Goal: Task Accomplishment & Management: Manage account settings

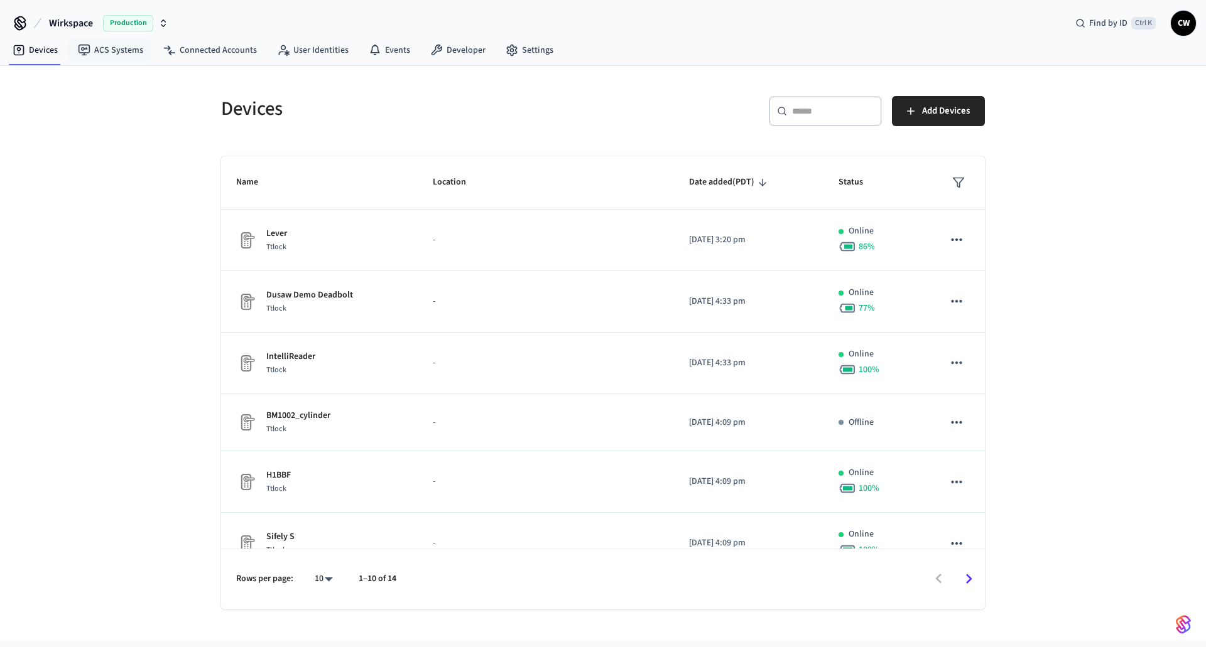
click at [66, 21] on span "Wirkspace" at bounding box center [71, 23] width 44 height 15
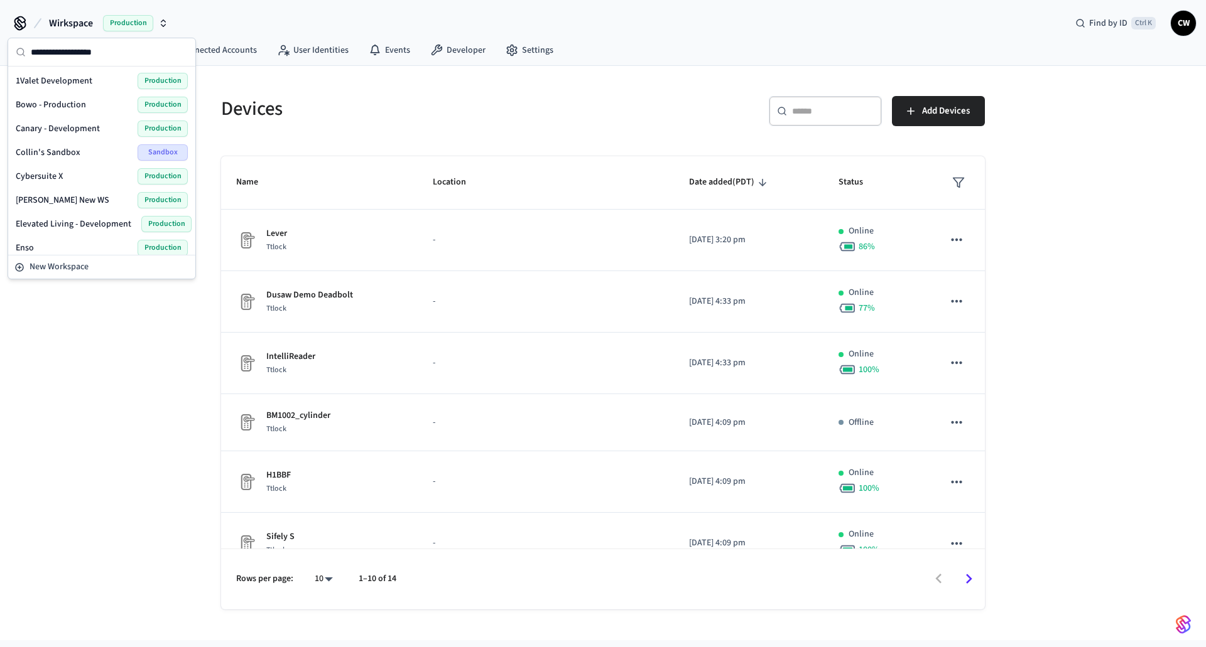
click at [78, 85] on span "1Valet Development" at bounding box center [54, 81] width 77 height 13
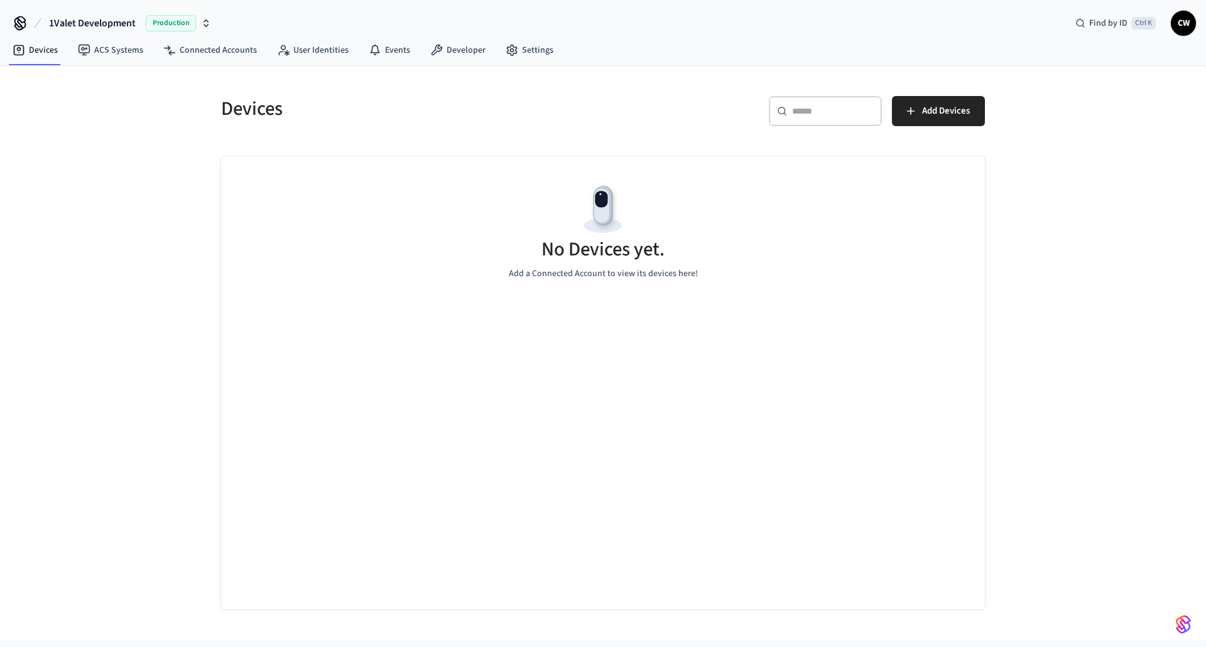
click at [109, 161] on div "Devices ​ ​ Add Devices No Devices yet. Add a Connected Account to view its dev…" at bounding box center [603, 353] width 1206 height 575
click at [93, 46] on link "ACS Systems" at bounding box center [110, 50] width 85 height 23
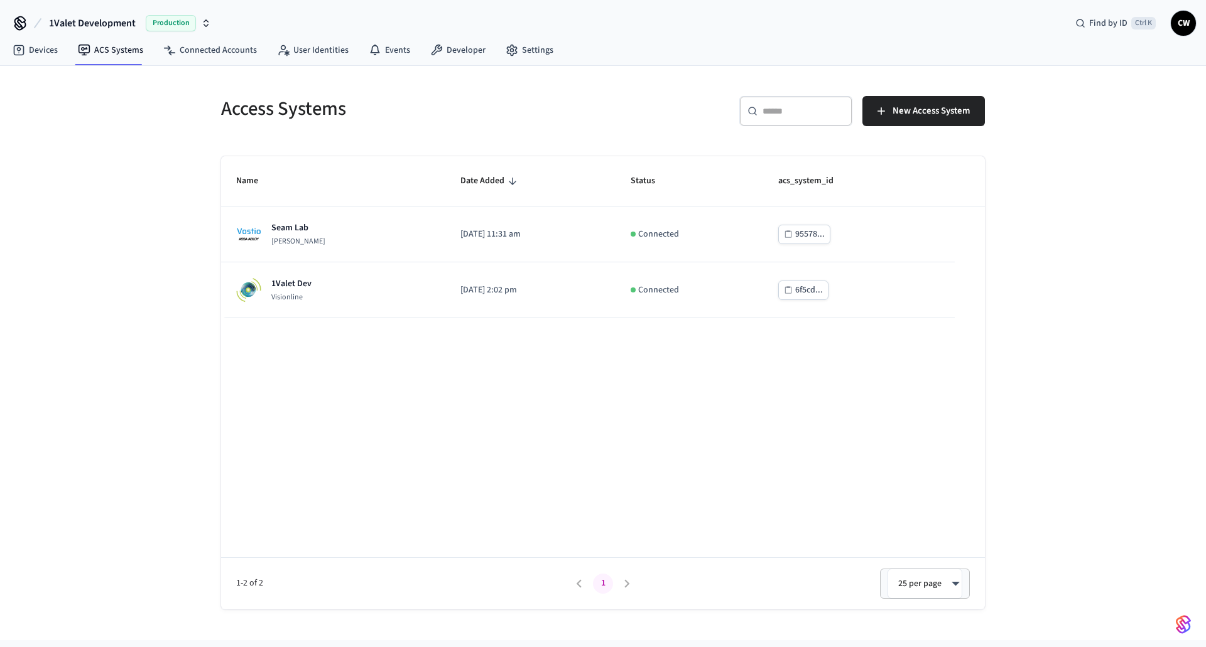
click at [314, 411] on div "Name Date Added Status acs_system_id Seam Lab Assa Abloy Vostio 2025/07/15 at 1…" at bounding box center [603, 382] width 764 height 453
click at [168, 263] on div "Access Systems ​ ​ New Access System Name Date Added Status acs_system_id Seam …" at bounding box center [603, 353] width 1206 height 575
click at [939, 114] on span "New Access System" at bounding box center [930, 111] width 77 height 16
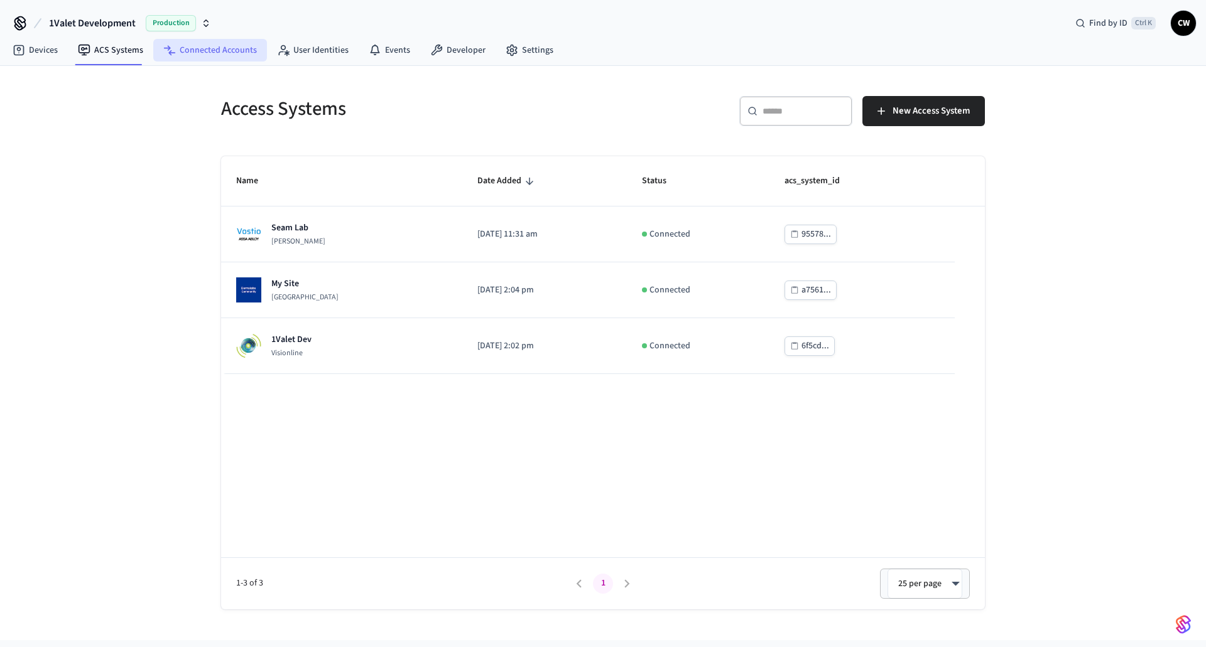
click at [229, 48] on link "Connected Accounts" at bounding box center [210, 50] width 114 height 23
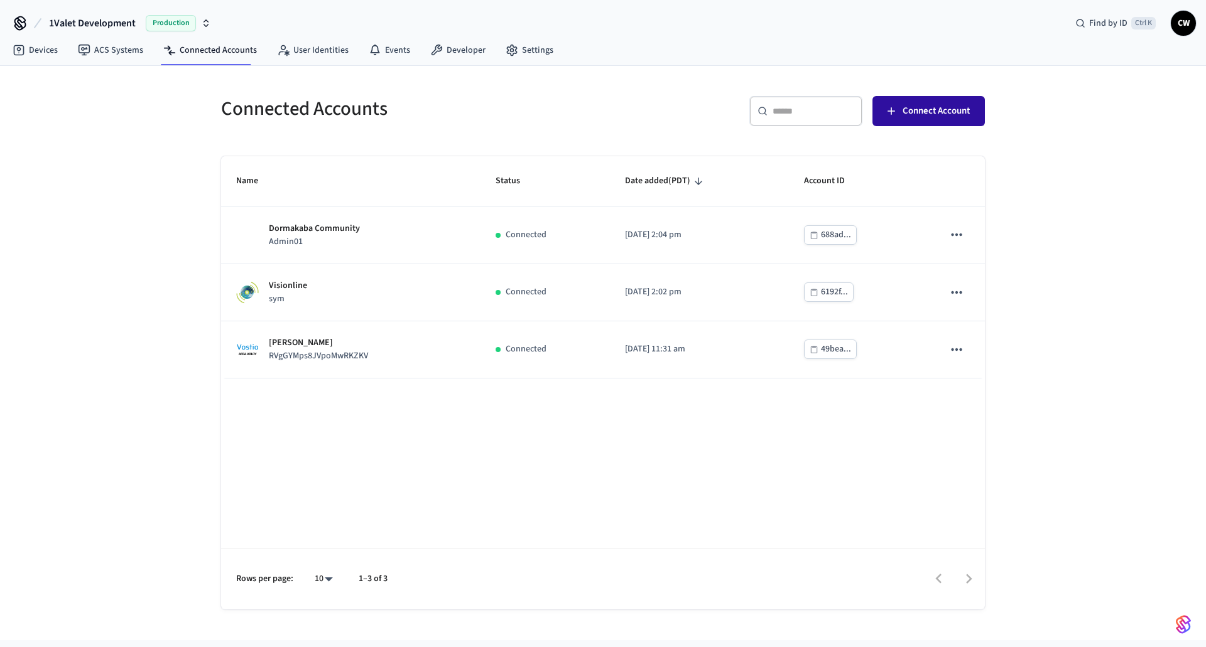
click at [936, 108] on span "Connect Account" at bounding box center [935, 111] width 67 height 16
click at [107, 50] on link "ACS Systems" at bounding box center [110, 50] width 85 height 23
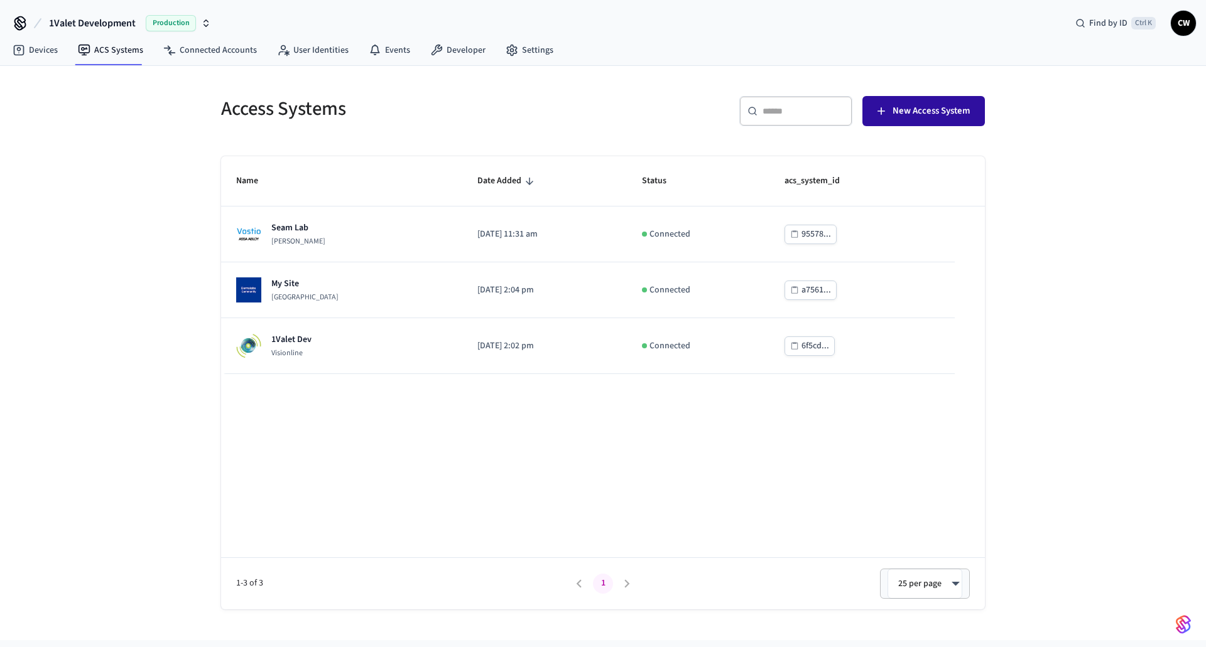
click at [911, 117] on span "New Access System" at bounding box center [930, 111] width 77 height 16
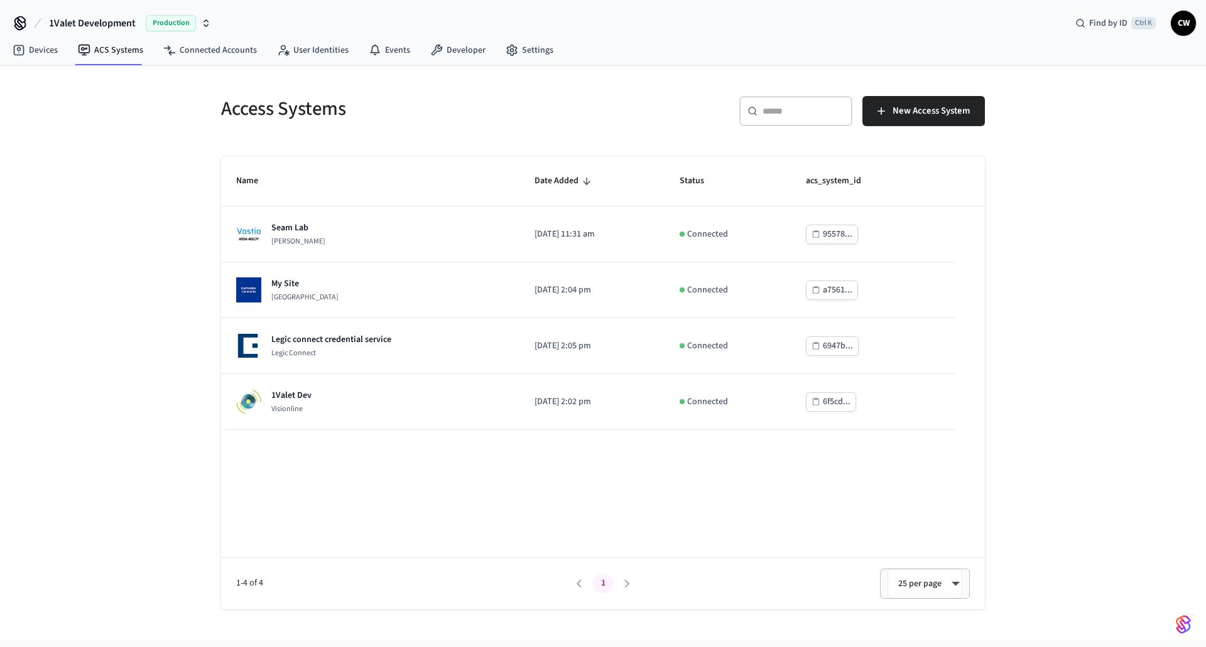
click at [496, 78] on div "Access Systems ​ ​ New Access System Name Date Added Status acs_system_id Seam …" at bounding box center [603, 338] width 804 height 544
drag, startPoint x: 437, startPoint y: 130, endPoint x: 435, endPoint y: 123, distance: 7.4
click at [436, 130] on div "Access Systems" at bounding box center [400, 108] width 389 height 55
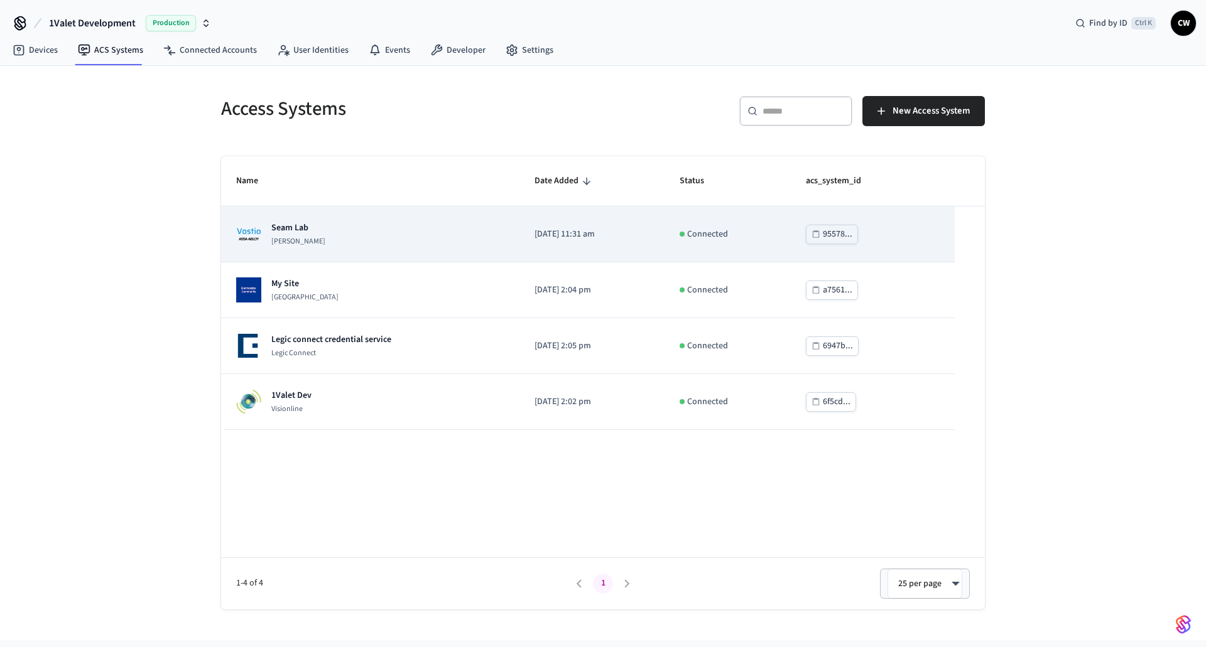
click at [570, 232] on p "2025/07/15 at 11:31 am" at bounding box center [592, 234] width 116 height 13
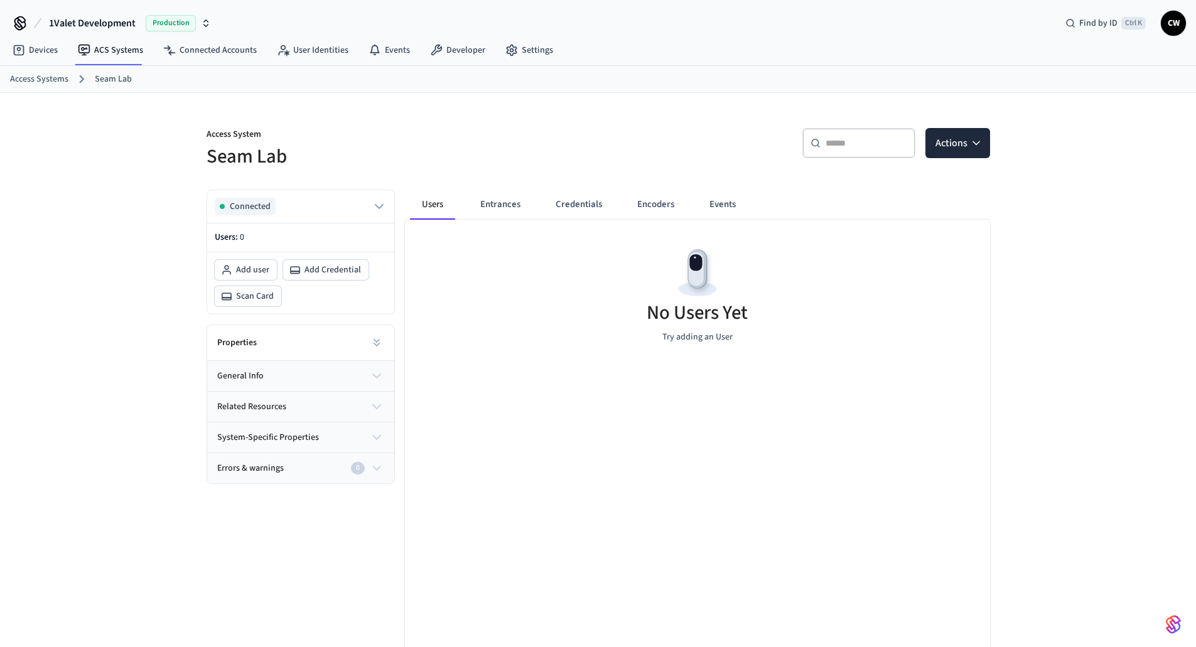
drag, startPoint x: 656, startPoint y: 121, endPoint x: 496, endPoint y: 121, distance: 160.8
click at [656, 121] on div "​ ​ Actions" at bounding box center [790, 141] width 399 height 57
click at [229, 51] on link "Connected Accounts" at bounding box center [210, 50] width 114 height 23
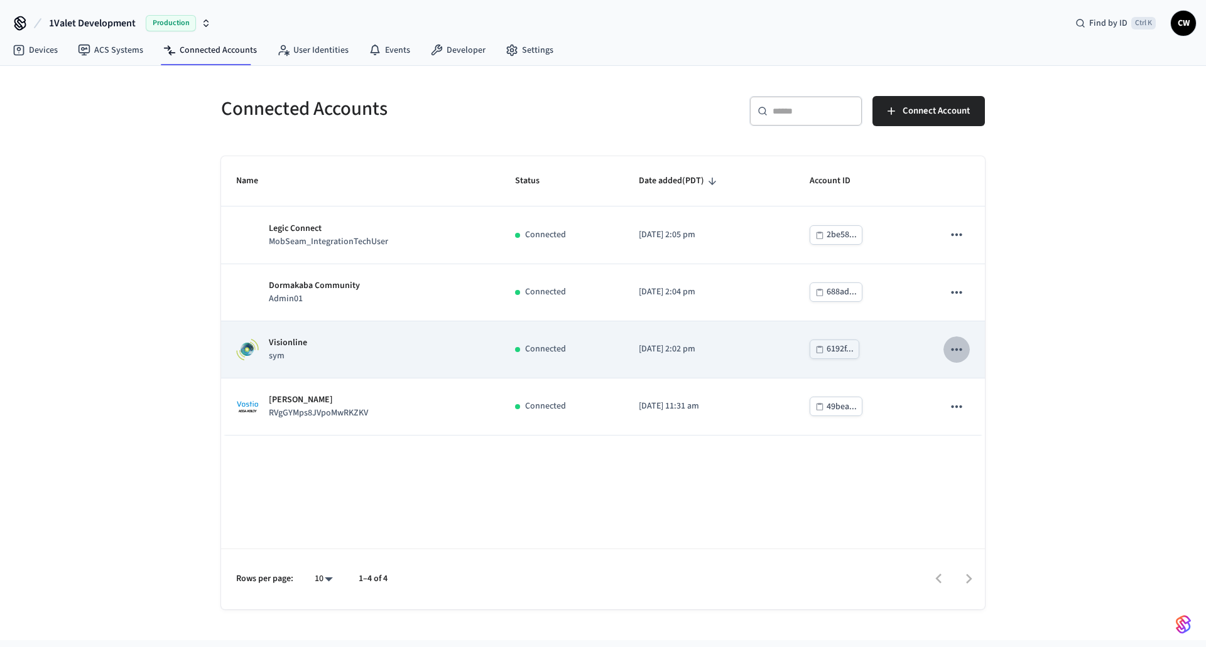
click at [953, 349] on icon "sticky table" at bounding box center [956, 350] width 11 height 3
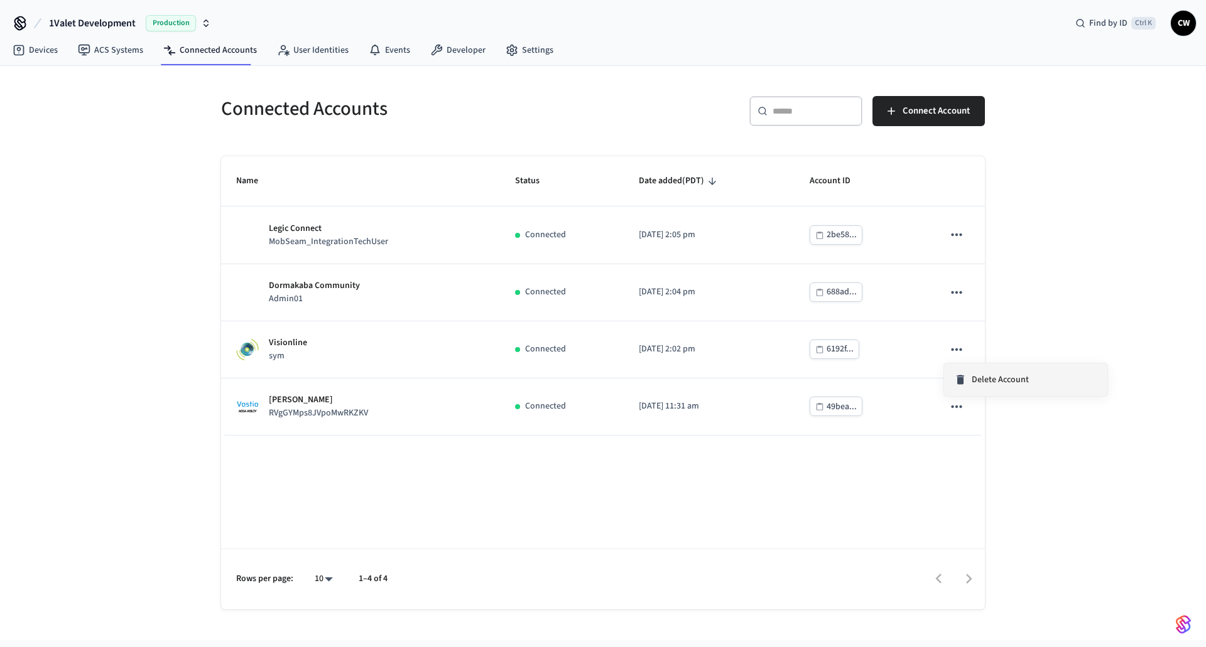
click at [970, 380] on div "Delete Account" at bounding box center [991, 380] width 75 height 13
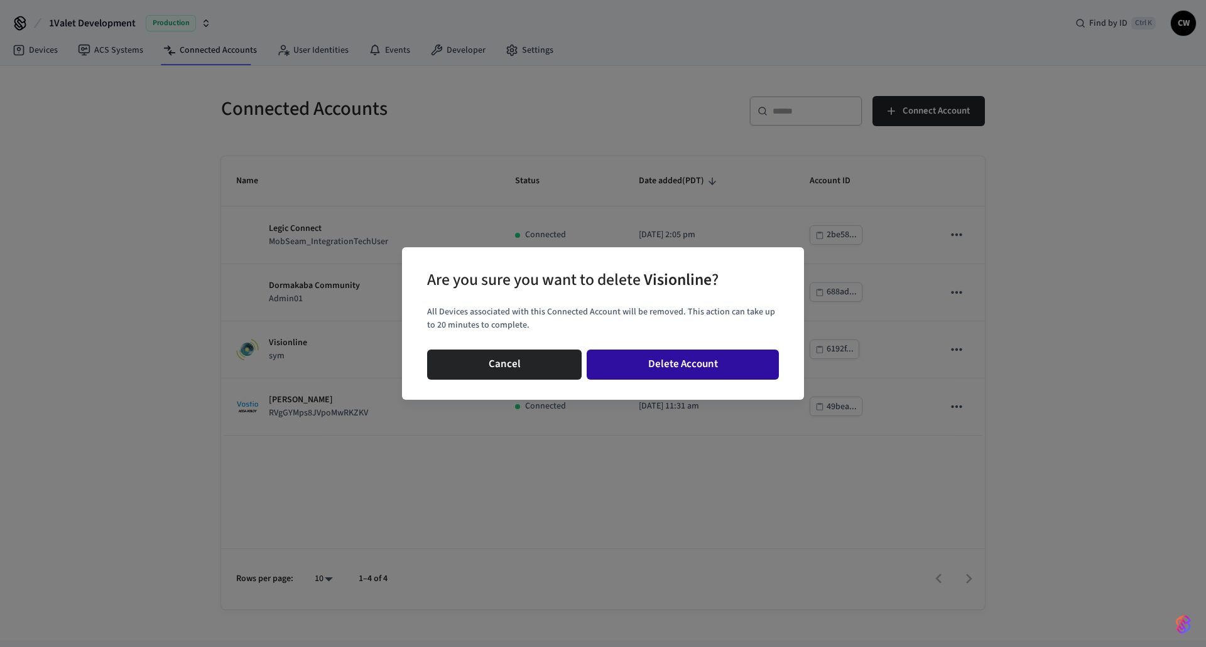
click at [674, 365] on button "Delete Account" at bounding box center [683, 365] width 192 height 30
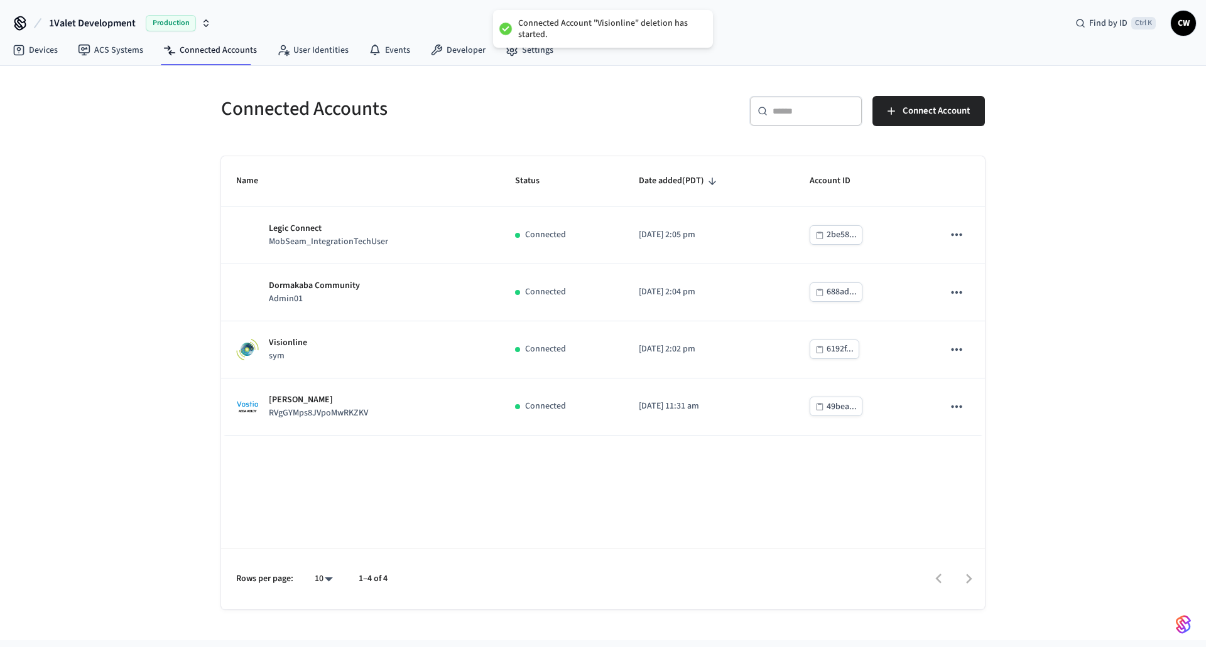
click at [1068, 396] on div "Connected Accounts ​ ​ Connect Account Name Status Date added (PDT) Account ID …" at bounding box center [603, 353] width 1206 height 575
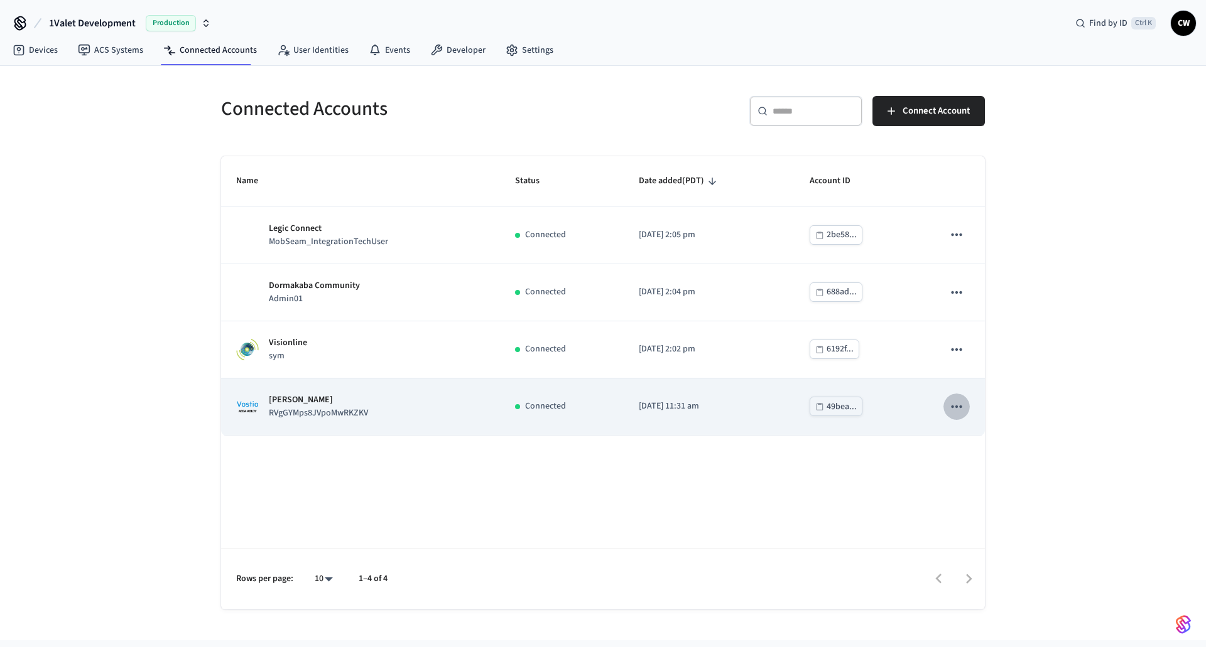
click at [963, 409] on icon "sticky table" at bounding box center [956, 407] width 16 height 16
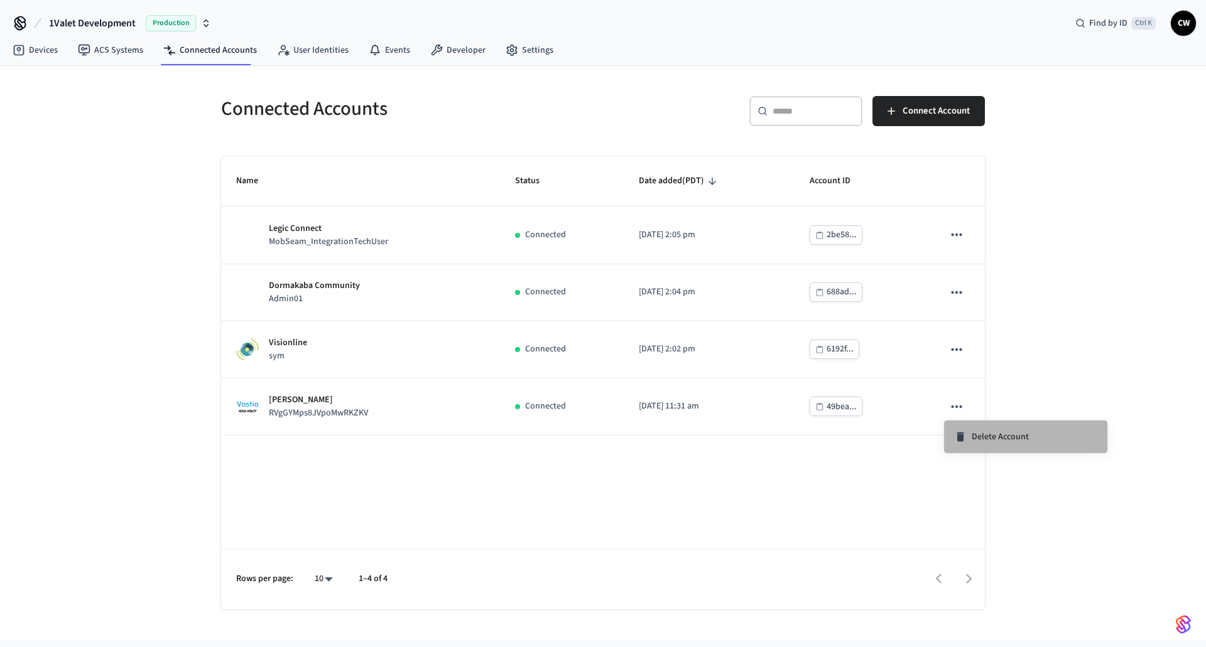
click at [998, 440] on span "Delete Account" at bounding box center [1000, 437] width 57 height 13
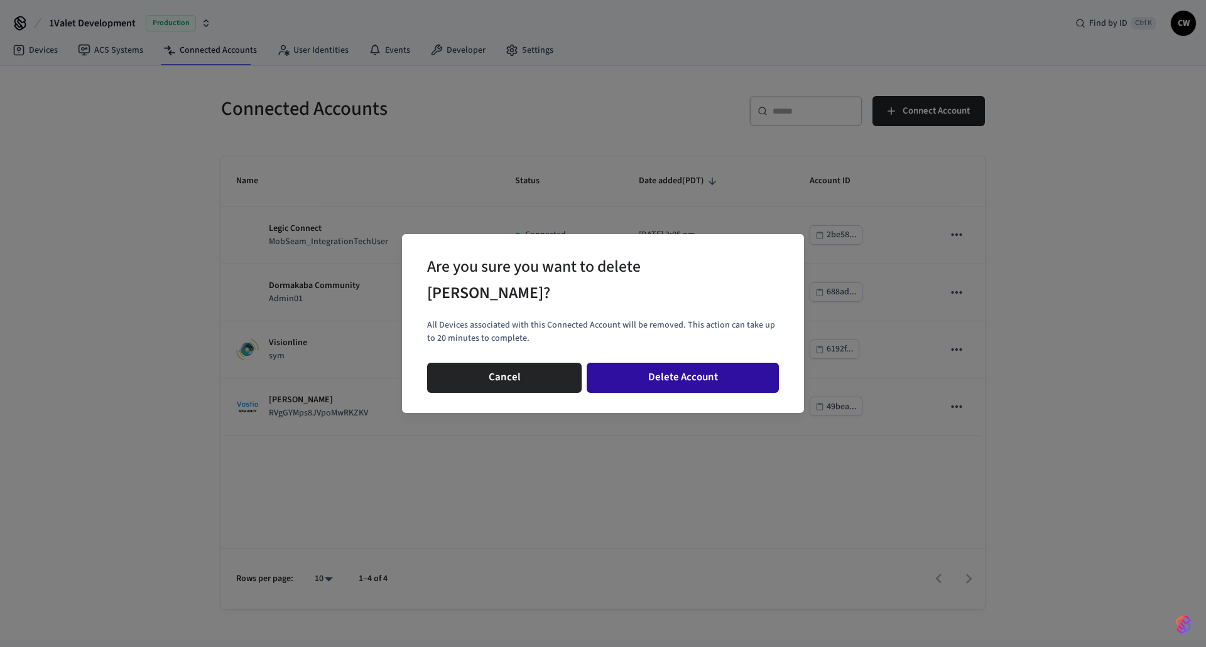
click at [715, 386] on button "Delete Account" at bounding box center [683, 378] width 192 height 30
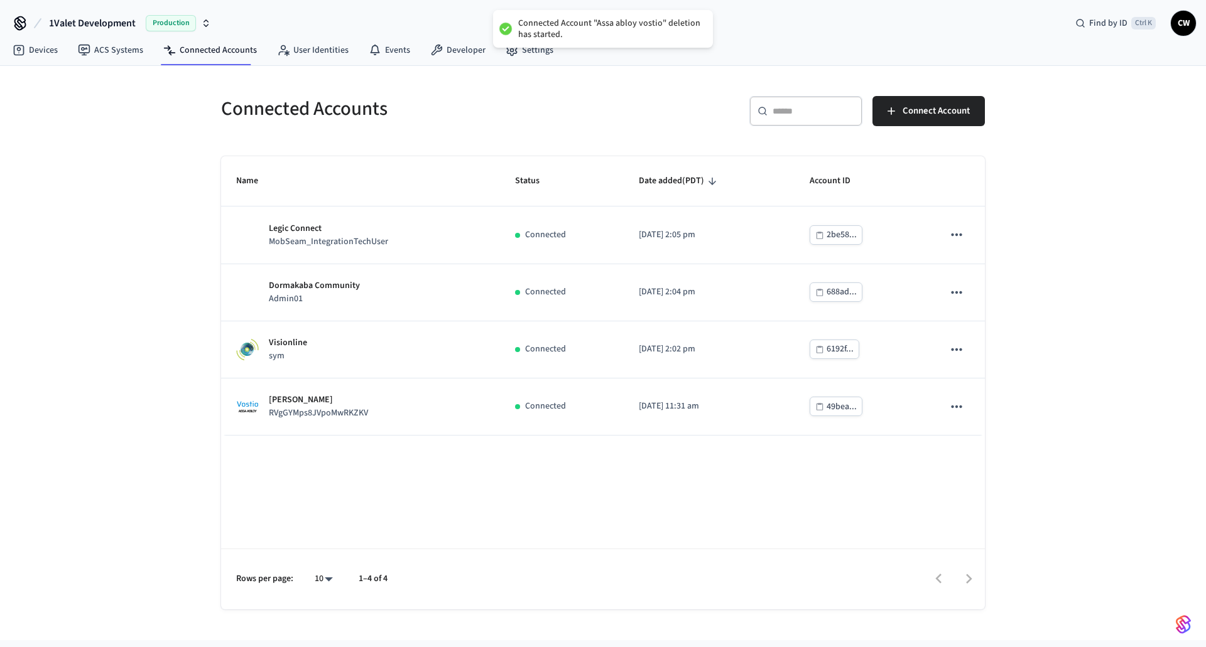
click at [700, 493] on div "Name Status Date added (PDT) Account ID Legic Connect MobSeam_IntegrationTechUs…" at bounding box center [603, 382] width 764 height 453
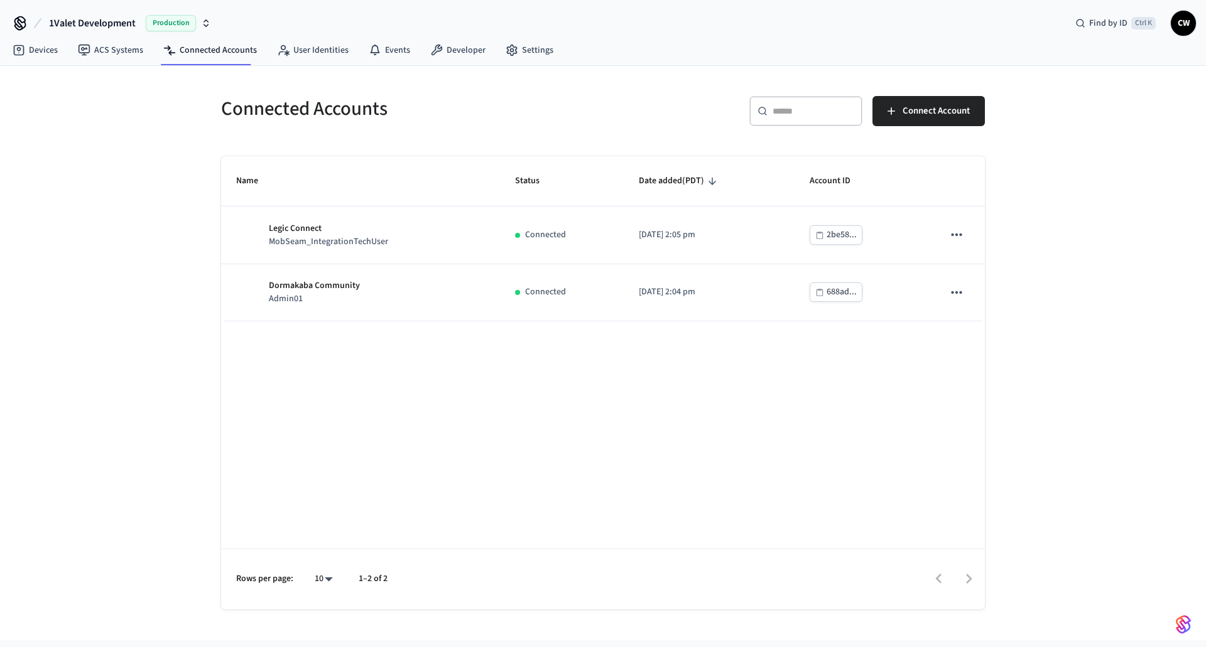
click at [100, 22] on span "1Valet Development" at bounding box center [92, 23] width 87 height 15
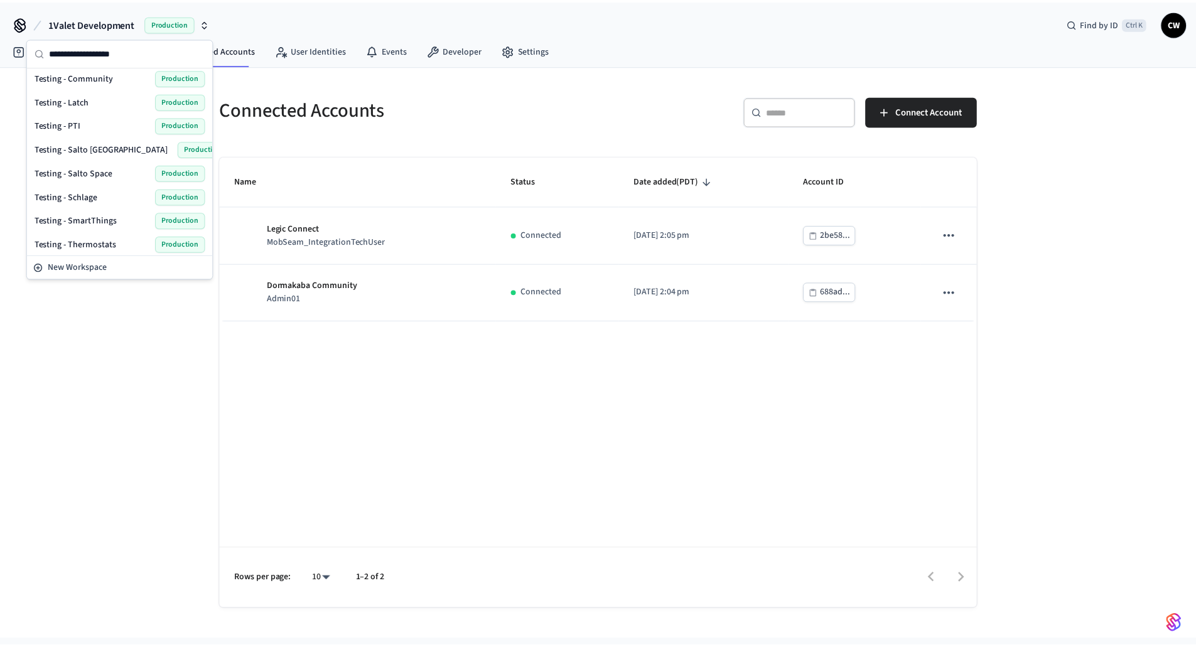
scroll to position [521, 0]
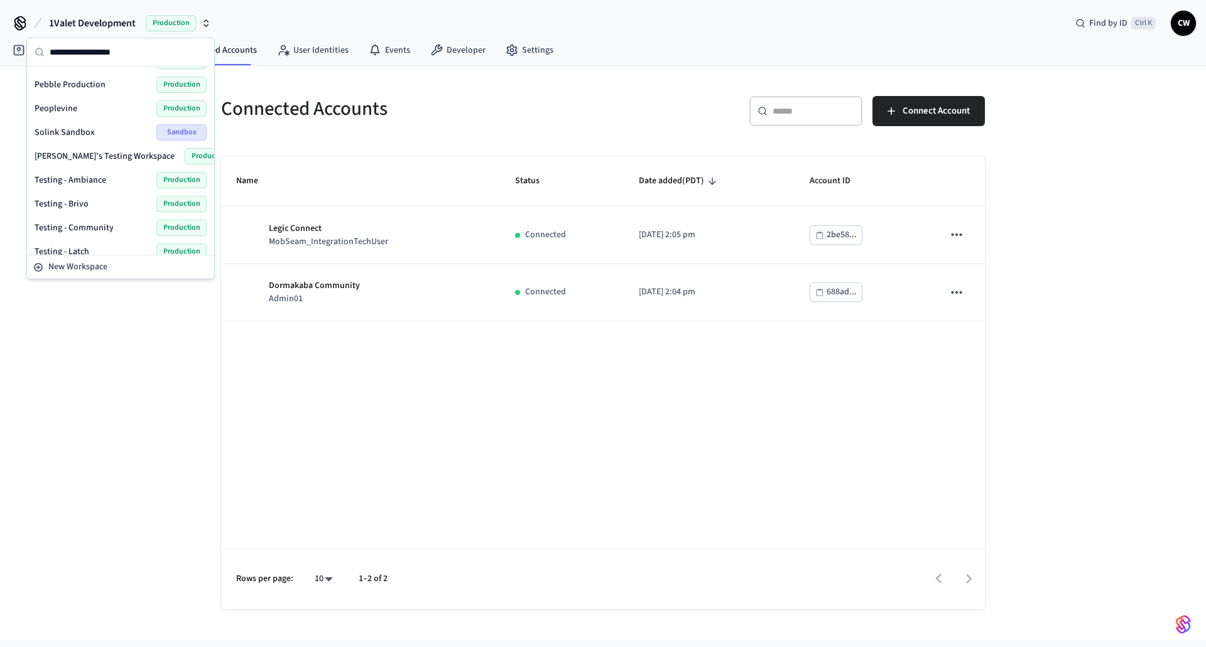
click at [106, 228] on span "Testing - Community" at bounding box center [74, 228] width 79 height 13
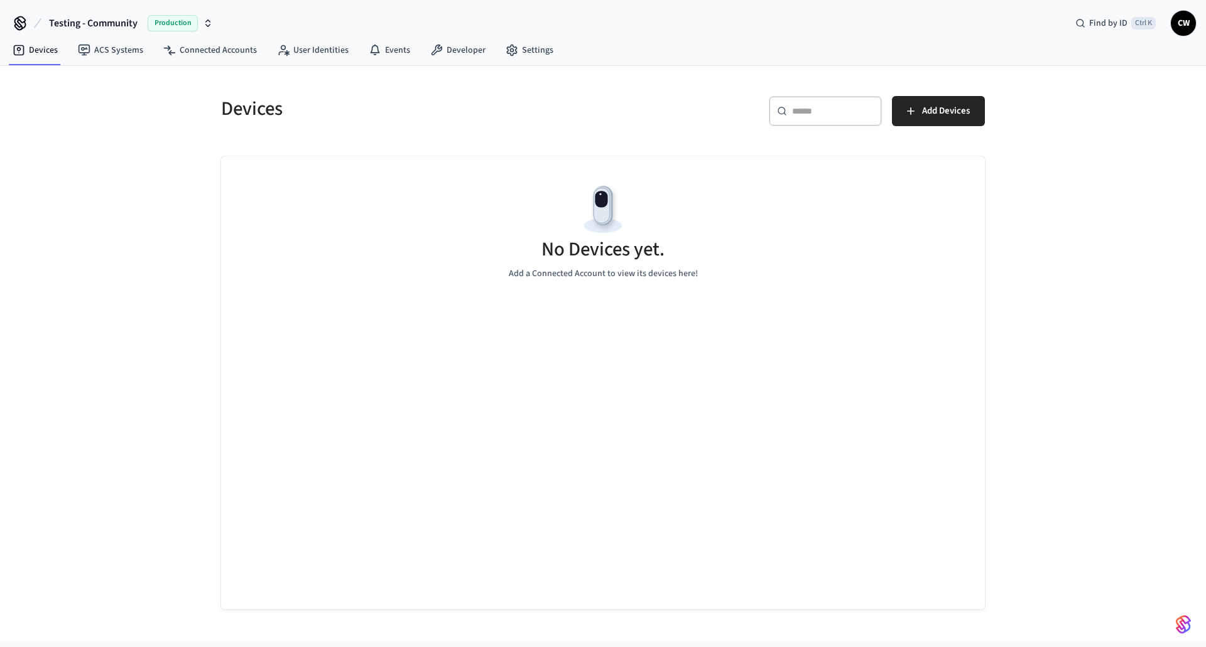
click at [148, 260] on div "Devices ​ ​ Add Devices No Devices yet. Add a Connected Account to view its dev…" at bounding box center [603, 353] width 1206 height 575
click at [114, 55] on link "ACS Systems" at bounding box center [110, 50] width 85 height 23
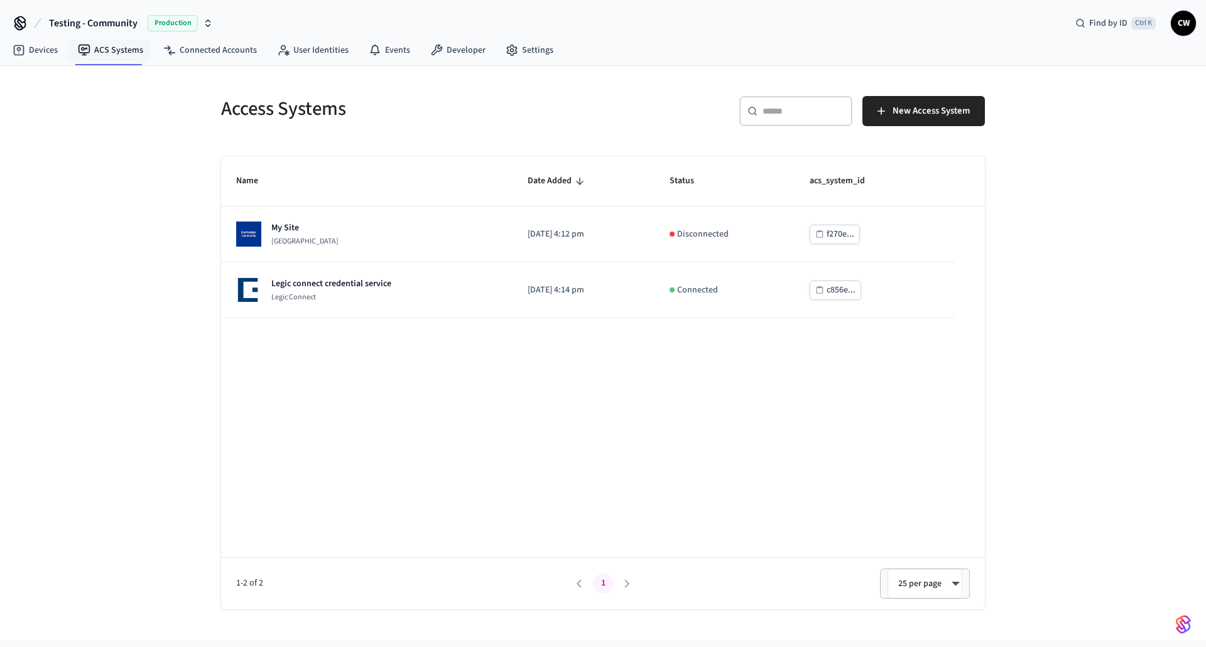
click at [111, 197] on div "Access Systems ​ ​ New Access System Name Date Added Status acs_system_id My Si…" at bounding box center [603, 353] width 1206 height 575
drag, startPoint x: 568, startPoint y: 106, endPoint x: 593, endPoint y: 104, distance: 24.6
click at [569, 106] on h5 "Access Systems" at bounding box center [408, 109] width 374 height 26
click at [920, 108] on span "New Access System" at bounding box center [930, 111] width 77 height 16
click at [312, 55] on link "User Identities" at bounding box center [313, 50] width 92 height 23
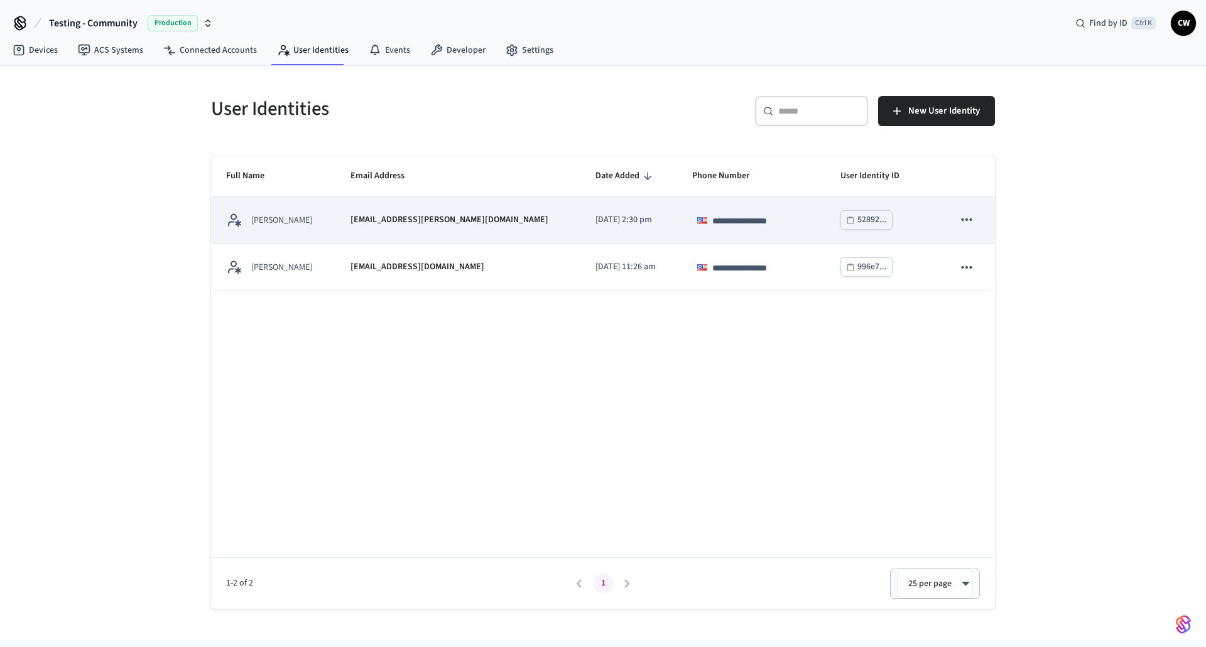
click at [966, 222] on icon "sticky table" at bounding box center [966, 220] width 16 height 16
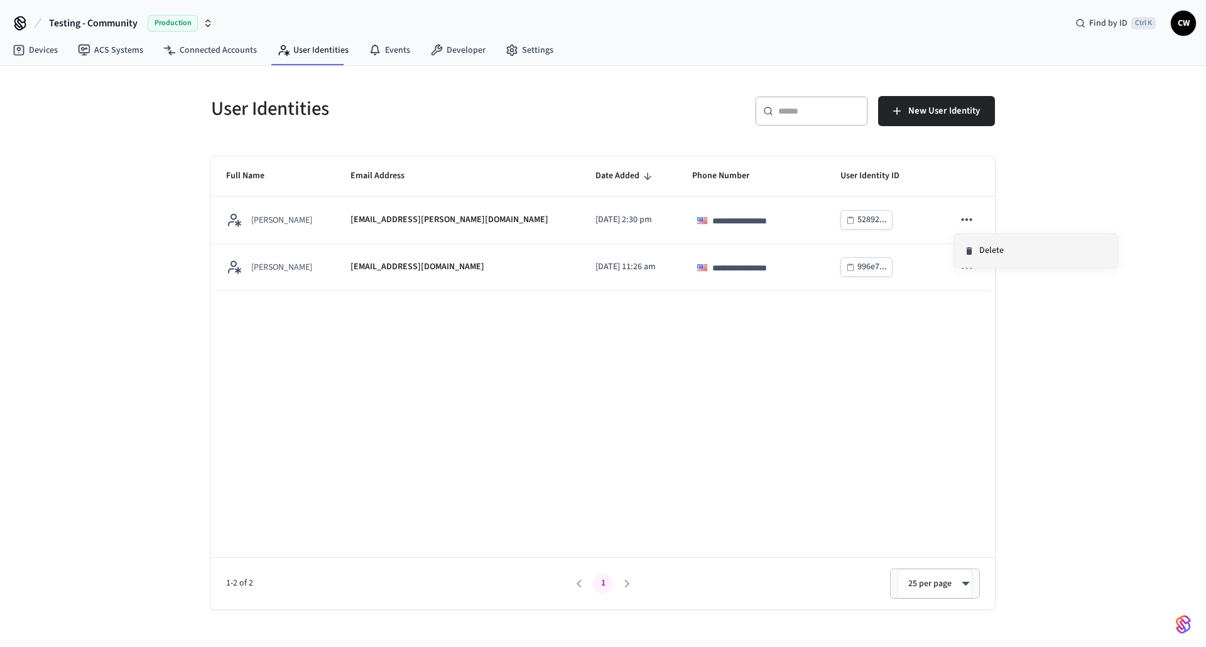
click at [1005, 252] on li "Delete" at bounding box center [1035, 250] width 163 height 33
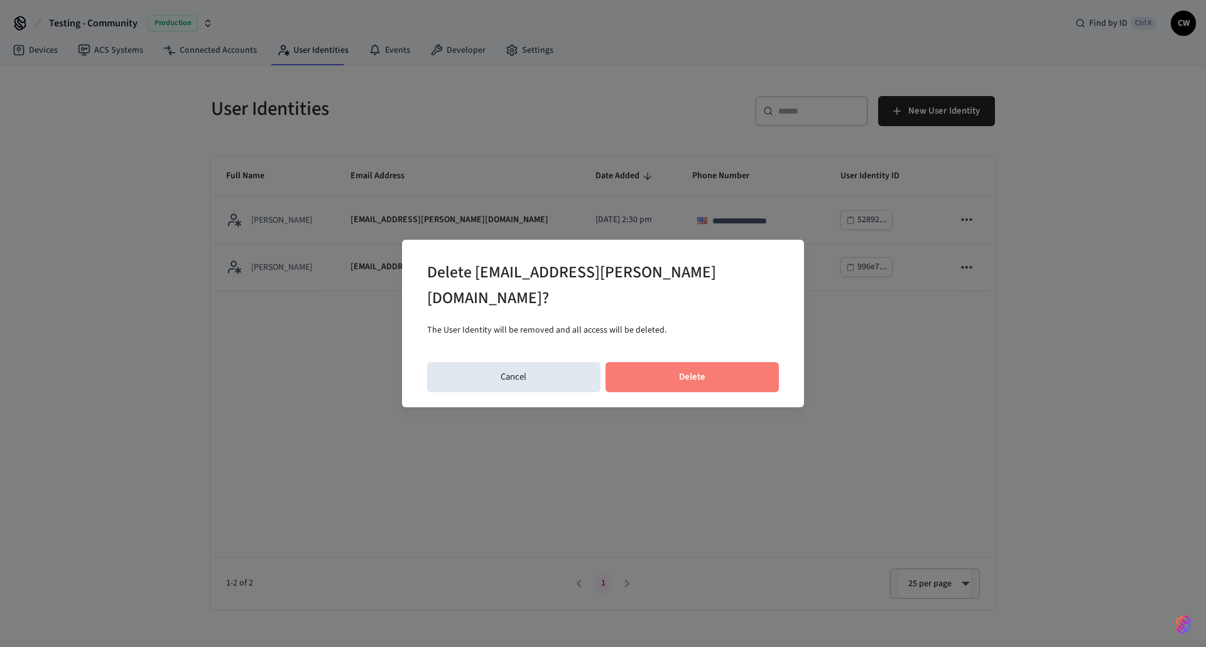
click at [725, 362] on button "Delete" at bounding box center [692, 377] width 174 height 30
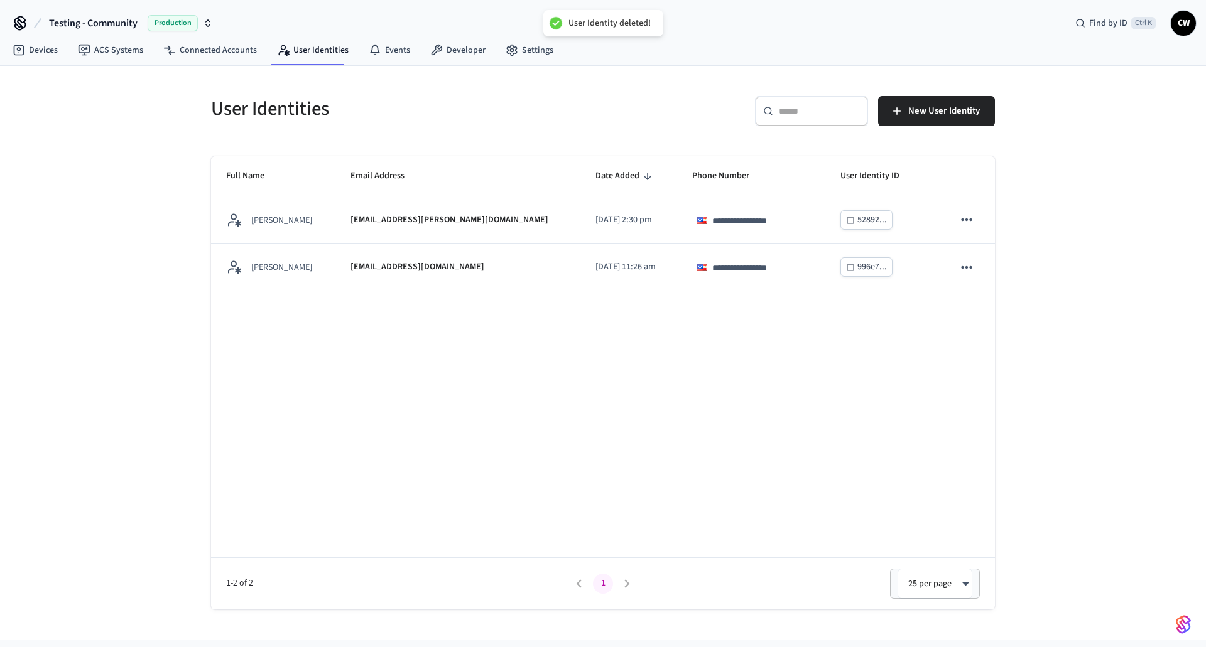
click at [385, 126] on div "User Identities" at bounding box center [395, 108] width 399 height 55
click at [116, 51] on link "ACS Systems" at bounding box center [110, 50] width 85 height 23
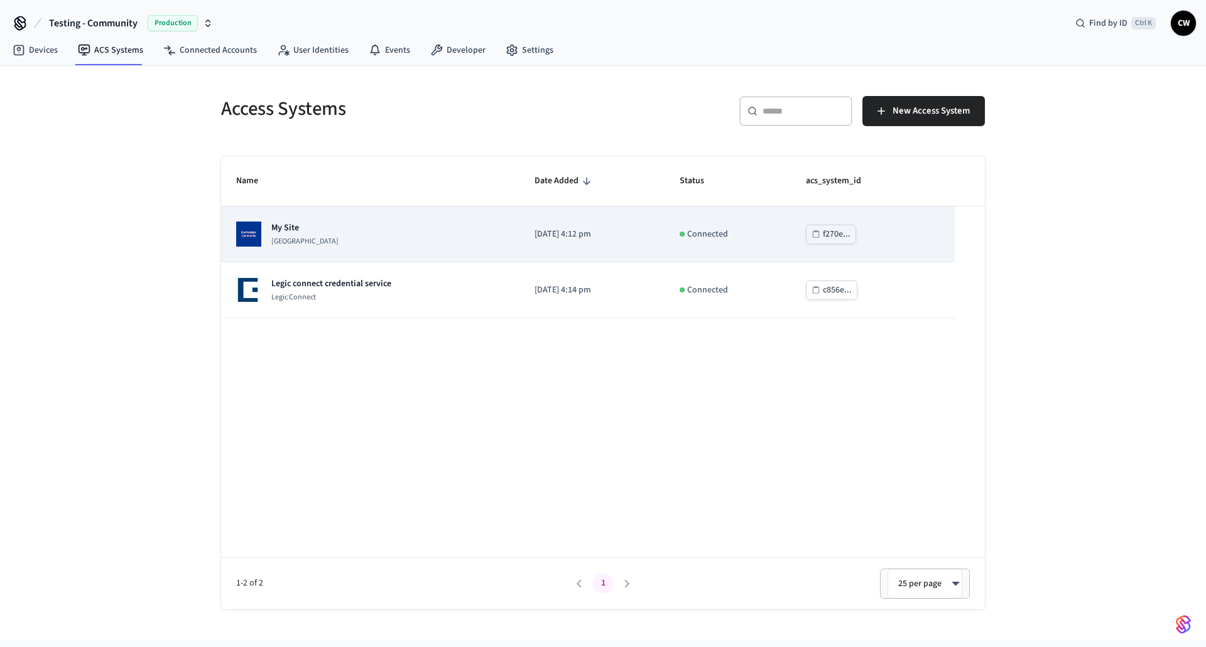
click at [321, 227] on p "My Site" at bounding box center [304, 228] width 67 height 13
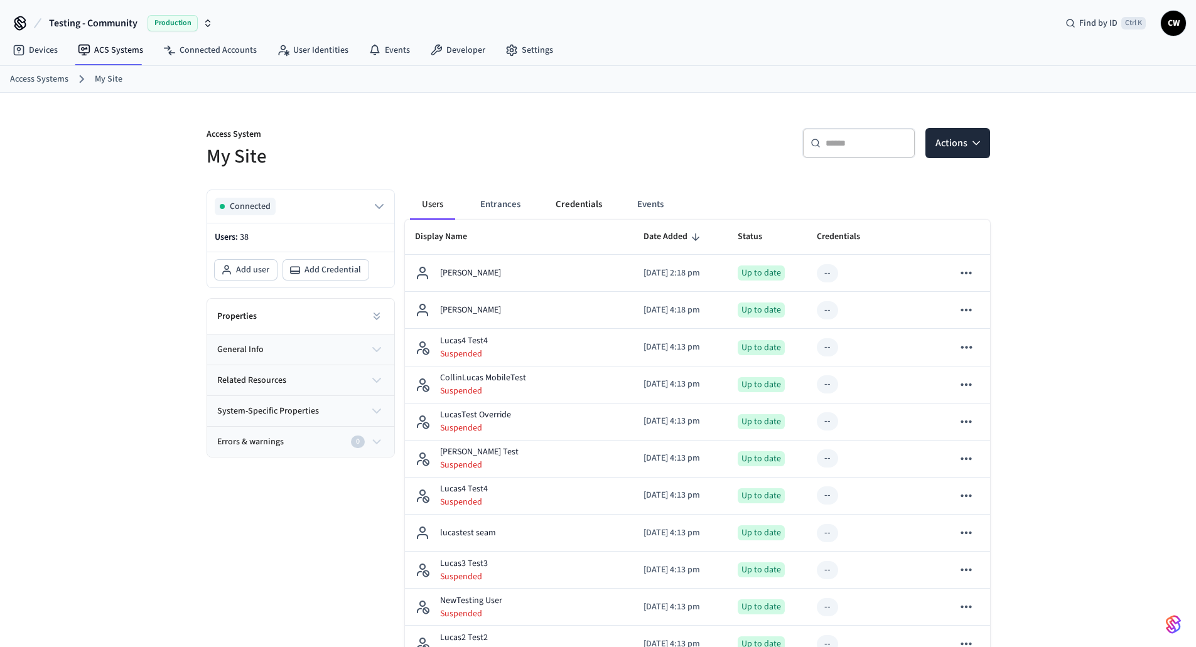
click at [569, 203] on button "Credentials" at bounding box center [579, 205] width 67 height 30
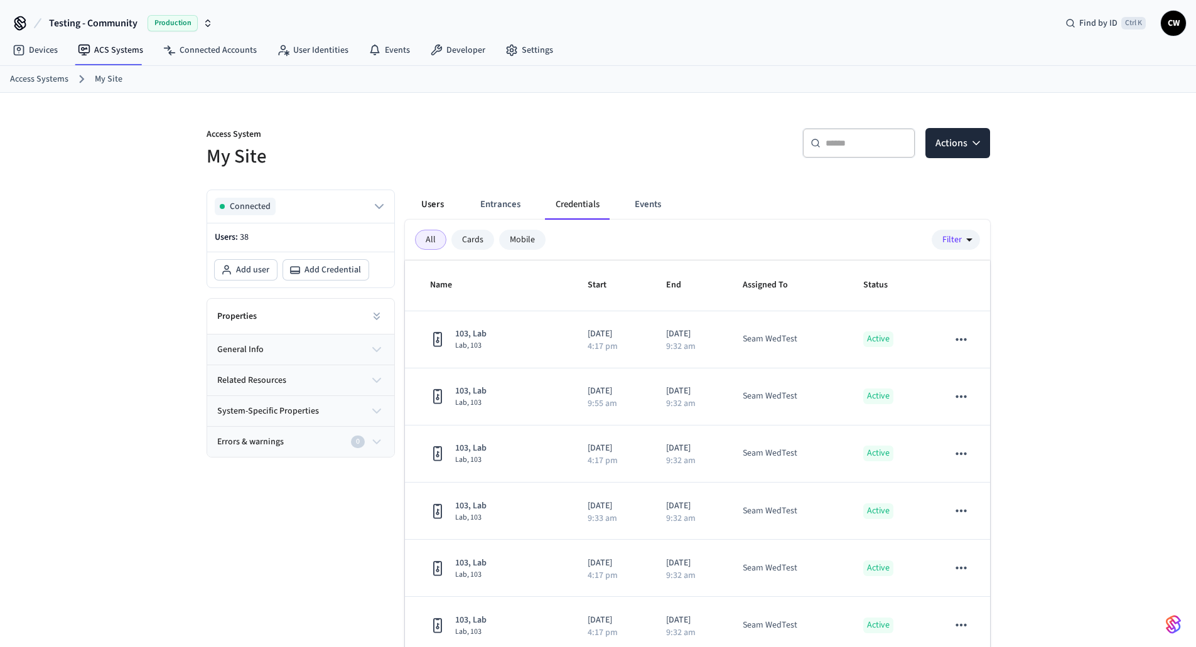
click at [440, 203] on button "Users" at bounding box center [432, 205] width 45 height 30
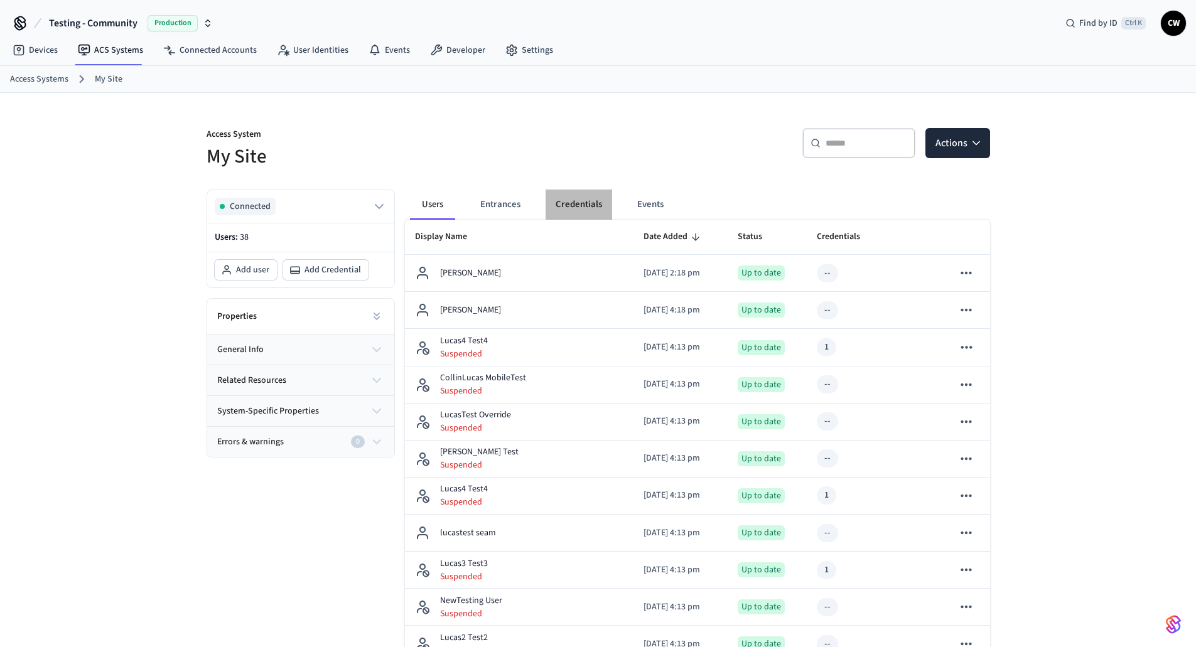
click at [574, 205] on button "Credentials" at bounding box center [579, 205] width 67 height 30
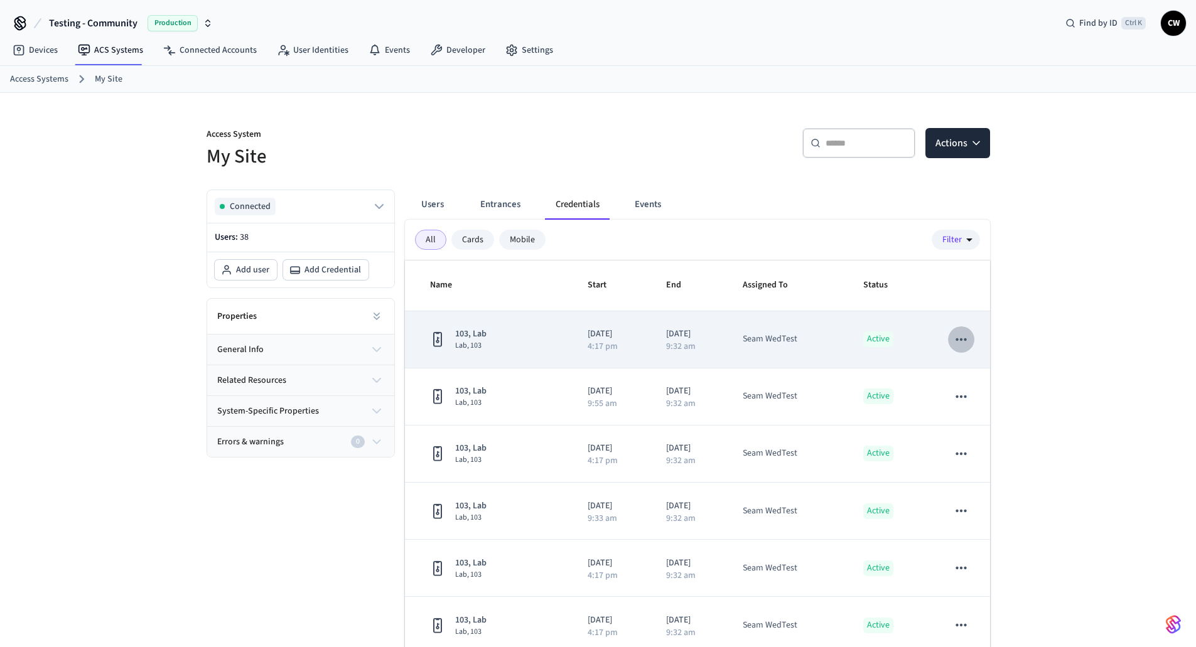
click at [953, 342] on icon "sticky table" at bounding box center [961, 340] width 16 height 16
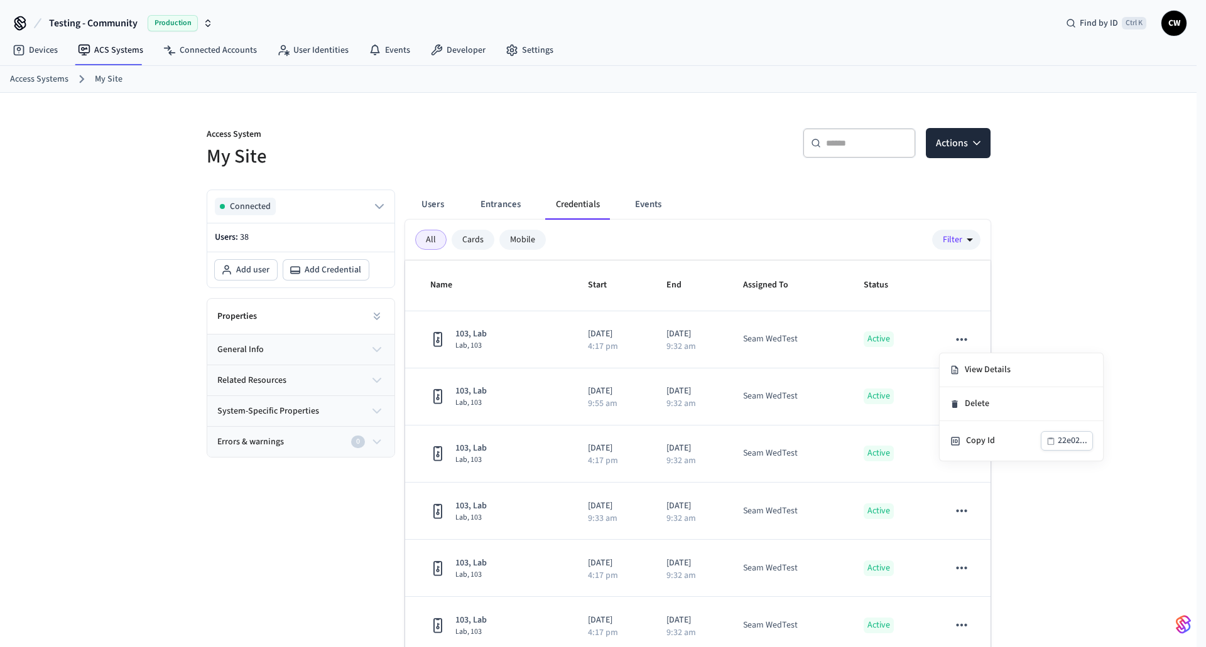
click at [980, 406] on li "Delete" at bounding box center [1021, 404] width 163 height 34
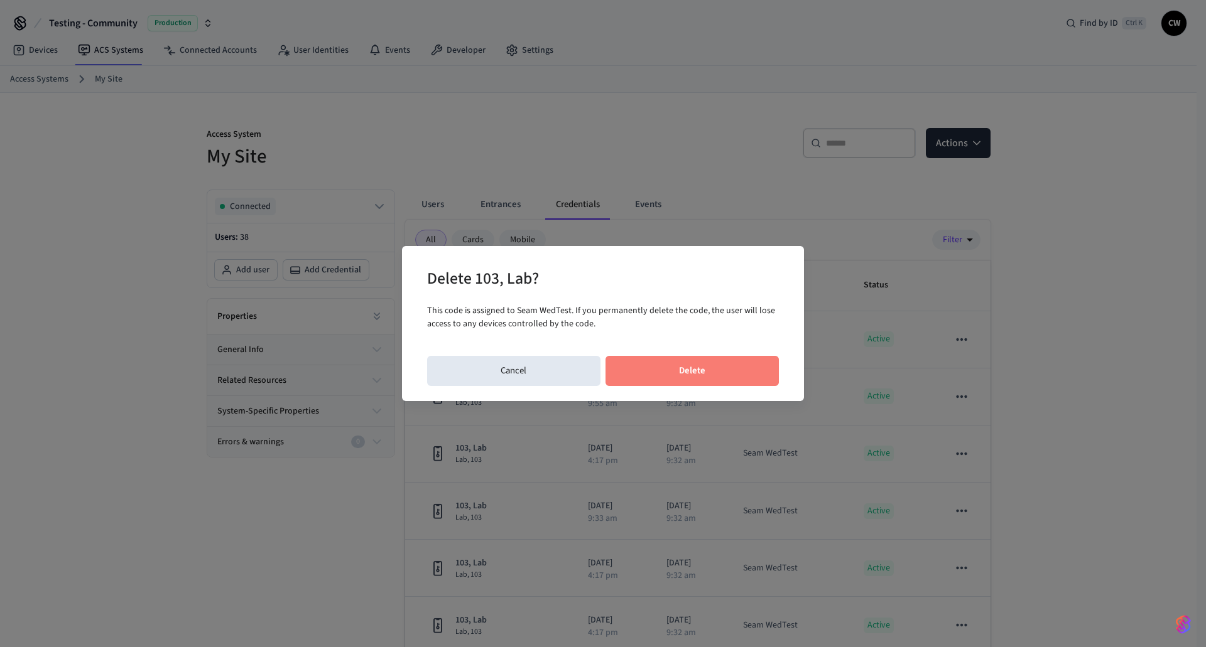
click at [751, 364] on button "Delete" at bounding box center [692, 371] width 174 height 30
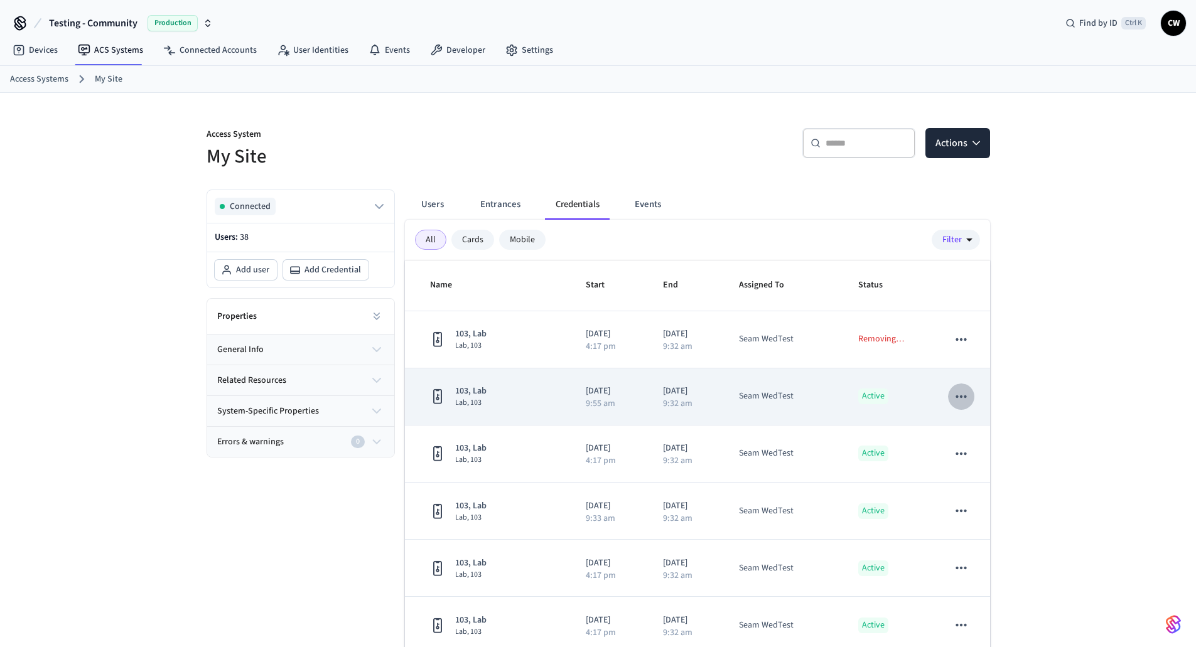
click at [953, 401] on icon "sticky table" at bounding box center [961, 397] width 16 height 16
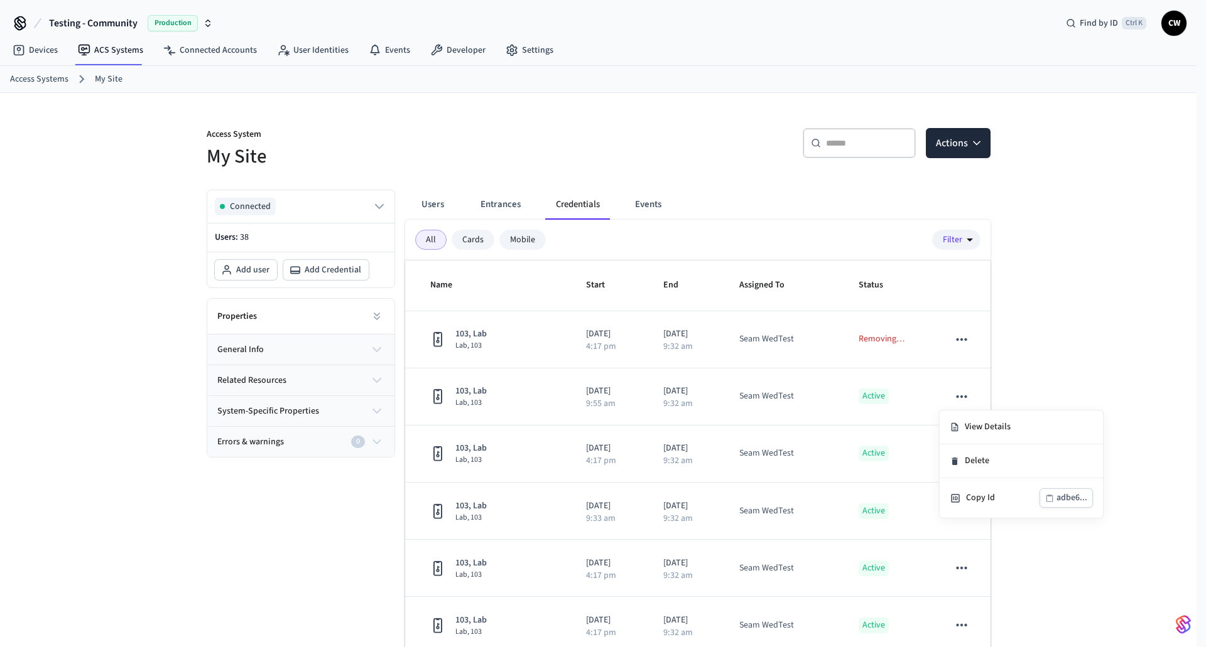
click at [1090, 369] on div at bounding box center [603, 323] width 1206 height 647
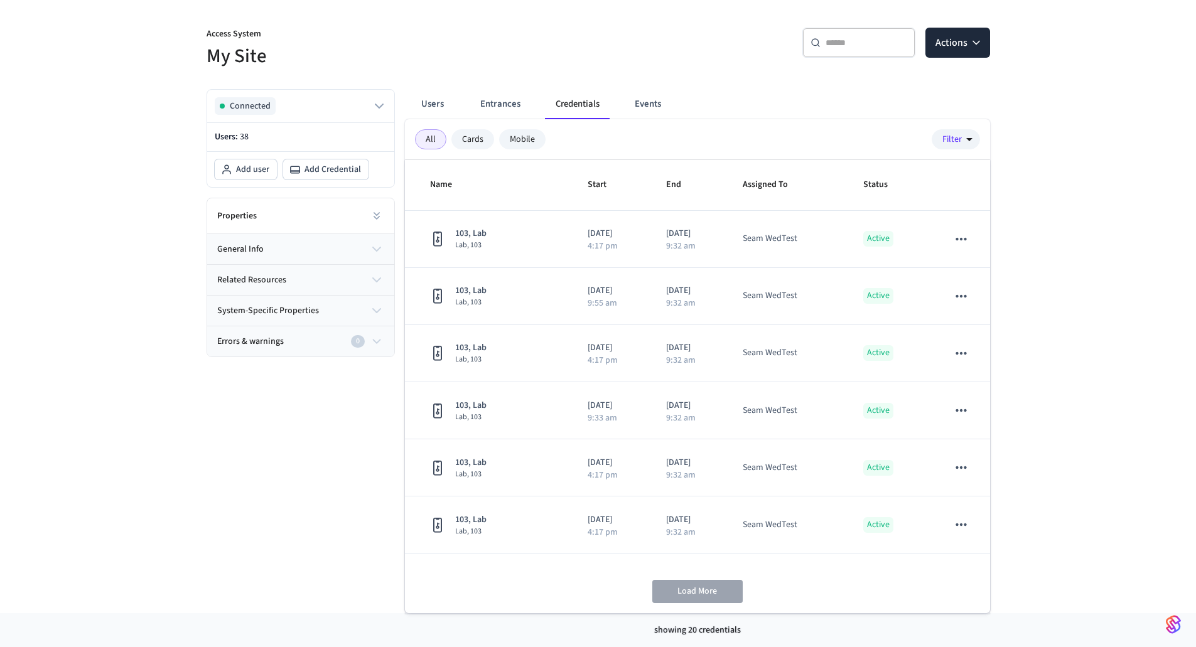
click at [1107, 345] on div "Access System My Site ​ ​ Actions Connected Users: 38 Add user Add Credential P…" at bounding box center [598, 302] width 1196 height 621
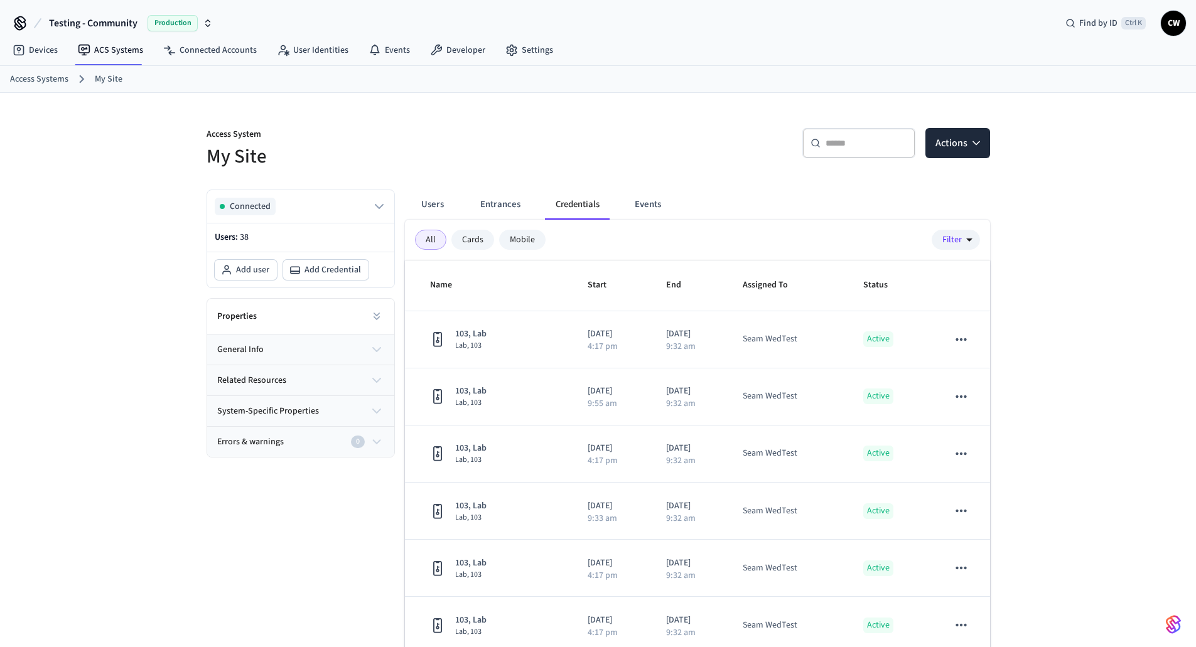
click at [551, 166] on h5 "My Site" at bounding box center [399, 157] width 384 height 26
click at [424, 193] on button "Users" at bounding box center [432, 205] width 45 height 30
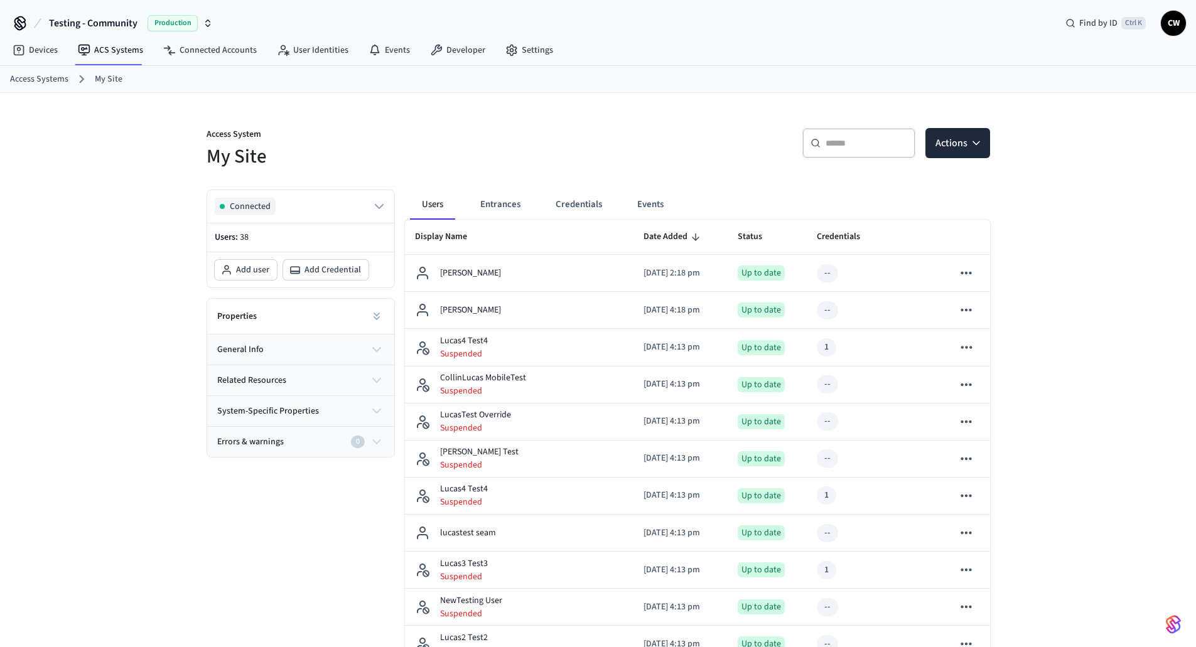
drag, startPoint x: 381, startPoint y: 148, endPoint x: 349, endPoint y: 106, distance: 52.9
click at [381, 148] on h5 "My Site" at bounding box center [399, 157] width 384 height 26
click at [308, 60] on link "User Identities" at bounding box center [313, 50] width 92 height 23
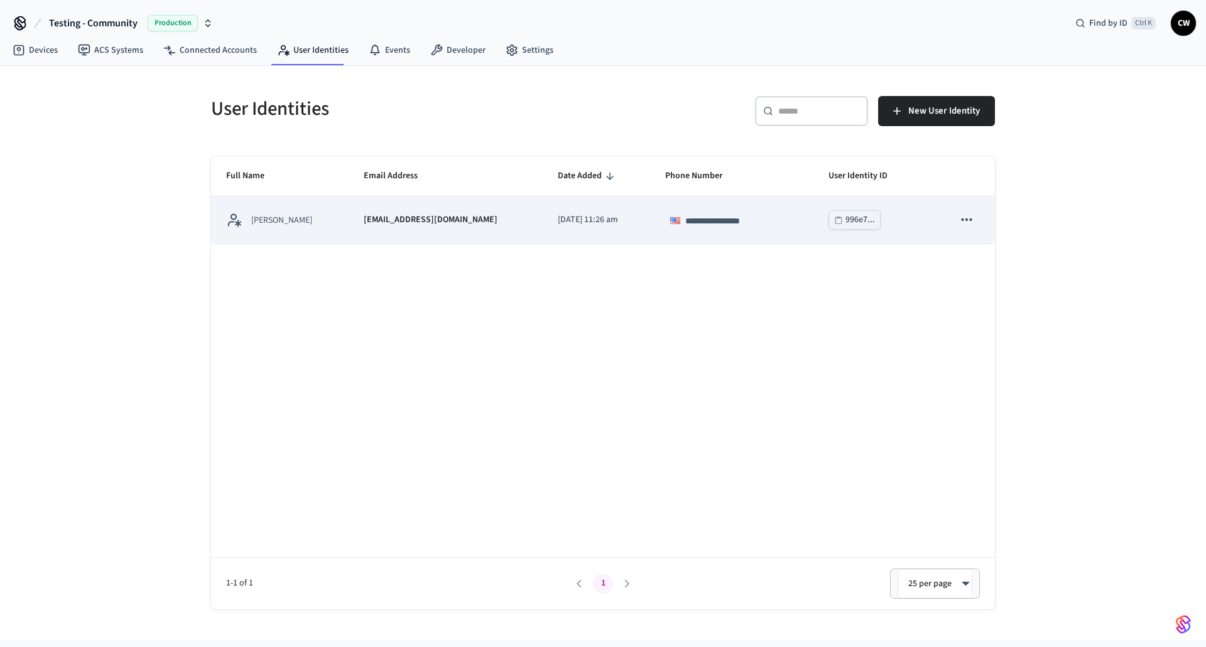
click at [411, 225] on p "[EMAIL_ADDRESS][DOMAIN_NAME]" at bounding box center [431, 220] width 134 height 13
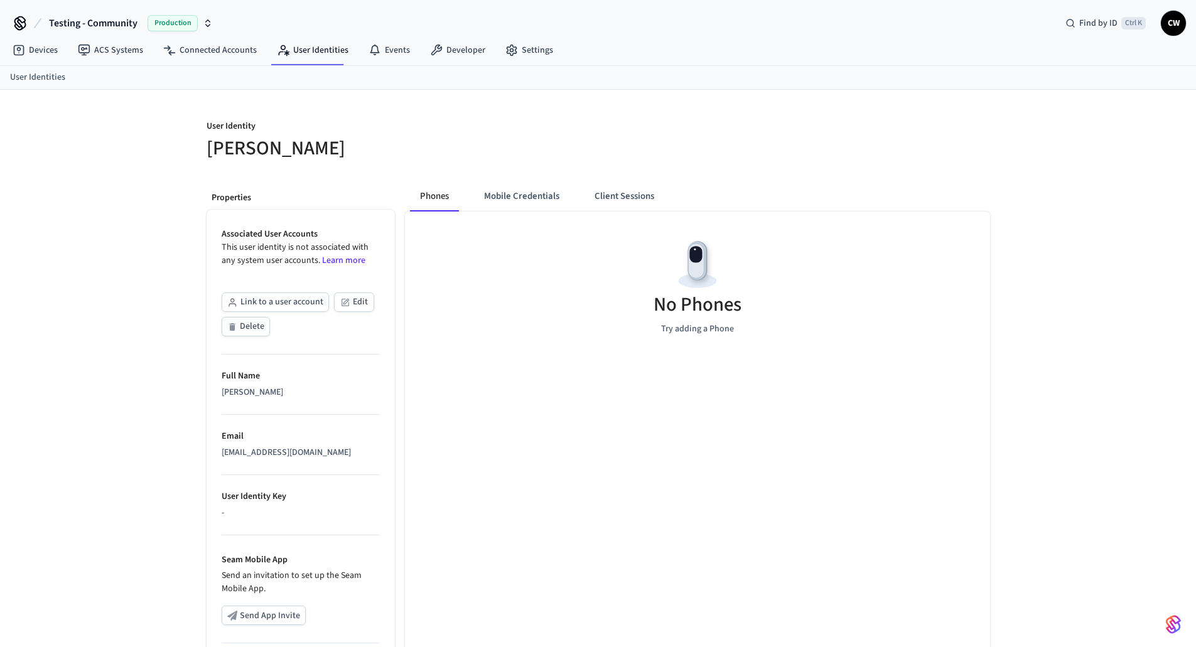
click at [128, 354] on div "User Identity Collin Wirkus Properties Associated User Accounts This user ident…" at bounding box center [598, 454] width 1196 height 728
click at [113, 55] on link "ACS Systems" at bounding box center [110, 50] width 85 height 23
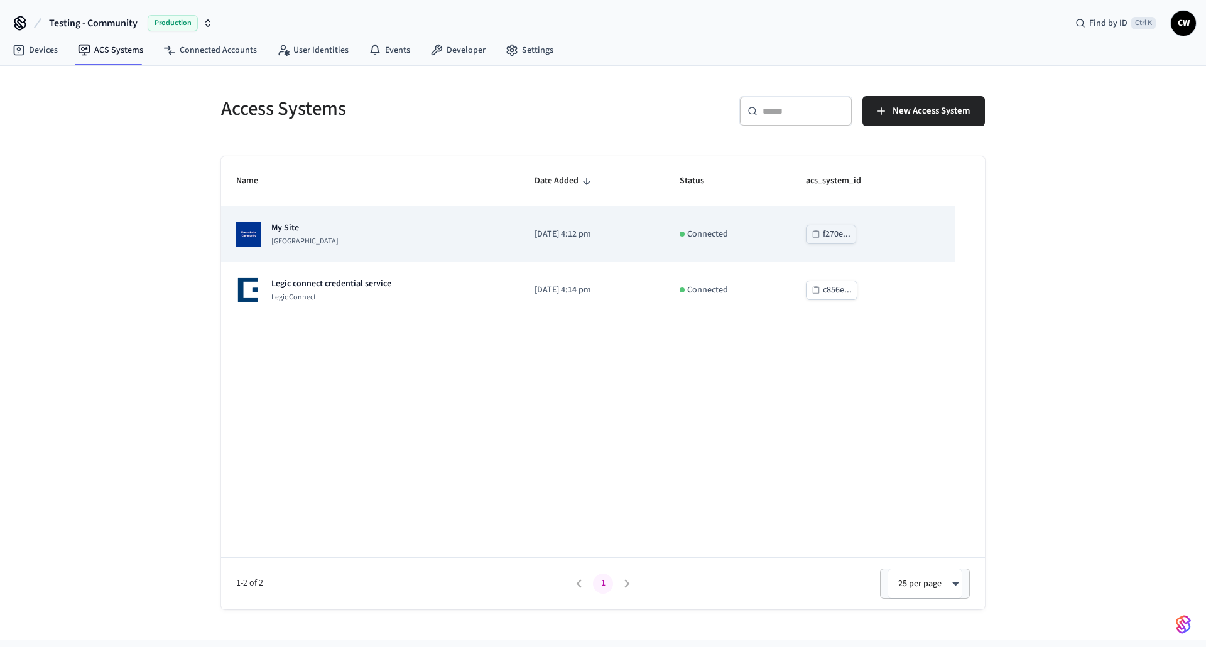
click at [372, 241] on div "My Site Dormakaba Community Site" at bounding box center [370, 234] width 268 height 25
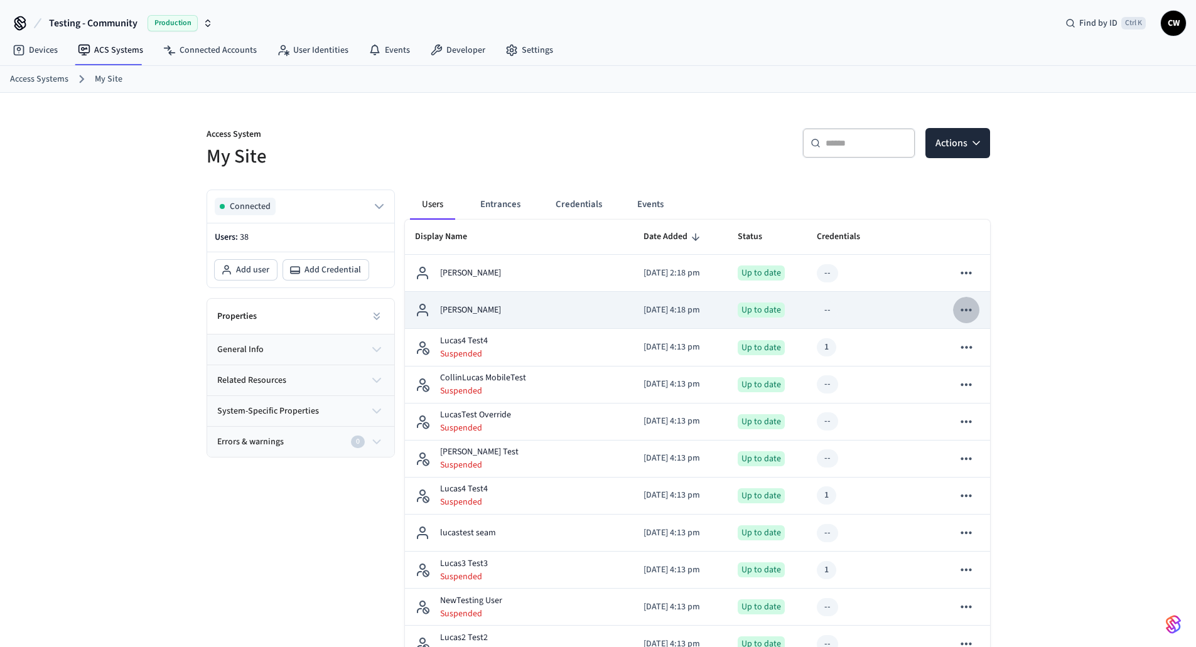
click at [969, 316] on icon "sticky table" at bounding box center [966, 310] width 16 height 16
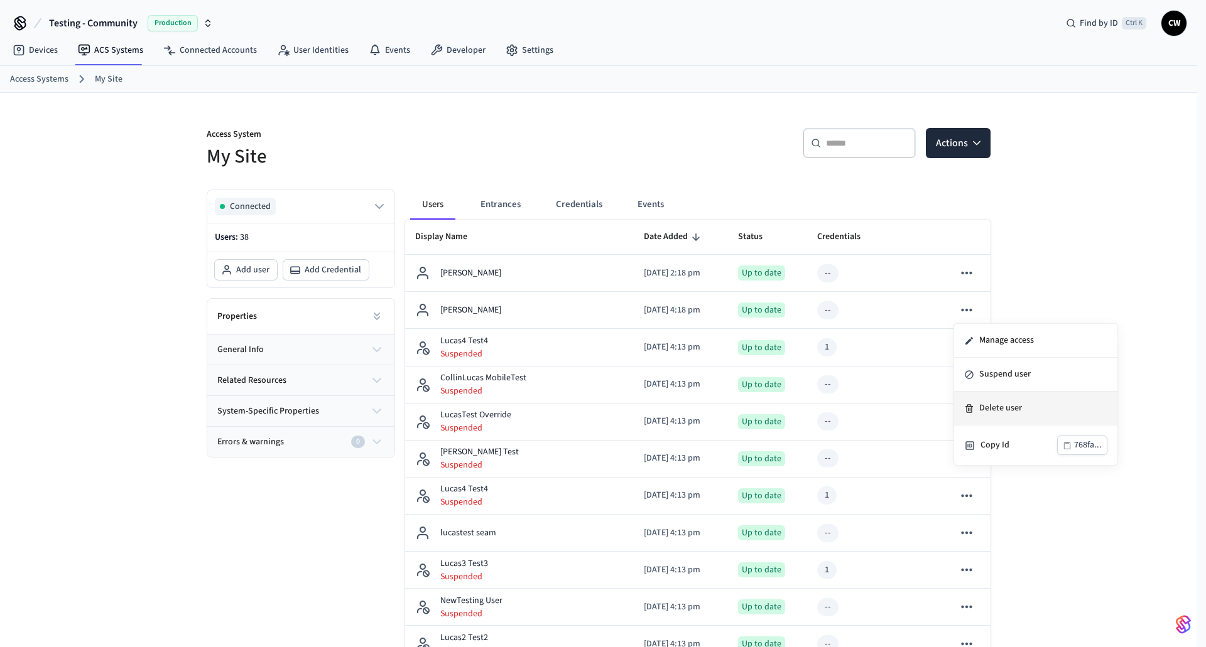
click at [1006, 413] on li "Delete user" at bounding box center [1035, 409] width 163 height 34
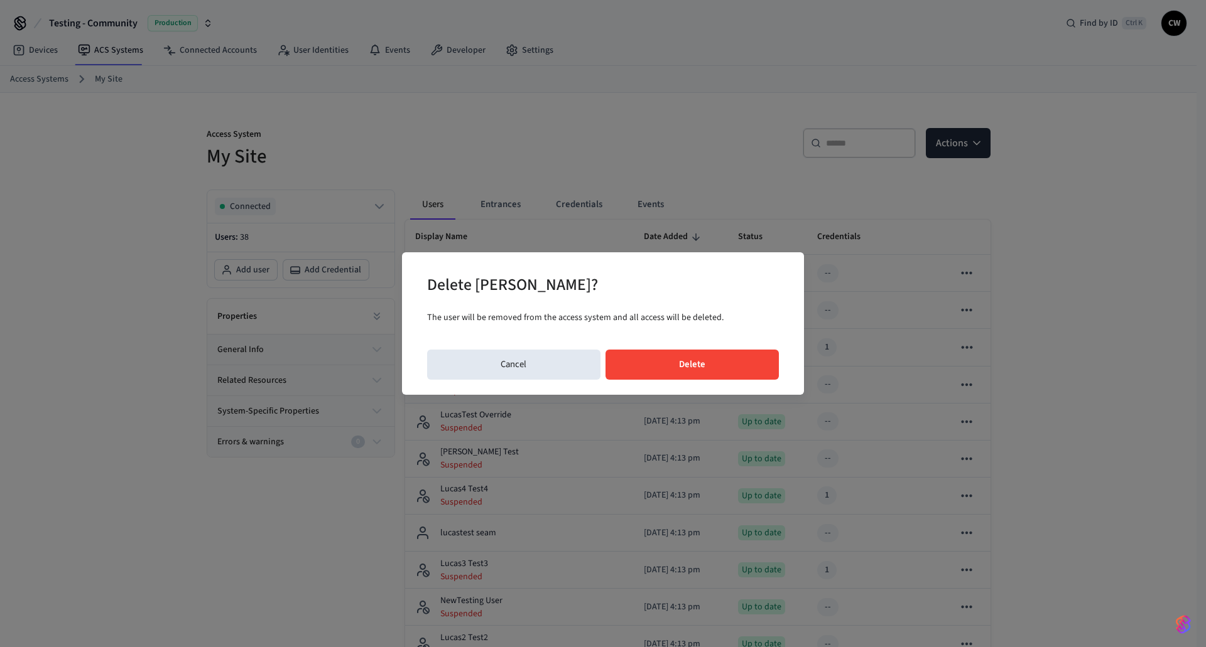
click at [727, 377] on button "Delete" at bounding box center [692, 365] width 174 height 30
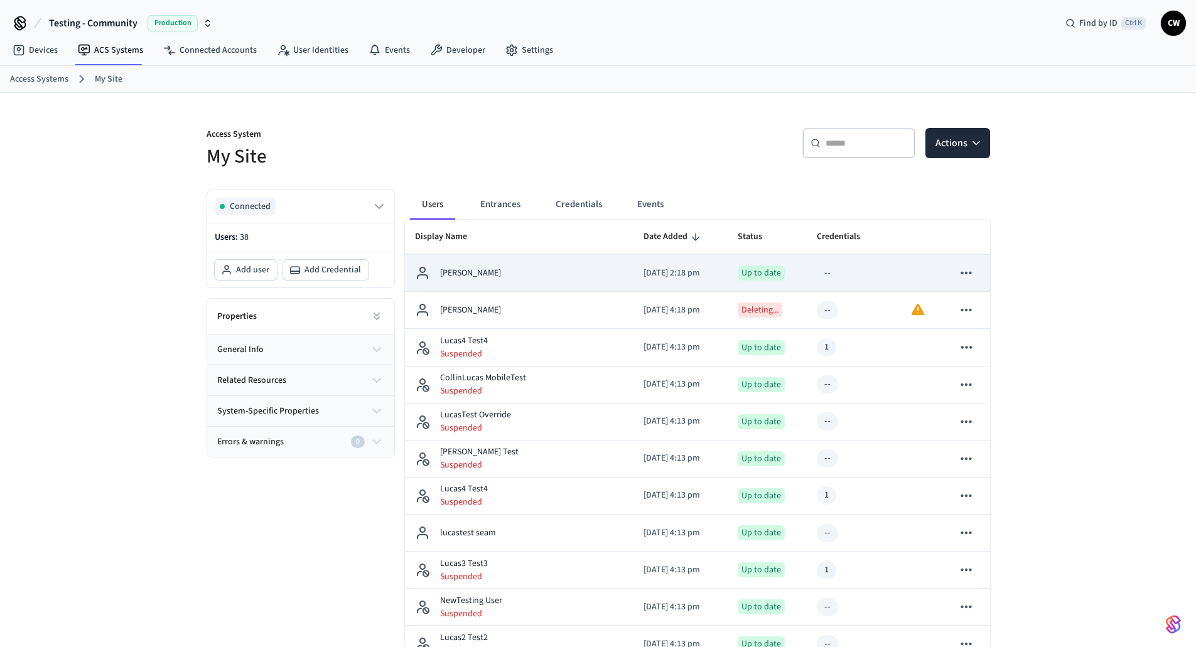
click at [965, 274] on icon "sticky table" at bounding box center [966, 273] width 16 height 16
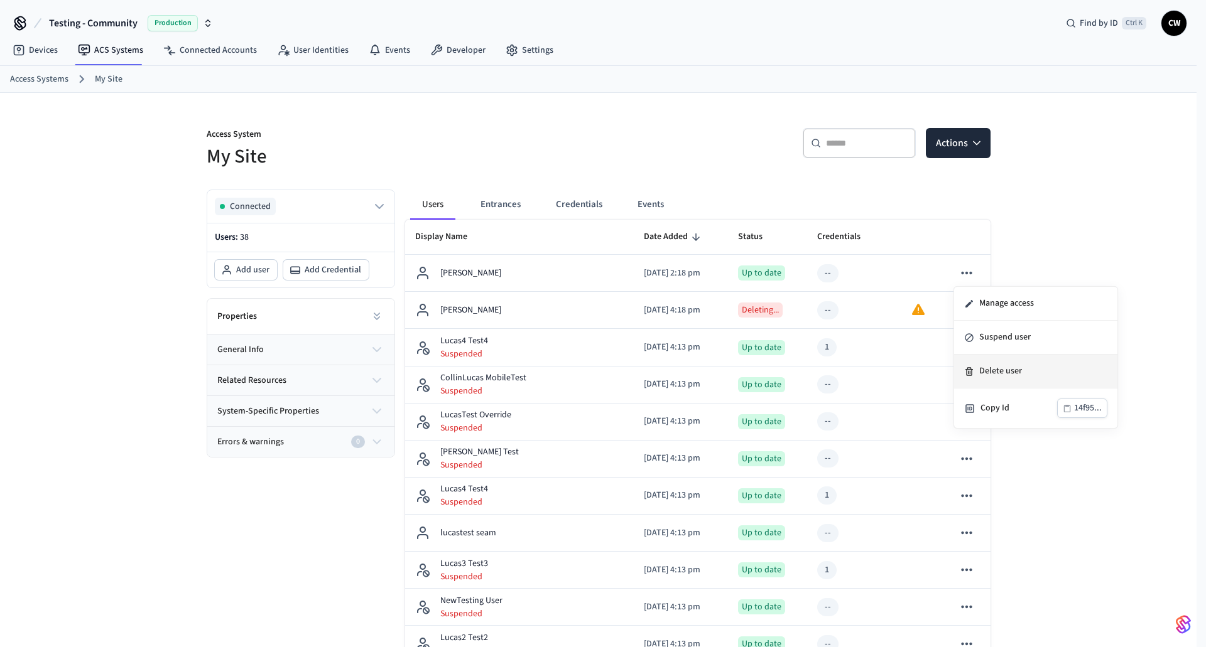
click at [999, 372] on li "Delete user" at bounding box center [1035, 372] width 163 height 34
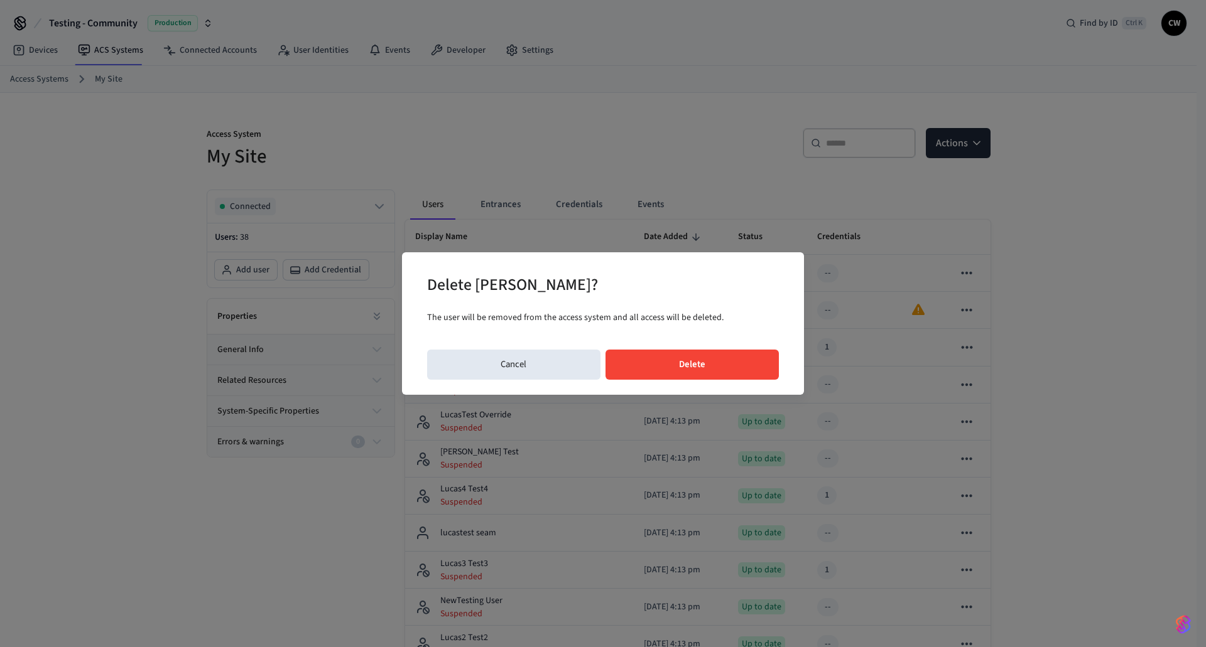
click at [756, 370] on button "Delete" at bounding box center [692, 365] width 174 height 30
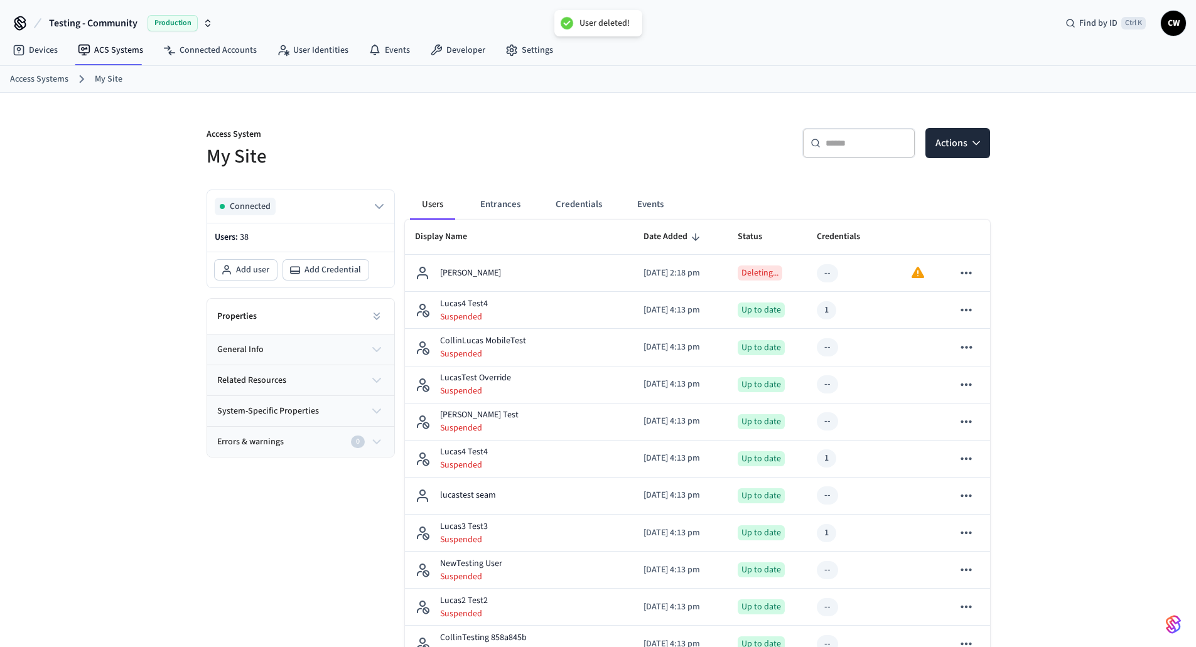
click at [565, 165] on h5 "My Site" at bounding box center [399, 157] width 384 height 26
click at [847, 151] on div "​ ​" at bounding box center [859, 143] width 113 height 30
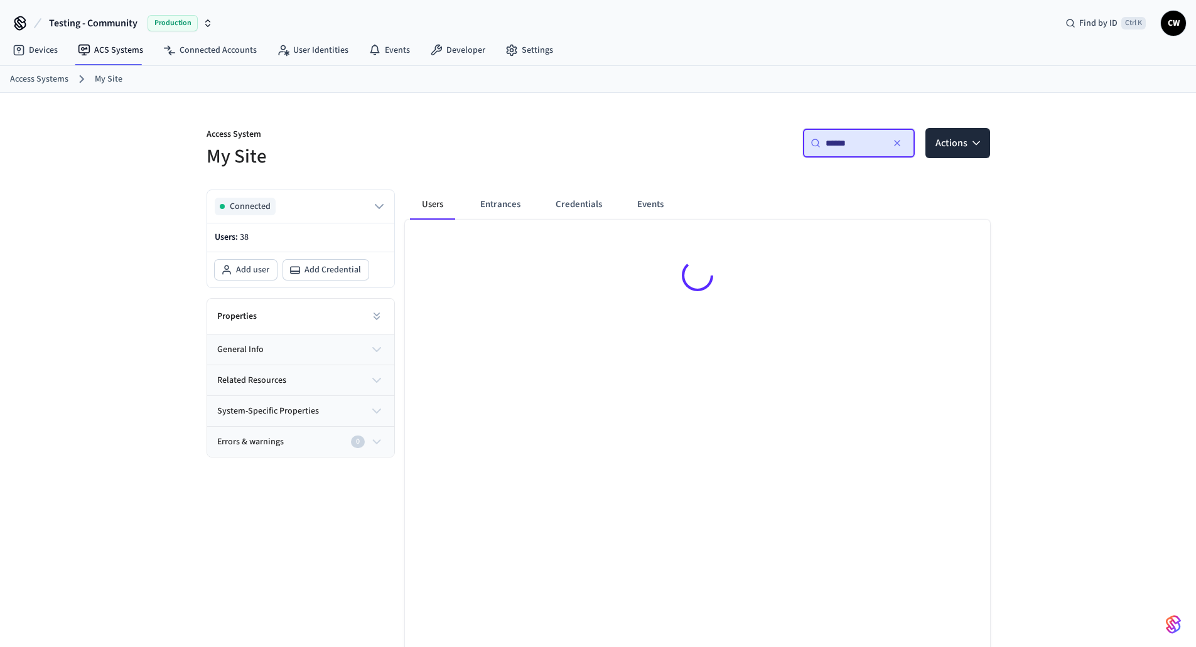
type input "******"
click at [897, 144] on icon "button" at bounding box center [897, 143] width 5 height 5
click at [573, 166] on h5 "My Site" at bounding box center [399, 157] width 384 height 26
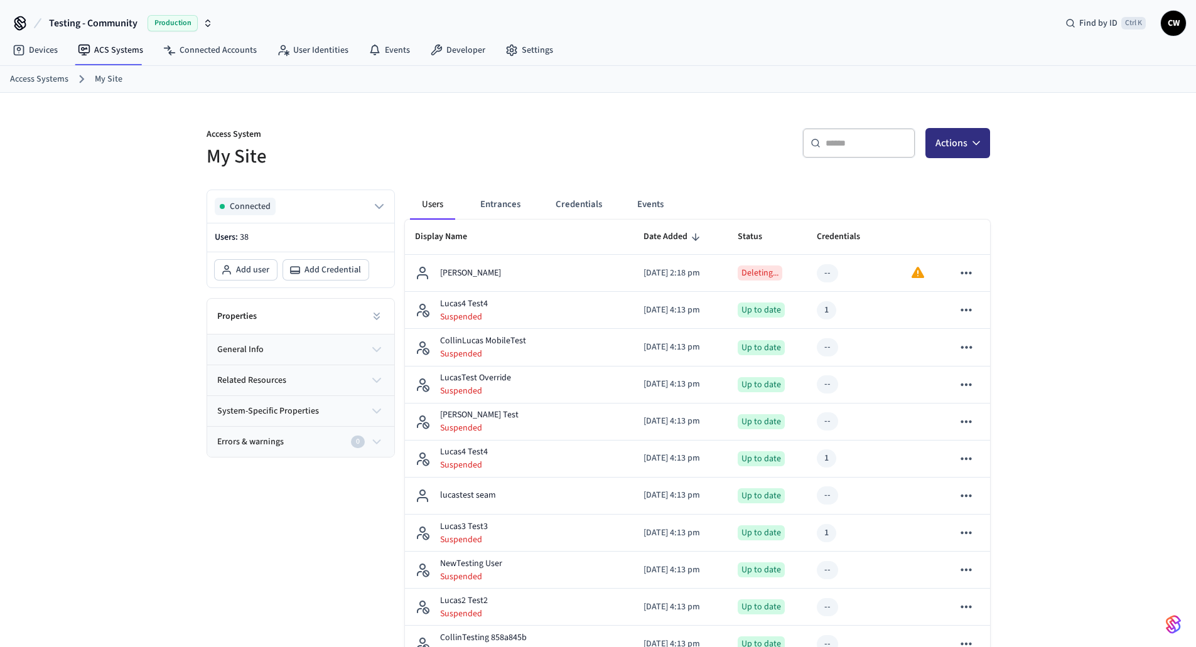
click at [945, 149] on button "Actions" at bounding box center [958, 143] width 65 height 30
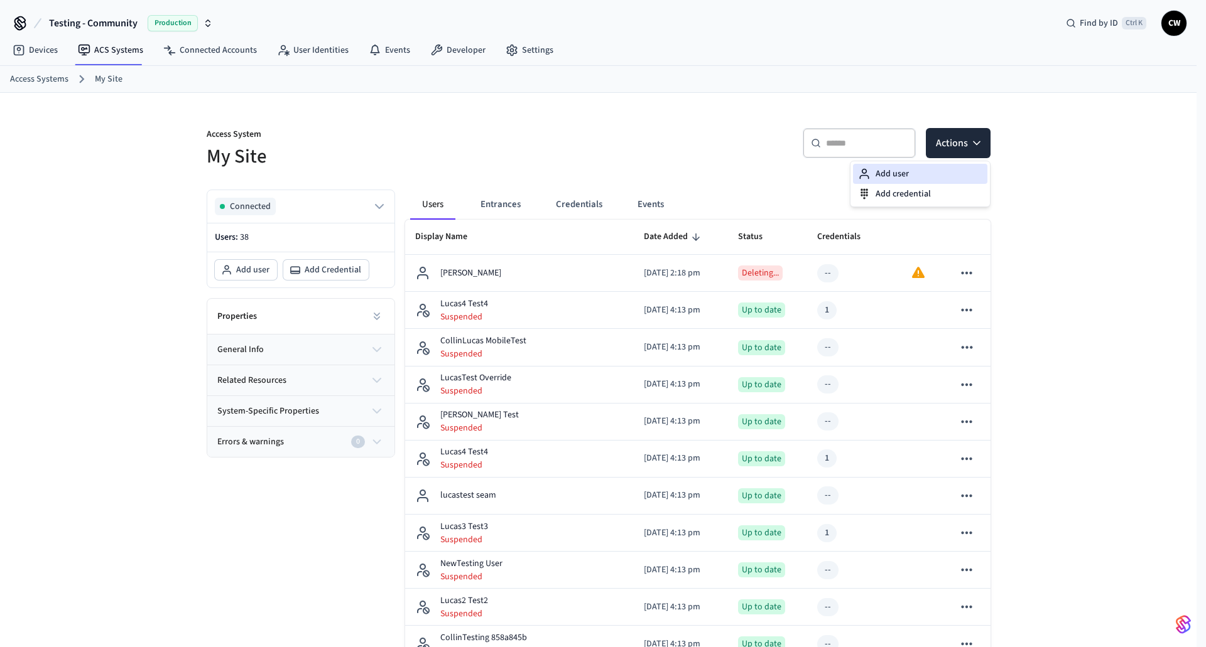
click at [926, 166] on div "Add user" at bounding box center [920, 174] width 134 height 20
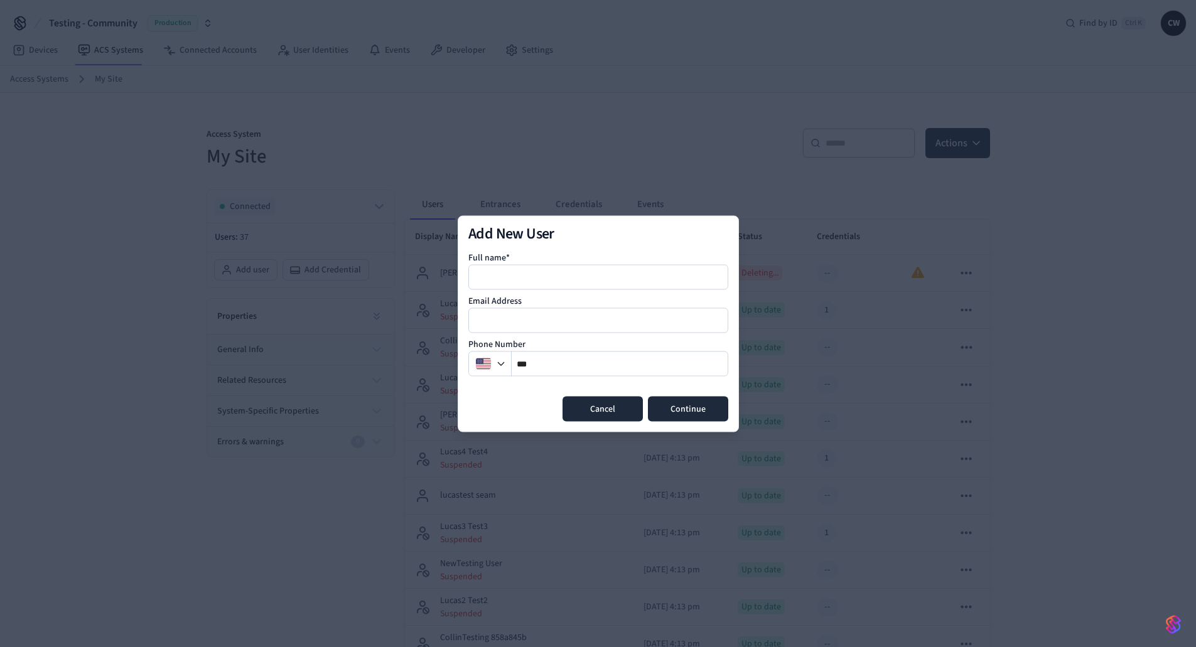
click at [619, 414] on button "Cancel" at bounding box center [603, 408] width 80 height 25
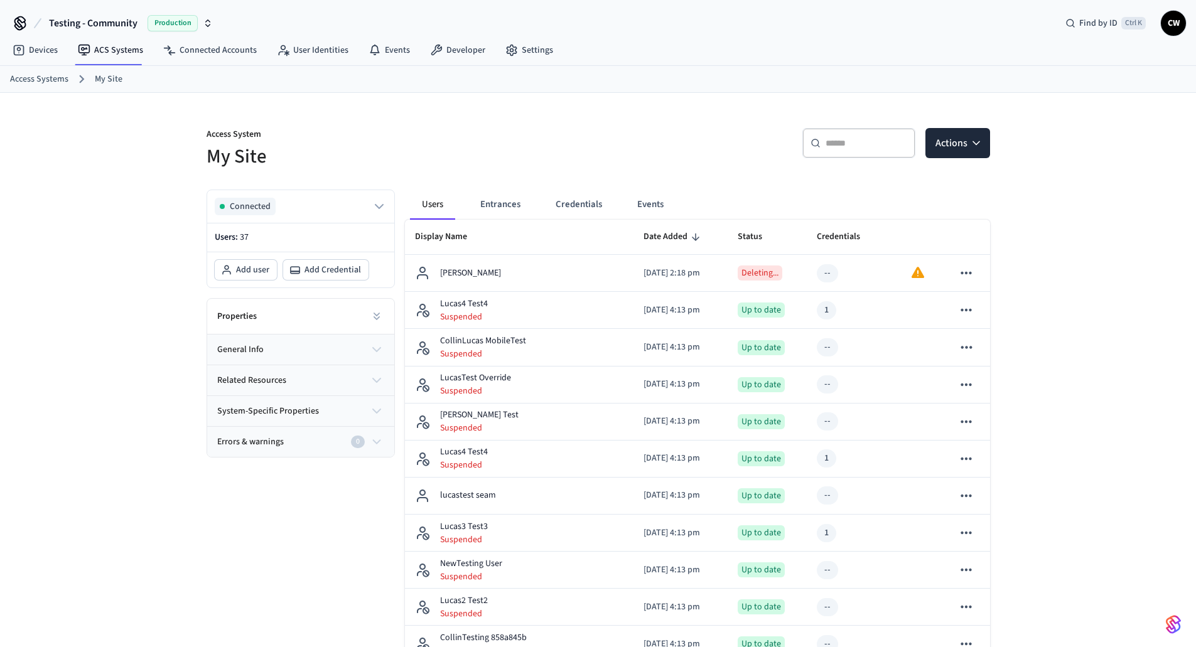
click at [453, 156] on h5 "My Site" at bounding box center [399, 157] width 384 height 26
click at [326, 50] on link "User Identities" at bounding box center [313, 50] width 92 height 23
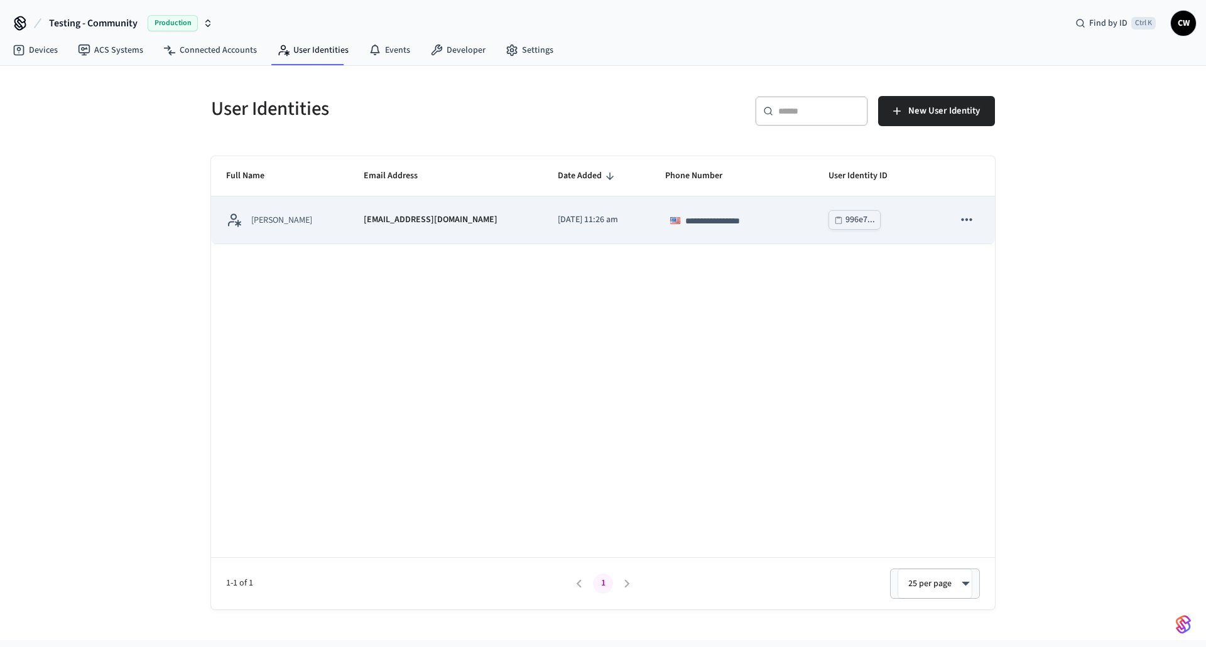
click at [371, 235] on td "[EMAIL_ADDRESS][DOMAIN_NAME]" at bounding box center [446, 220] width 194 height 47
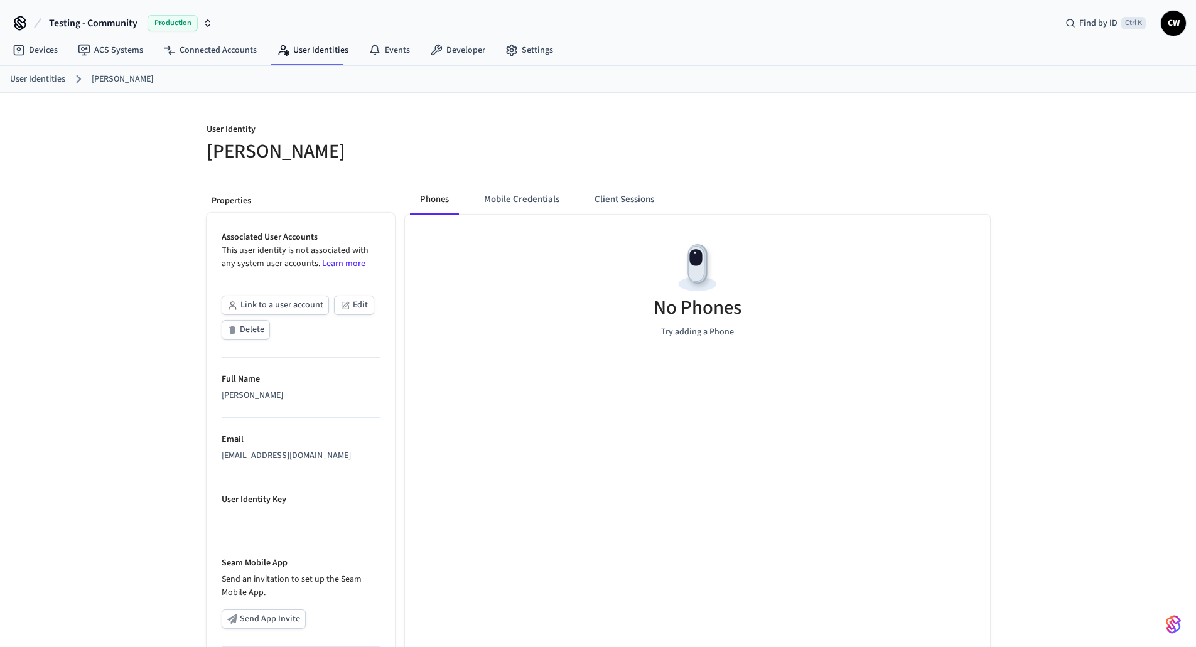
click at [284, 303] on button "Link to a user account" at bounding box center [275, 305] width 107 height 19
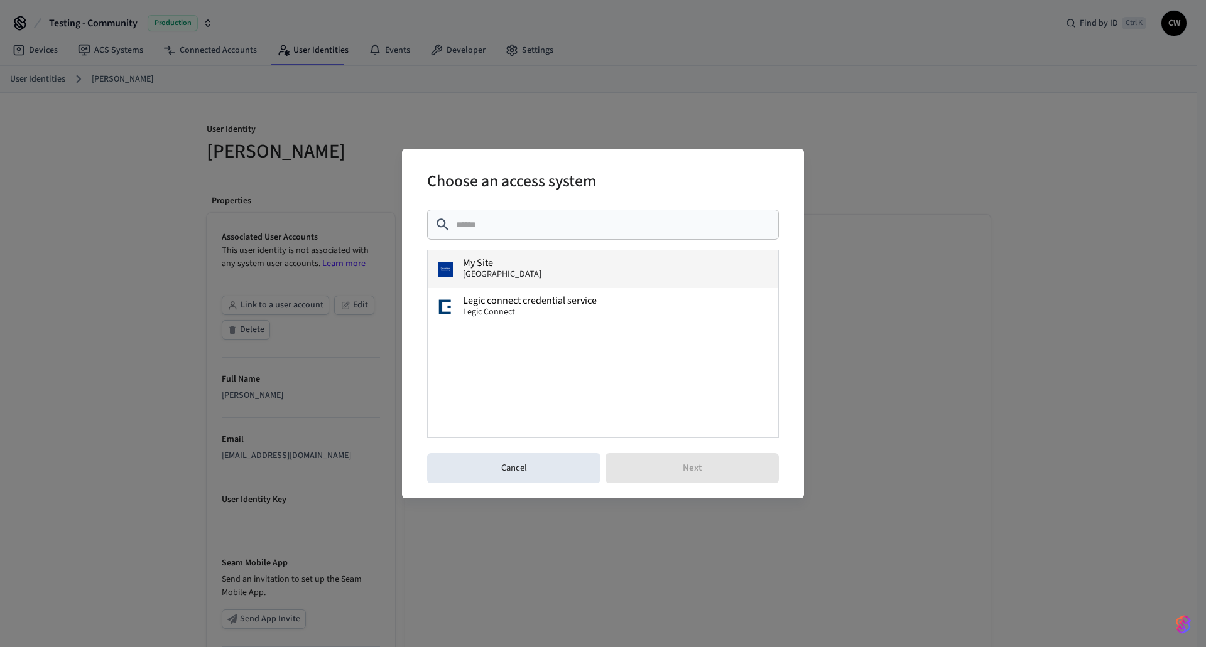
click at [524, 265] on div "My Site Dormakaba Community Site" at bounding box center [502, 269] width 79 height 23
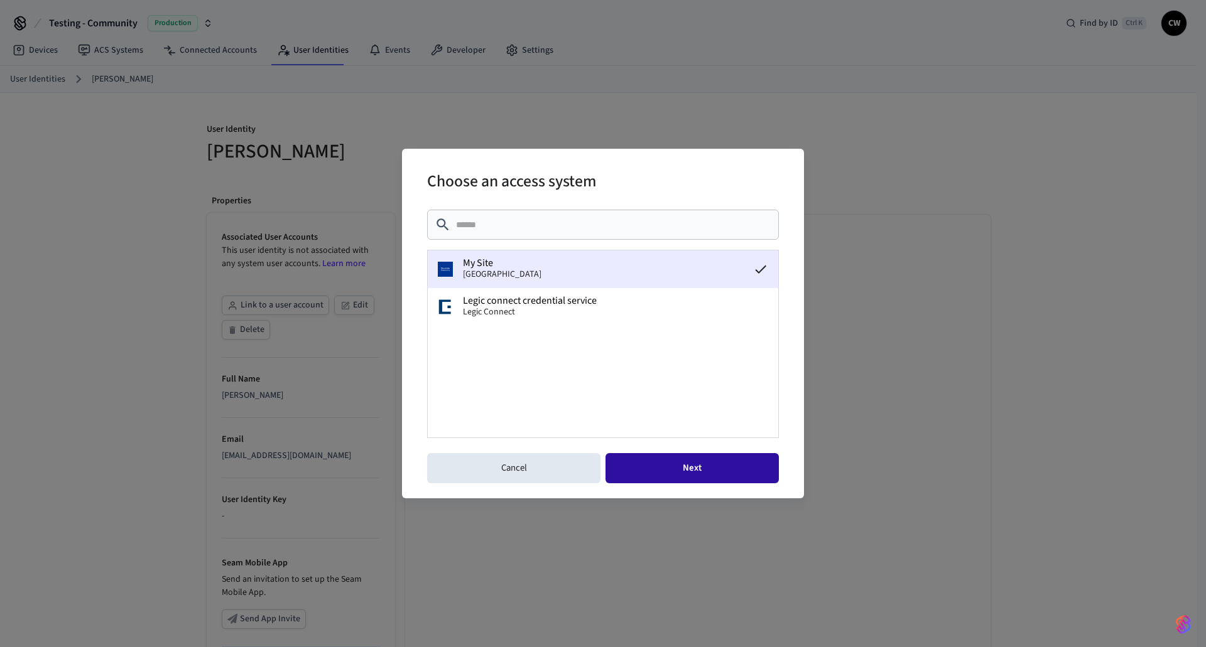
click at [728, 465] on button "Next" at bounding box center [691, 468] width 173 height 30
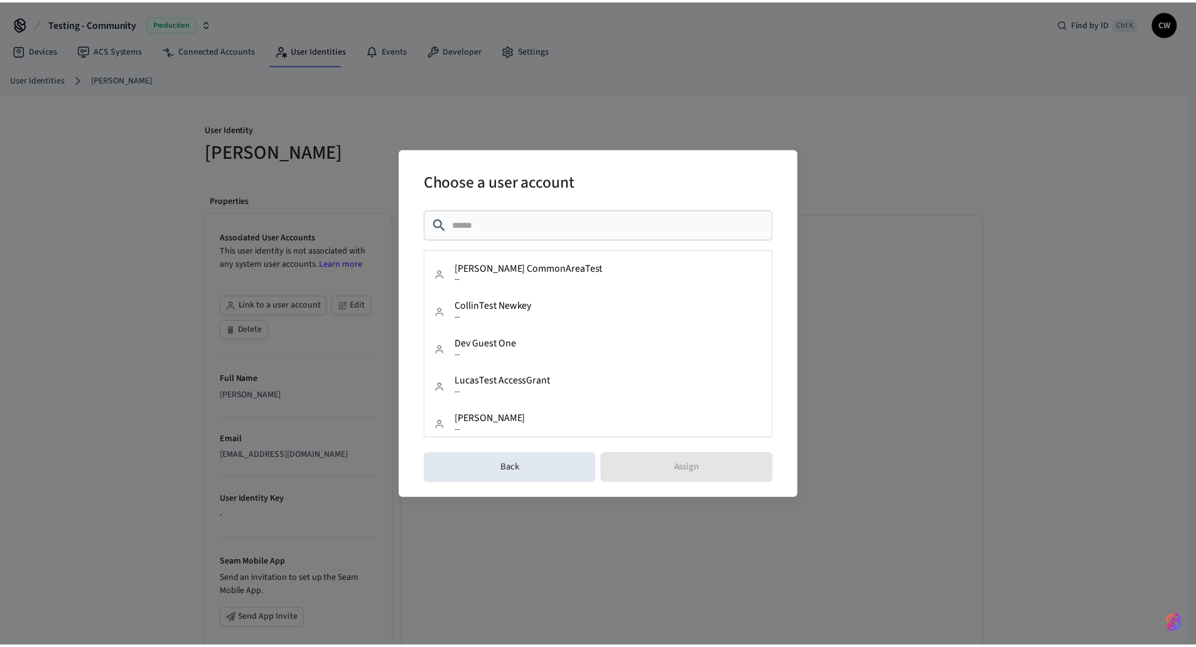
scroll to position [1207, 0]
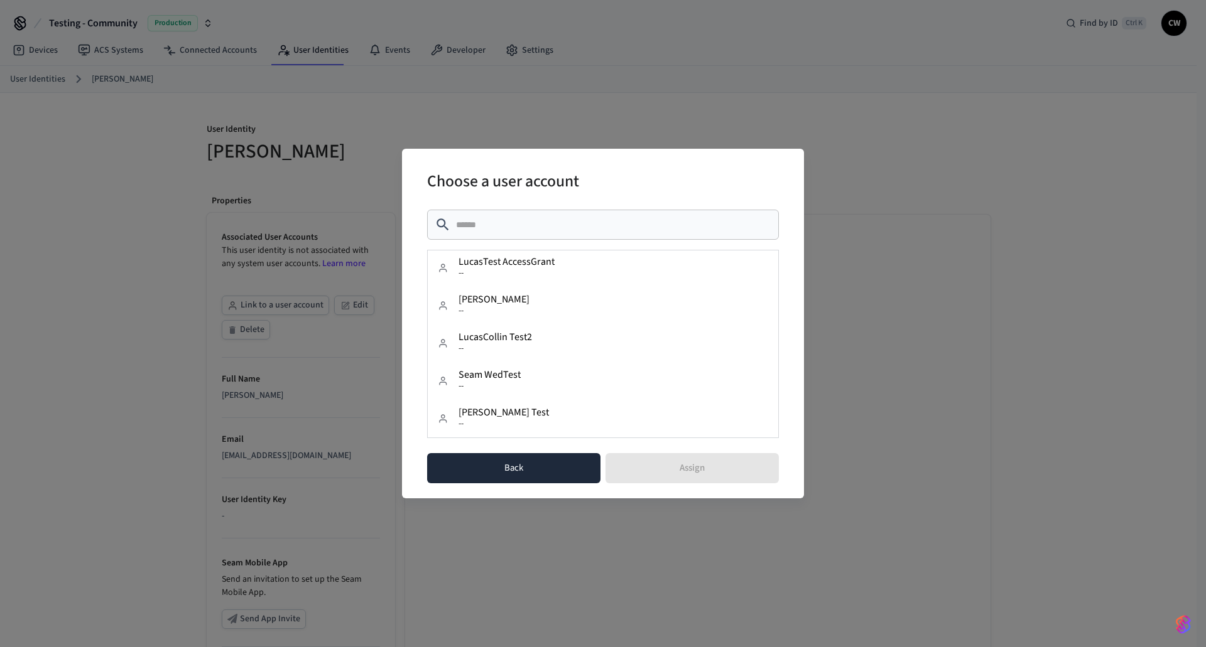
click at [531, 474] on button "Back" at bounding box center [513, 468] width 173 height 30
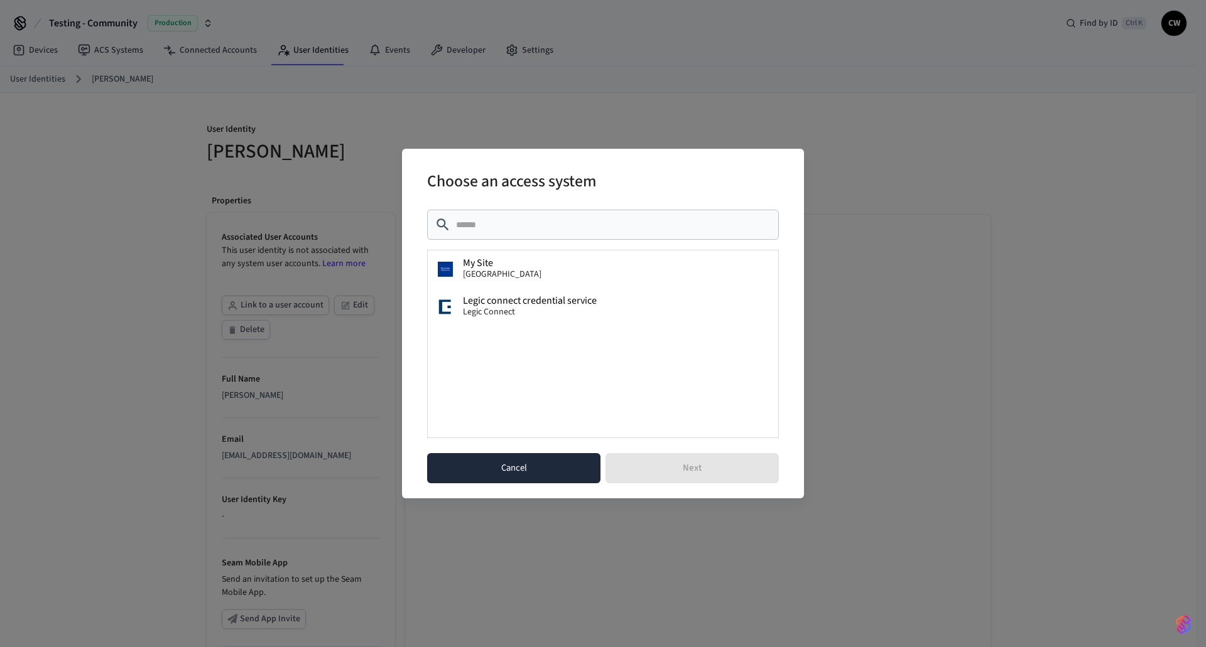
click at [511, 470] on button "Cancel" at bounding box center [513, 468] width 173 height 30
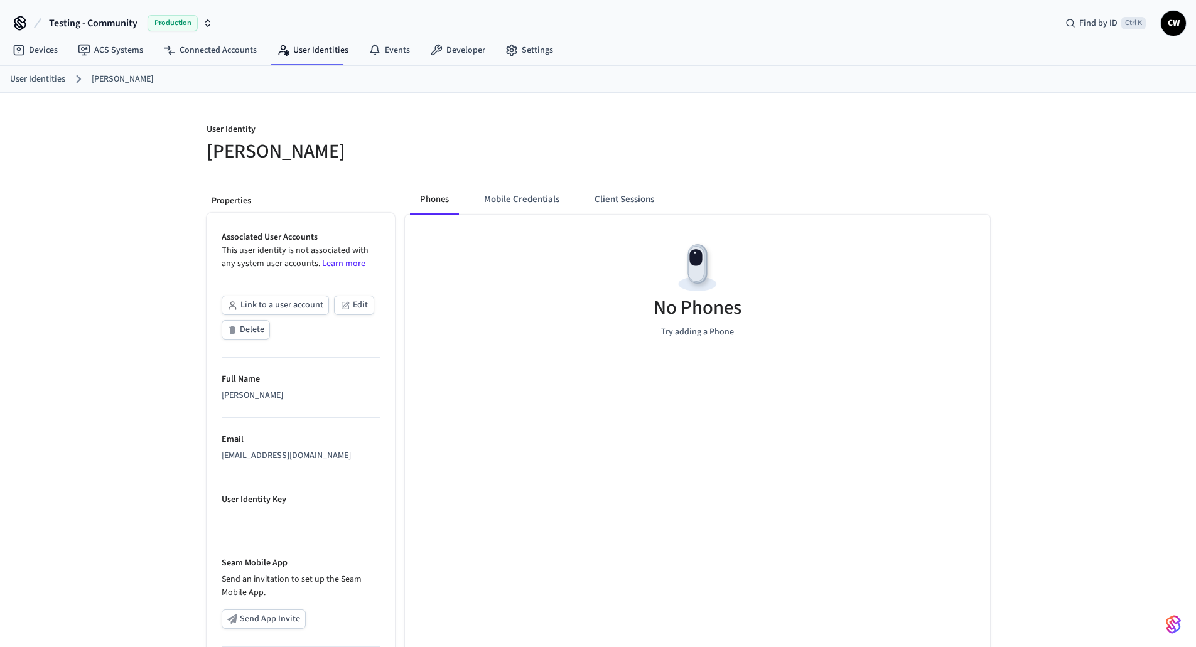
drag, startPoint x: 175, startPoint y: 338, endPoint x: 190, endPoint y: 319, distance: 23.7
click at [175, 337] on div "User Identity Collin Wirkus Properties Associated User Accounts This user ident…" at bounding box center [598, 457] width 1196 height 728
click at [122, 53] on link "ACS Systems" at bounding box center [110, 50] width 85 height 23
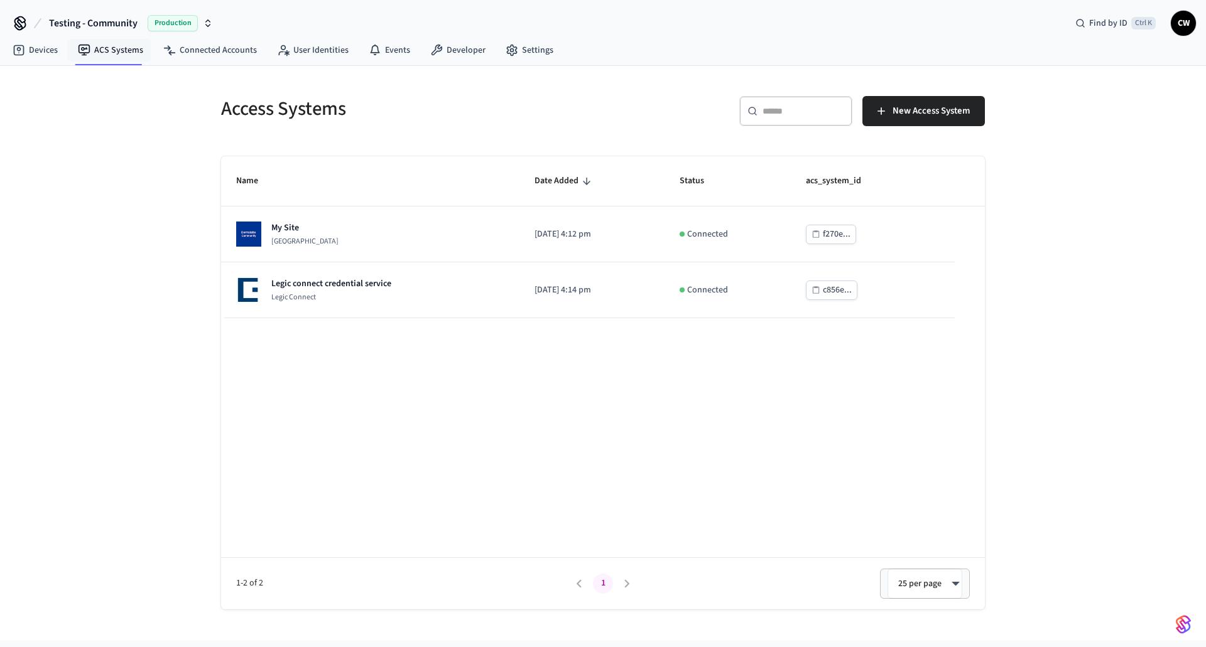
drag, startPoint x: 89, startPoint y: 157, endPoint x: 127, endPoint y: 161, distance: 38.5
click at [97, 158] on div "Access Systems ​ ​ New Access System Name Date Added Status acs_system_id My Si…" at bounding box center [603, 353] width 1206 height 575
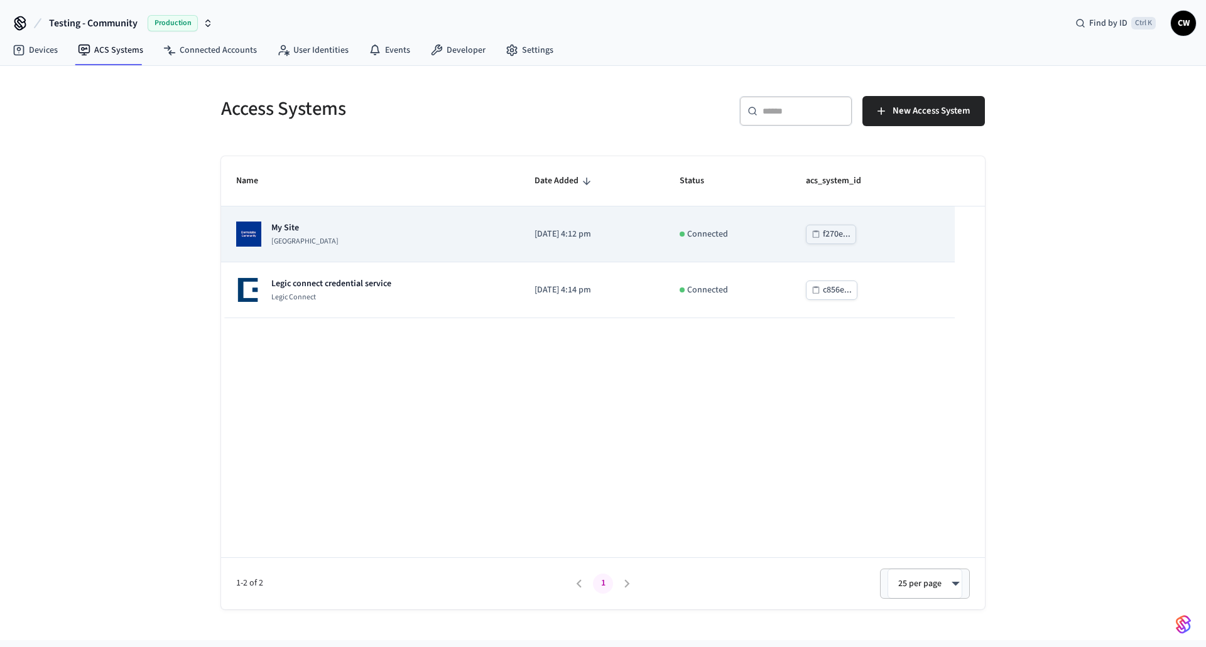
click at [361, 225] on div "My Site Dormakaba Community Site" at bounding box center [370, 234] width 268 height 25
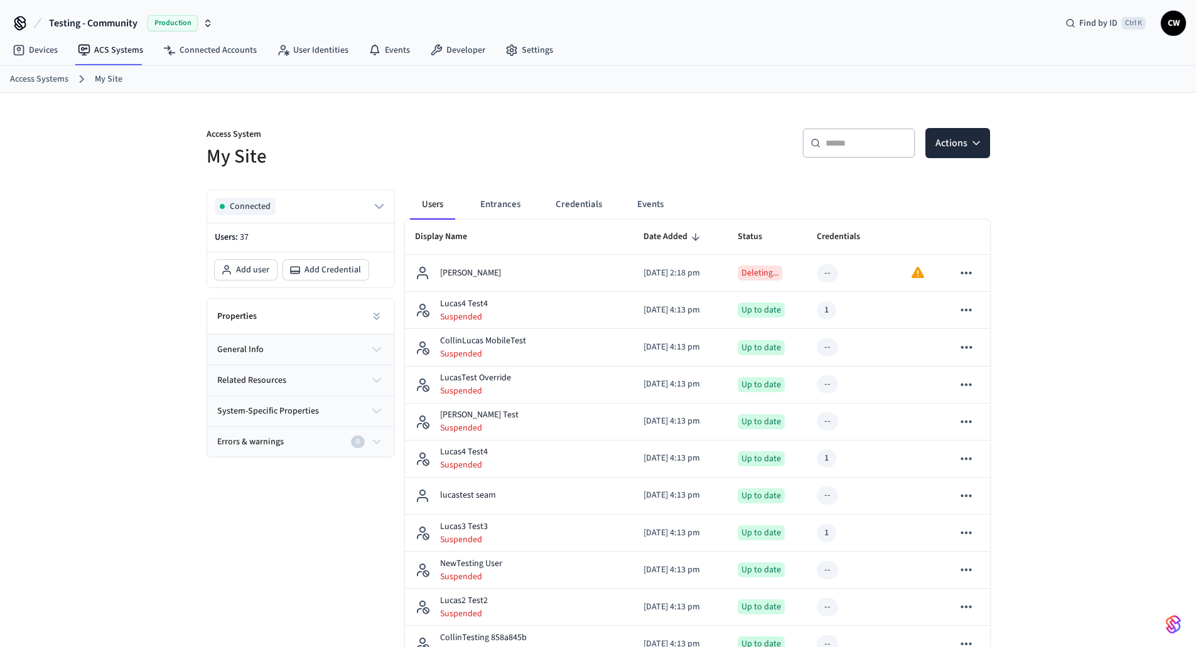
click at [435, 152] on h5 "My Site" at bounding box center [399, 157] width 384 height 26
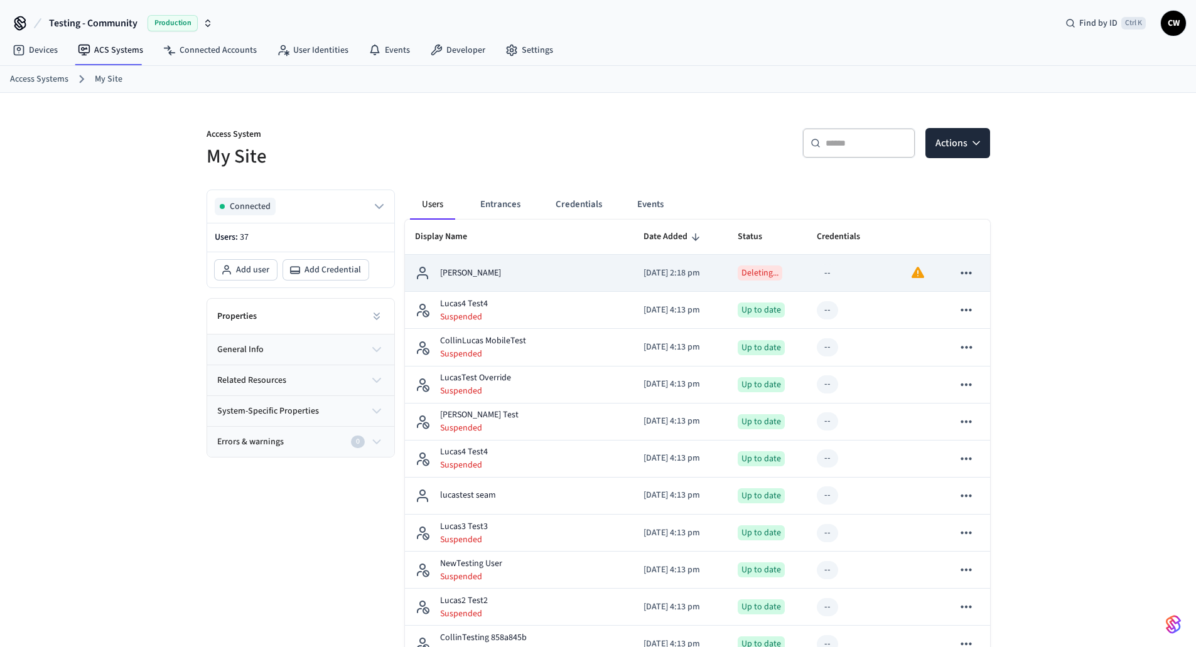
click at [965, 275] on icon "sticky table" at bounding box center [966, 273] width 16 height 16
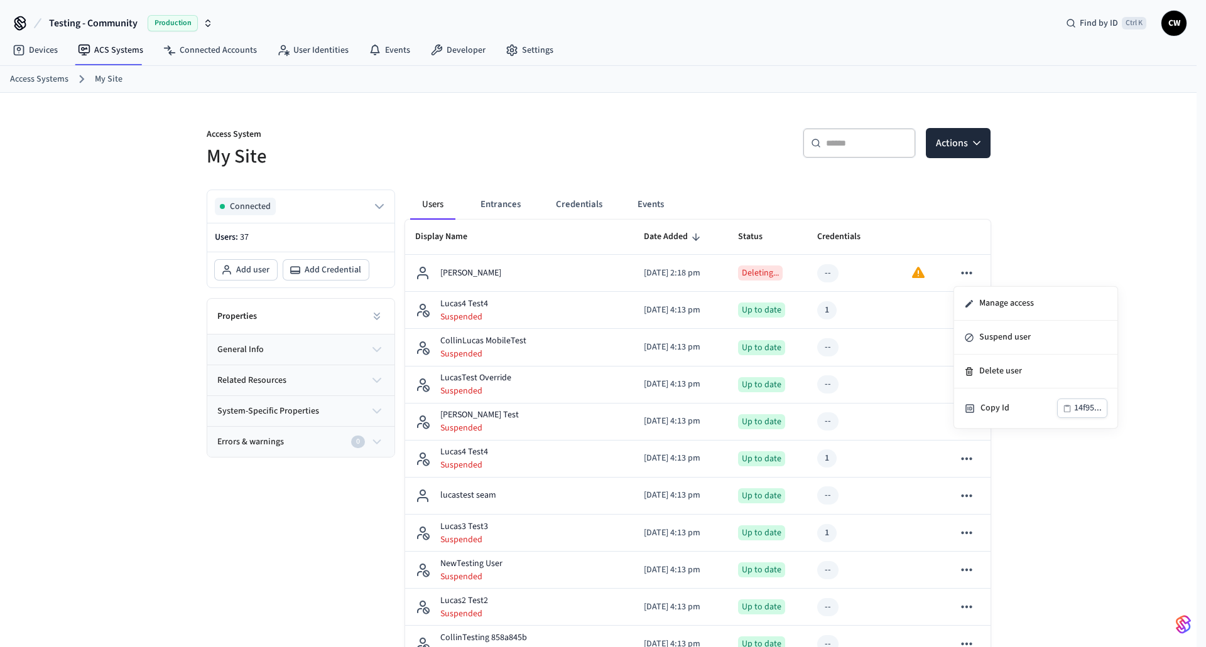
click at [1028, 249] on div at bounding box center [603, 323] width 1206 height 647
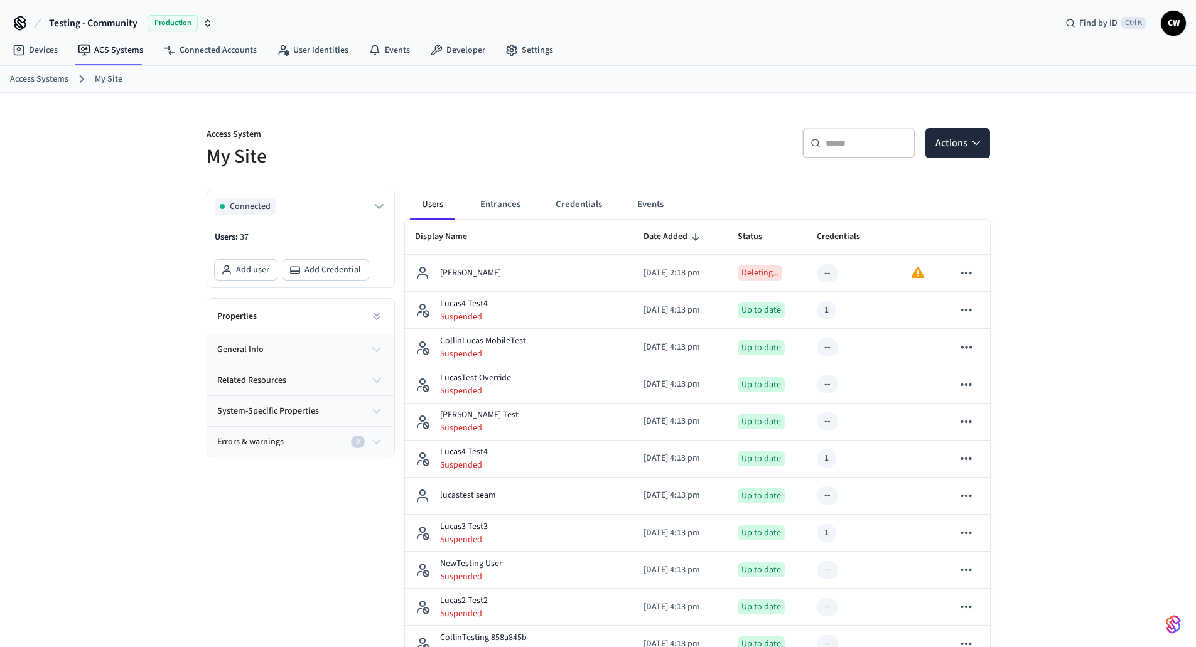
drag, startPoint x: 913, startPoint y: 187, endPoint x: 964, endPoint y: 147, distance: 65.3
click at [965, 147] on button "Actions" at bounding box center [962, 143] width 65 height 30
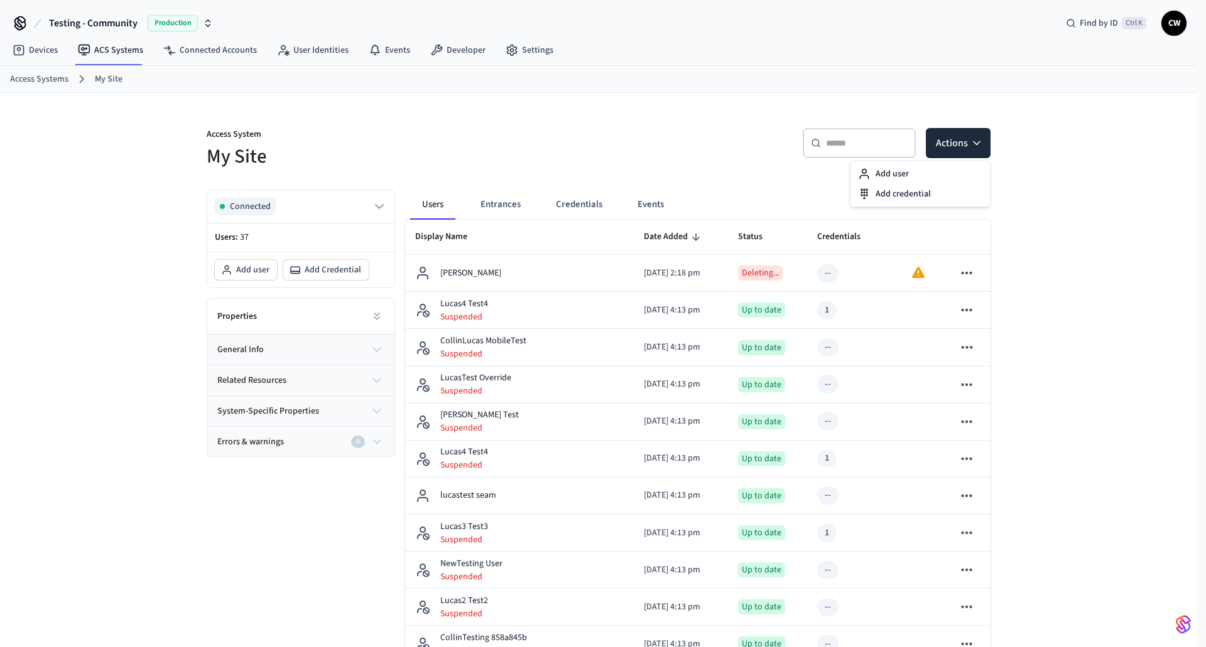
click at [956, 172] on div "Add user" at bounding box center [920, 174] width 134 height 20
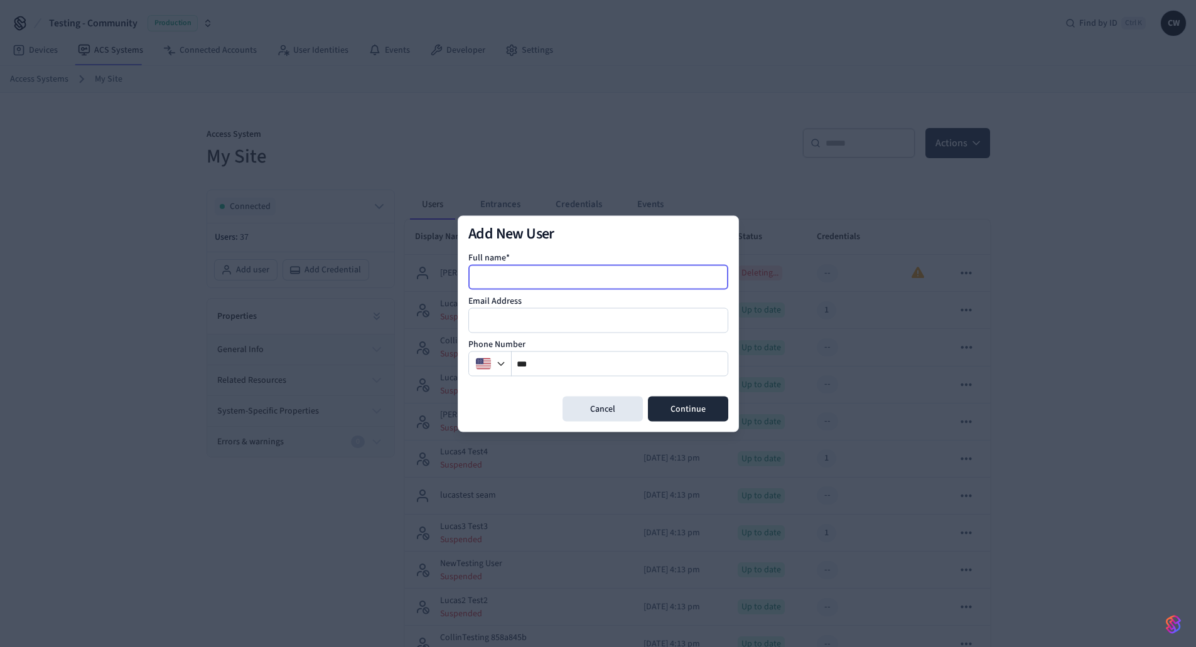
click at [621, 269] on input at bounding box center [599, 276] width 259 height 15
type input "**********"
click at [669, 404] on button "Continue" at bounding box center [688, 408] width 80 height 25
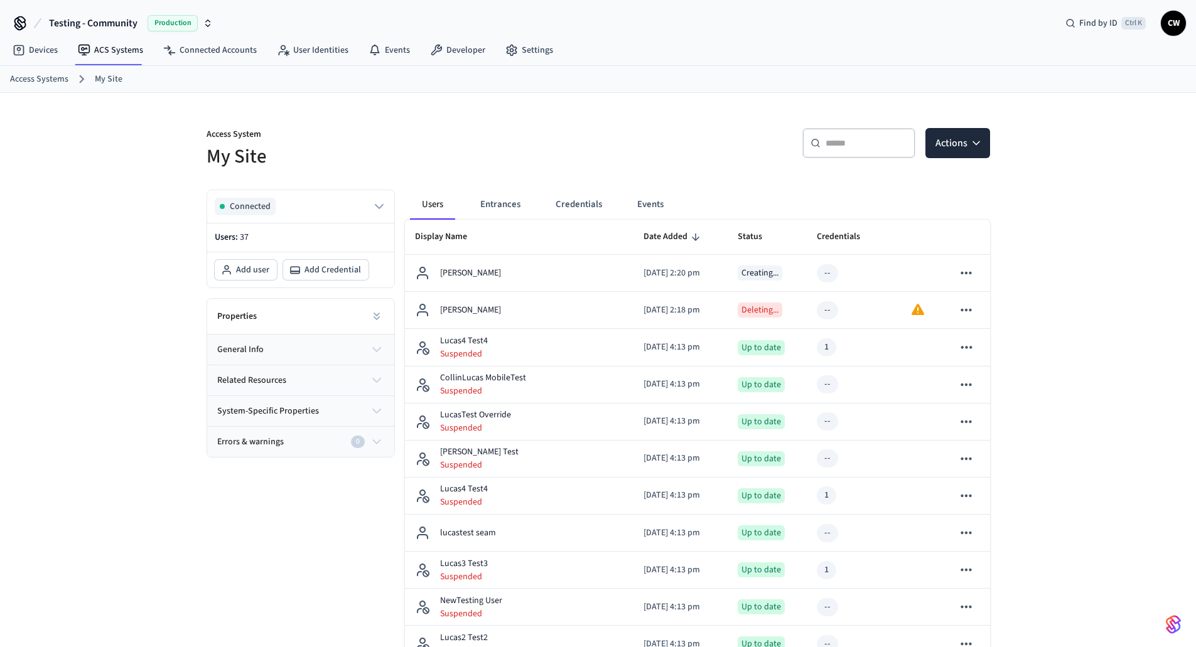
click at [639, 112] on div at bounding box center [599, 118] width 784 height 20
click at [519, 129] on p "Access System" at bounding box center [399, 136] width 384 height 16
click at [521, 128] on p "Access System" at bounding box center [399, 136] width 384 height 16
click at [524, 130] on p "Access System" at bounding box center [399, 136] width 384 height 16
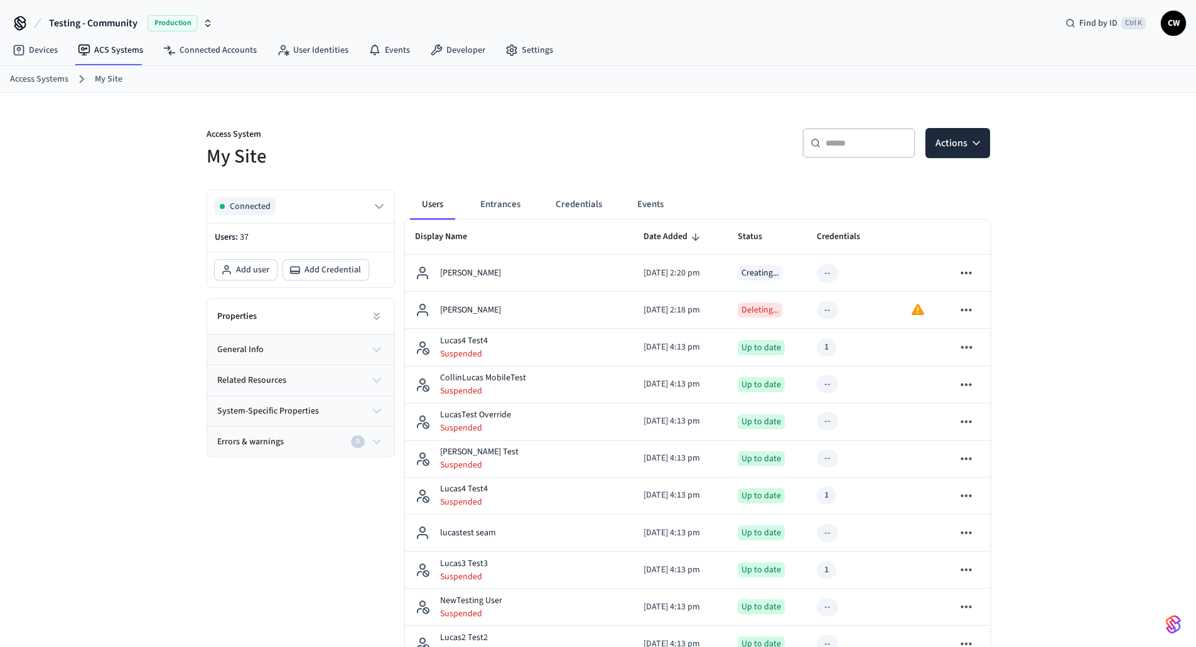
click at [229, 62] on nav "Devices ACS Systems Connected Accounts User Identities Events Developer Settings" at bounding box center [283, 50] width 561 height 29
click at [227, 50] on link "Connected Accounts" at bounding box center [210, 50] width 114 height 23
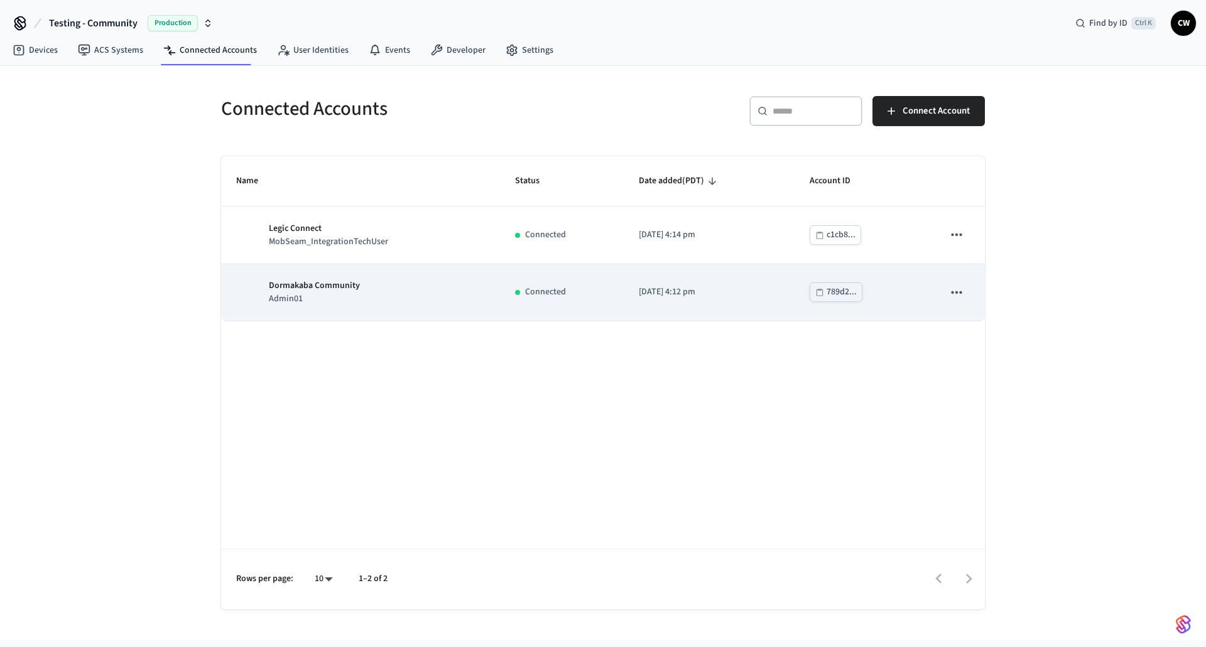
click at [350, 306] on td "Dormakaba Community Admin01" at bounding box center [360, 292] width 279 height 57
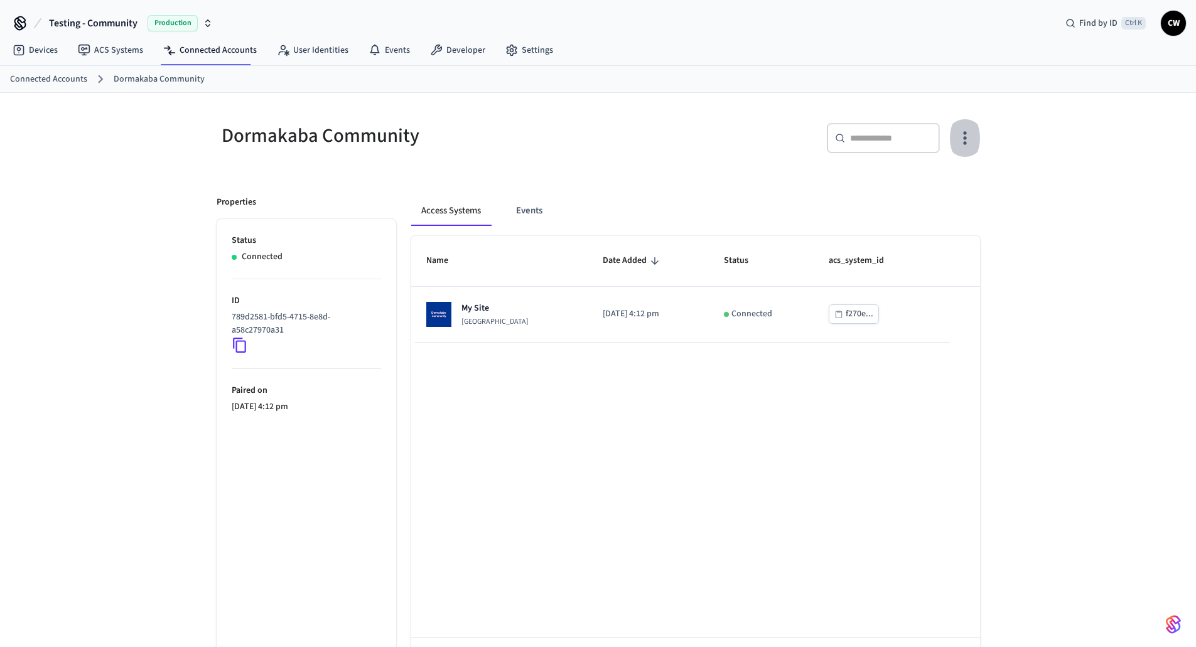
click at [957, 136] on icon "button" at bounding box center [964, 137] width 19 height 19
click at [942, 185] on span "Sync Account" at bounding box center [929, 189] width 51 height 13
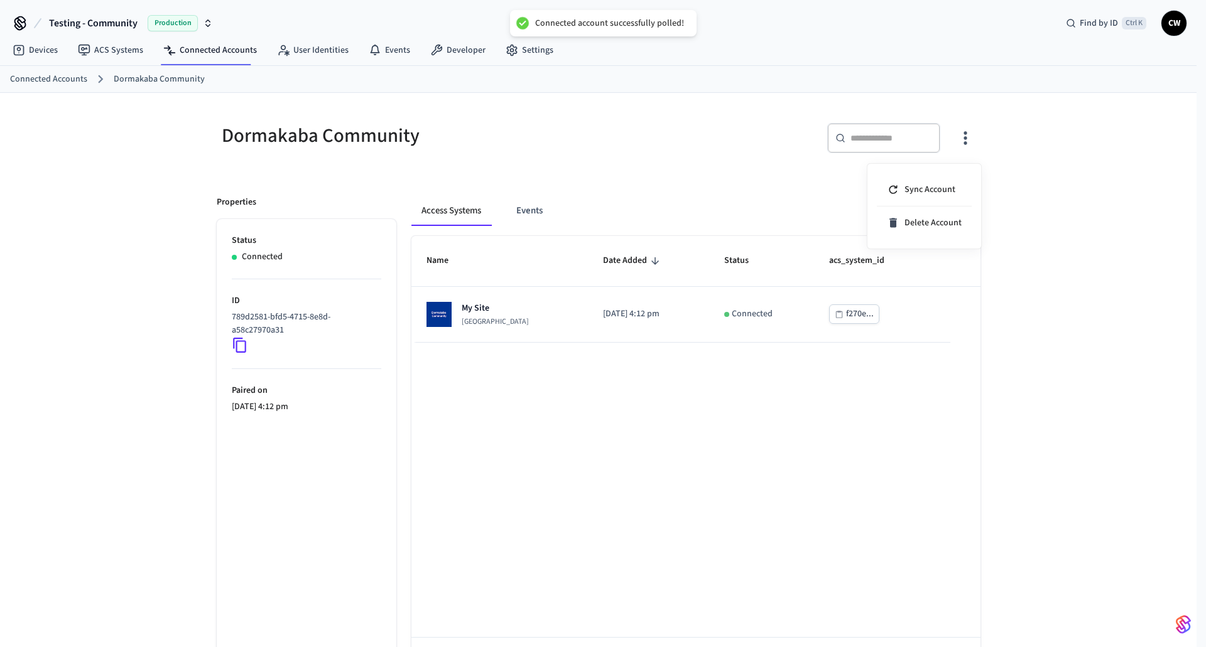
click at [744, 181] on div at bounding box center [603, 323] width 1206 height 647
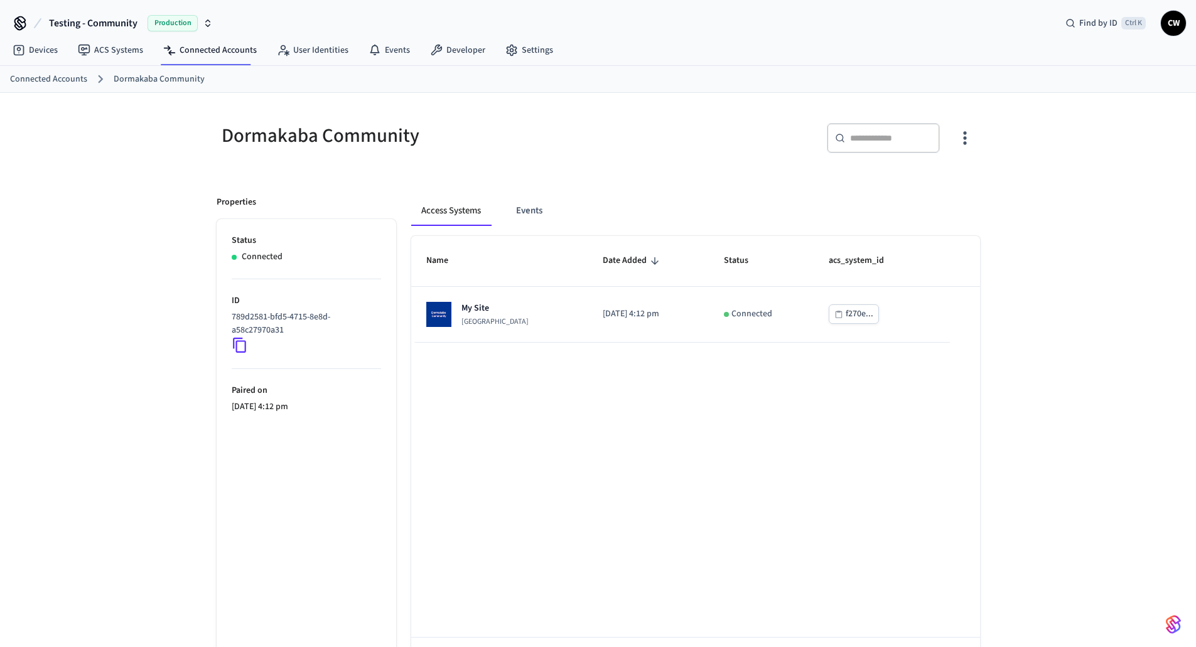
click at [689, 149] on div "​ ​" at bounding box center [793, 143] width 374 height 40
click at [242, 54] on link "Connected Accounts" at bounding box center [210, 50] width 114 height 23
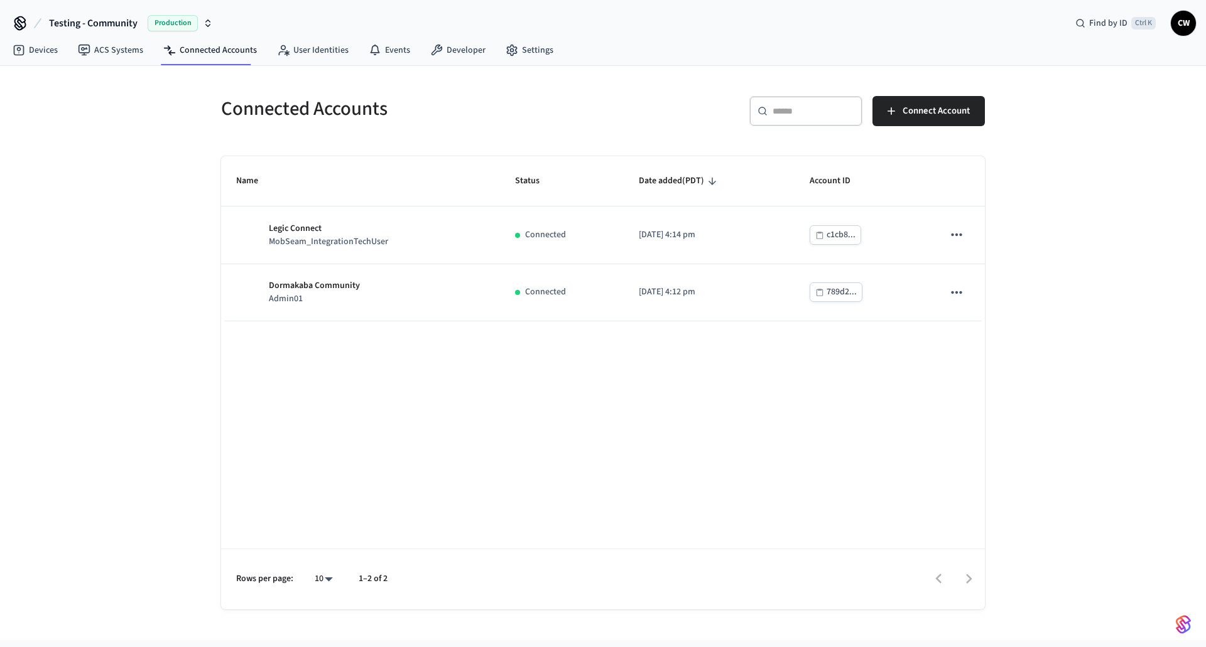
click at [156, 268] on div "Connected Accounts ​ ​ Connect Account Name Status Date added (PDT) Account ID …" at bounding box center [603, 353] width 1206 height 575
click at [180, 431] on div "Connected Accounts ​ ​ Connect Account Name Status Date added (PDT) Account ID …" at bounding box center [603, 353] width 1206 height 575
click at [145, 249] on div "Connected Accounts ​ ​ Connect Account Name Status Date added (PDT) Account ID …" at bounding box center [603, 353] width 1206 height 575
click at [122, 51] on link "ACS Systems" at bounding box center [110, 50] width 85 height 23
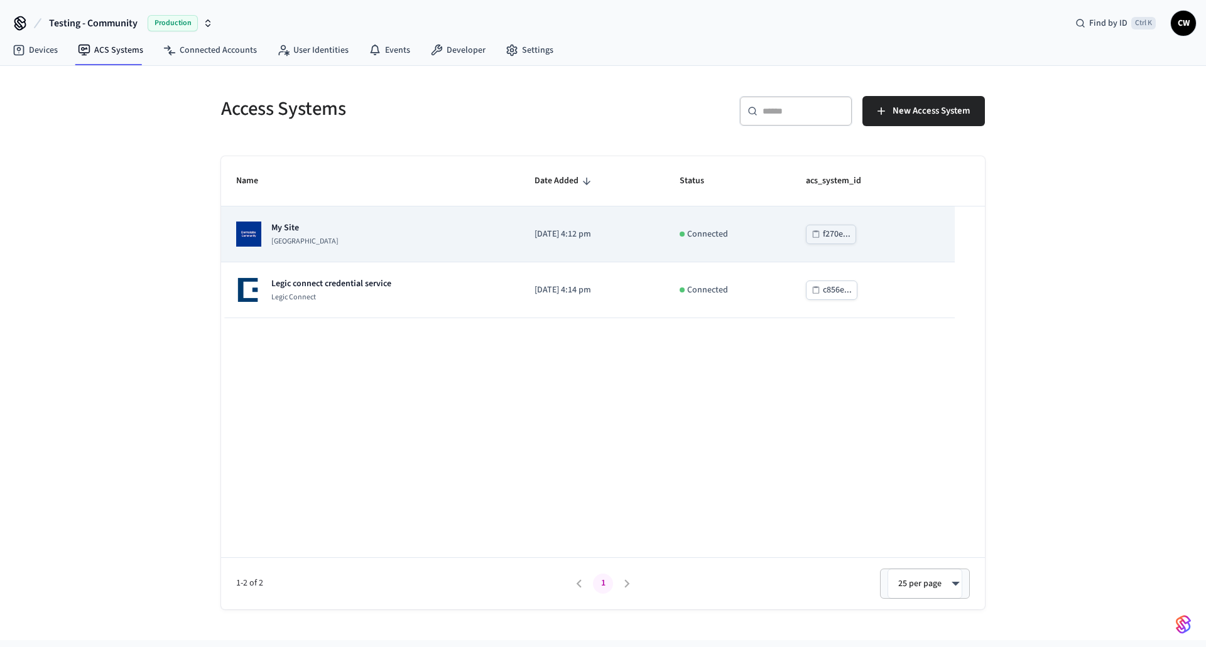
drag, startPoint x: 193, startPoint y: 235, endPoint x: 248, endPoint y: 241, distance: 55.6
click at [205, 239] on div "Access Systems ​ ​ New Access System Name Date Added Status acs_system_id My Si…" at bounding box center [603, 353] width 1206 height 575
click at [362, 244] on div "My Site Dormakaba Community Site" at bounding box center [370, 234] width 268 height 25
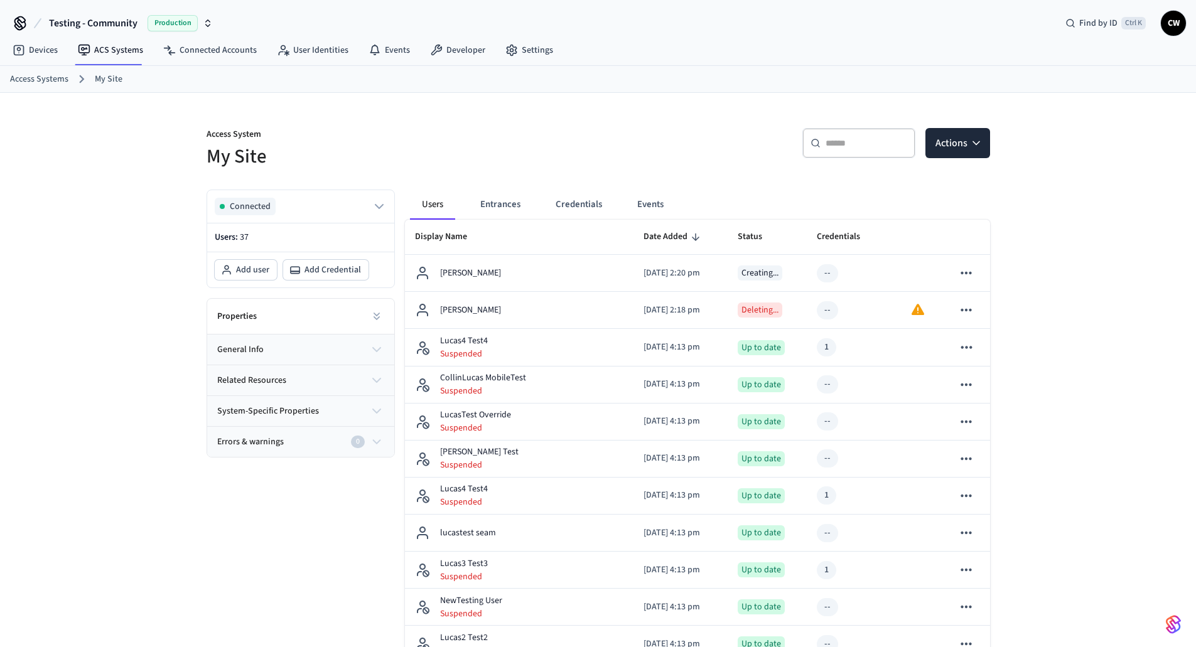
click at [492, 146] on h5 "My Site" at bounding box center [399, 157] width 384 height 26
click at [568, 149] on h5 "My Site" at bounding box center [399, 157] width 384 height 26
click at [720, 83] on ol "Access Systems My Site" at bounding box center [603, 79] width 1186 height 16
click at [720, 82] on ol "Access Systems My Site" at bounding box center [603, 79] width 1186 height 16
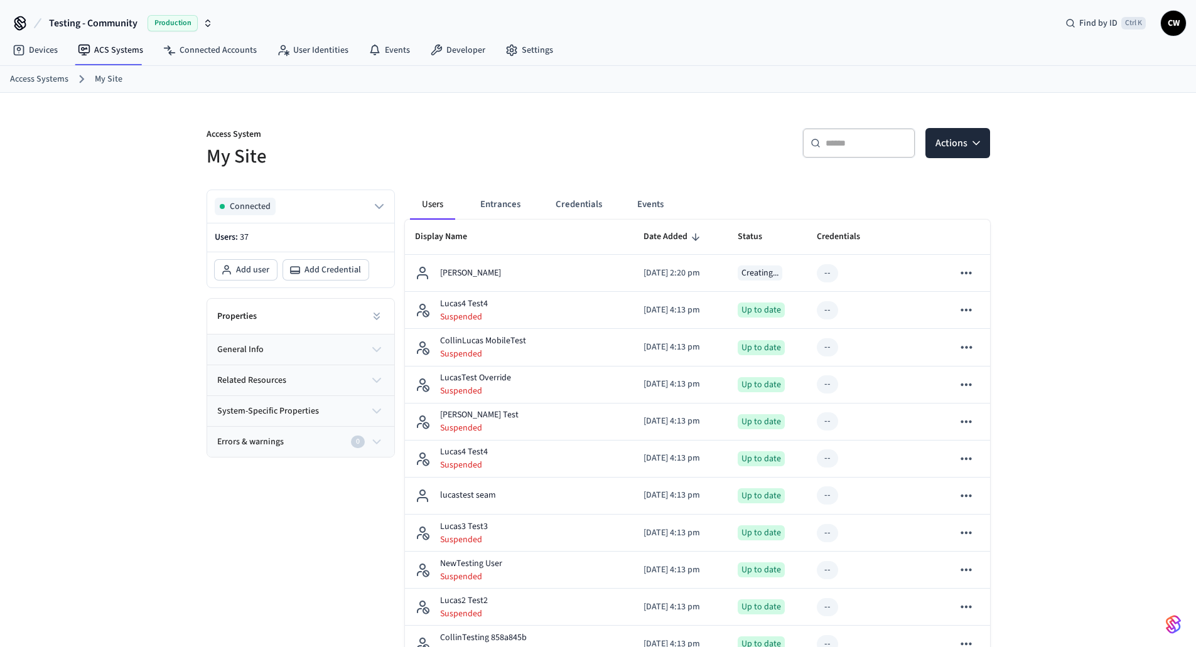
click at [561, 113] on div "Access System My Site" at bounding box center [391, 141] width 399 height 57
click at [624, 161] on div "​ ​ Actions" at bounding box center [798, 148] width 384 height 40
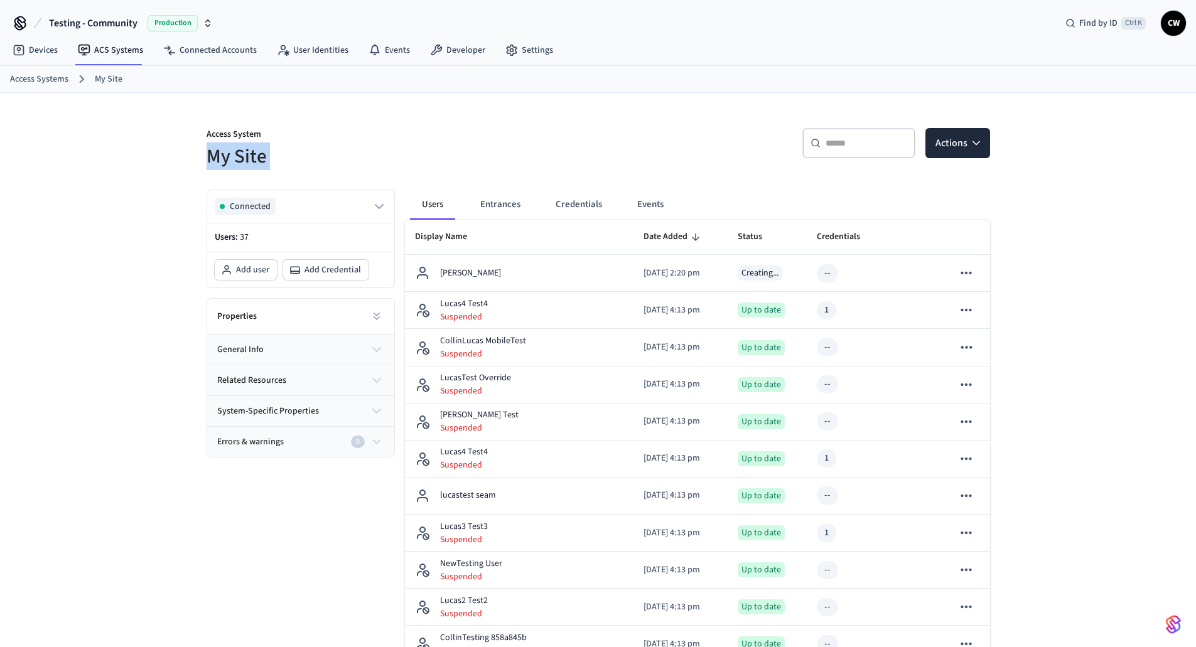
click at [591, 138] on div "Access System My Site ​ ​ Actions" at bounding box center [591, 141] width 799 height 57
click at [591, 138] on div "​ ​ Actions" at bounding box center [790, 141] width 399 height 57
click at [530, 148] on h5 "My Site" at bounding box center [399, 157] width 384 height 26
click at [329, 55] on link "User Identities" at bounding box center [313, 50] width 92 height 23
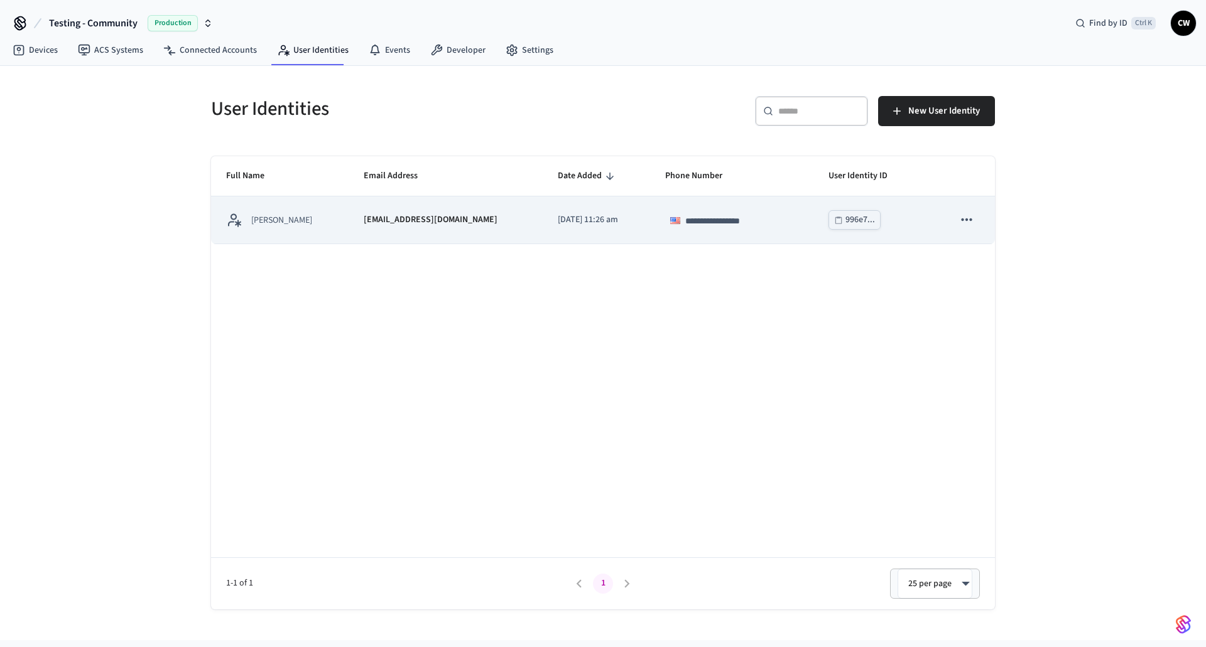
click at [329, 232] on td "[PERSON_NAME]" at bounding box center [280, 220] width 138 height 47
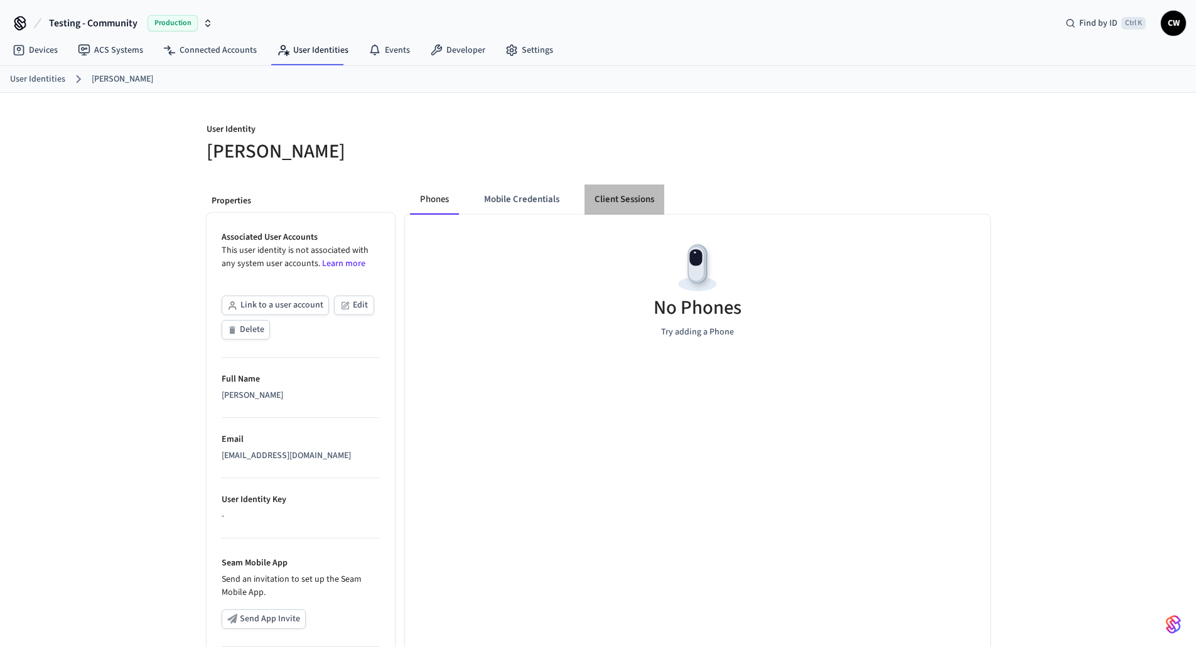
click at [621, 199] on button "Client Sessions" at bounding box center [625, 200] width 80 height 30
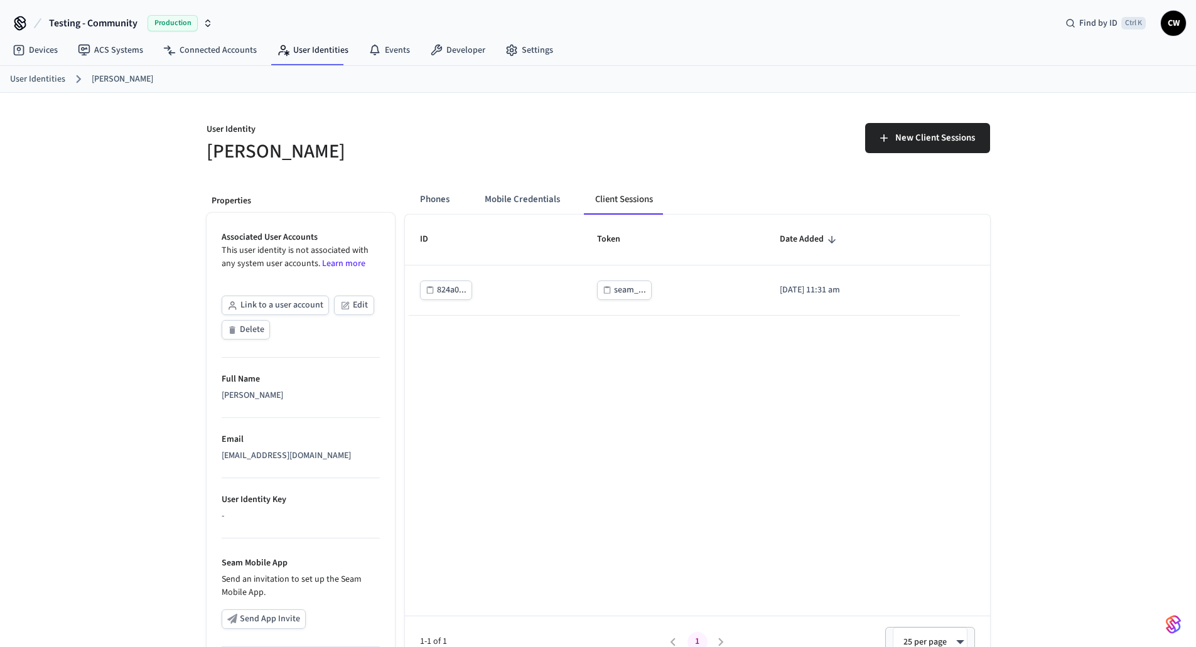
click at [639, 158] on div "New Client Sessions" at bounding box center [798, 143] width 384 height 40
click at [440, 198] on button "Phones" at bounding box center [435, 200] width 50 height 30
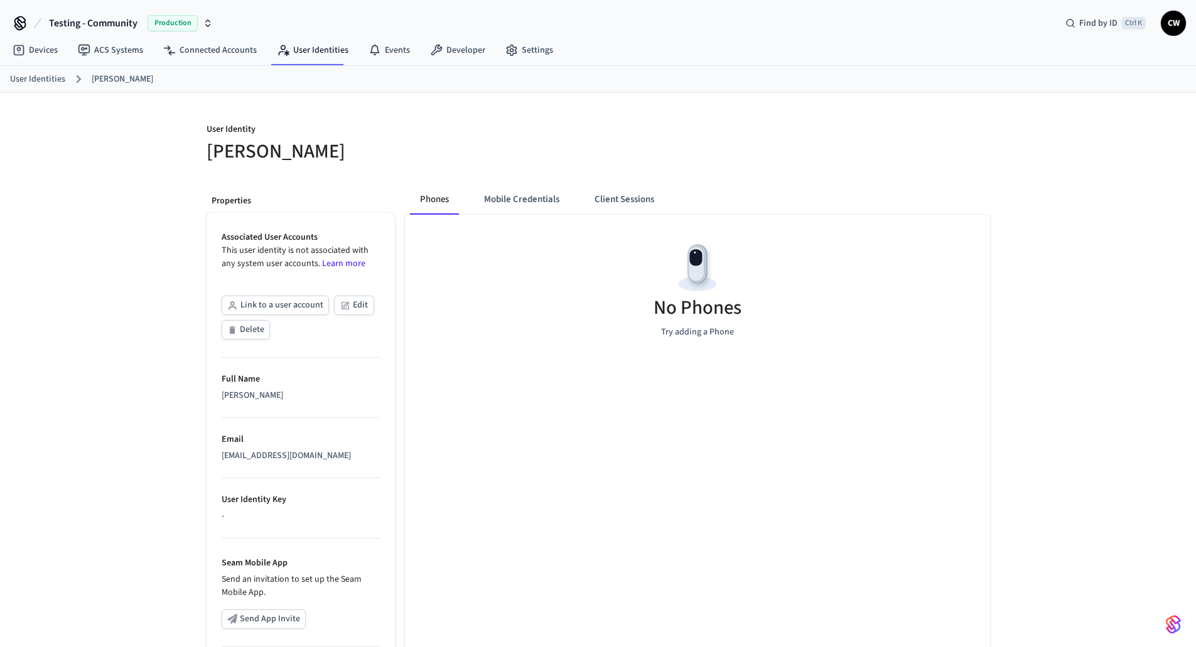
click at [504, 149] on h5 "[PERSON_NAME]" at bounding box center [399, 152] width 384 height 26
click at [624, 204] on button "Client Sessions" at bounding box center [625, 200] width 80 height 30
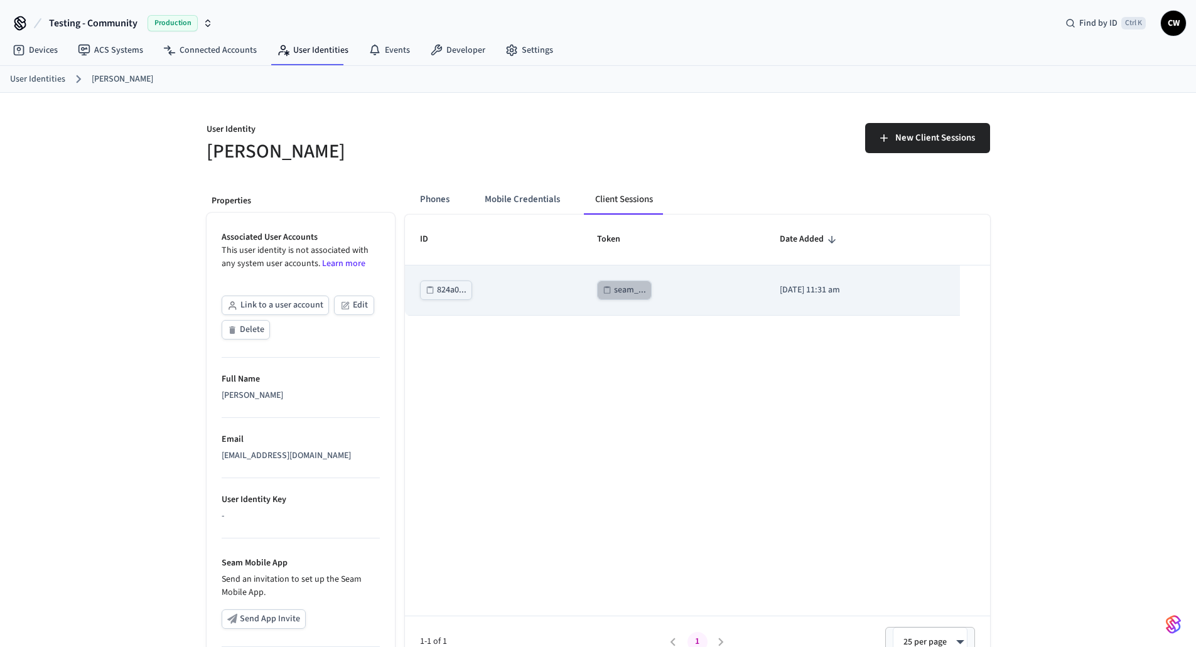
click at [614, 293] on div "seam_..." at bounding box center [630, 291] width 32 height 16
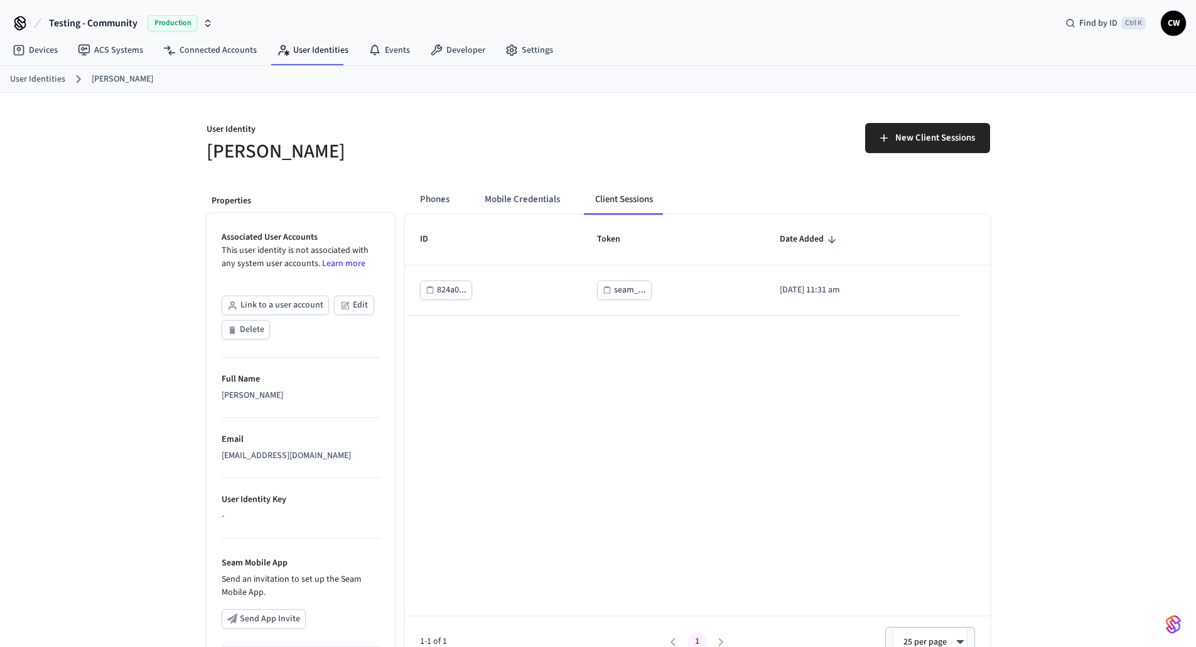
click at [295, 308] on button "Link to a user account" at bounding box center [275, 305] width 107 height 19
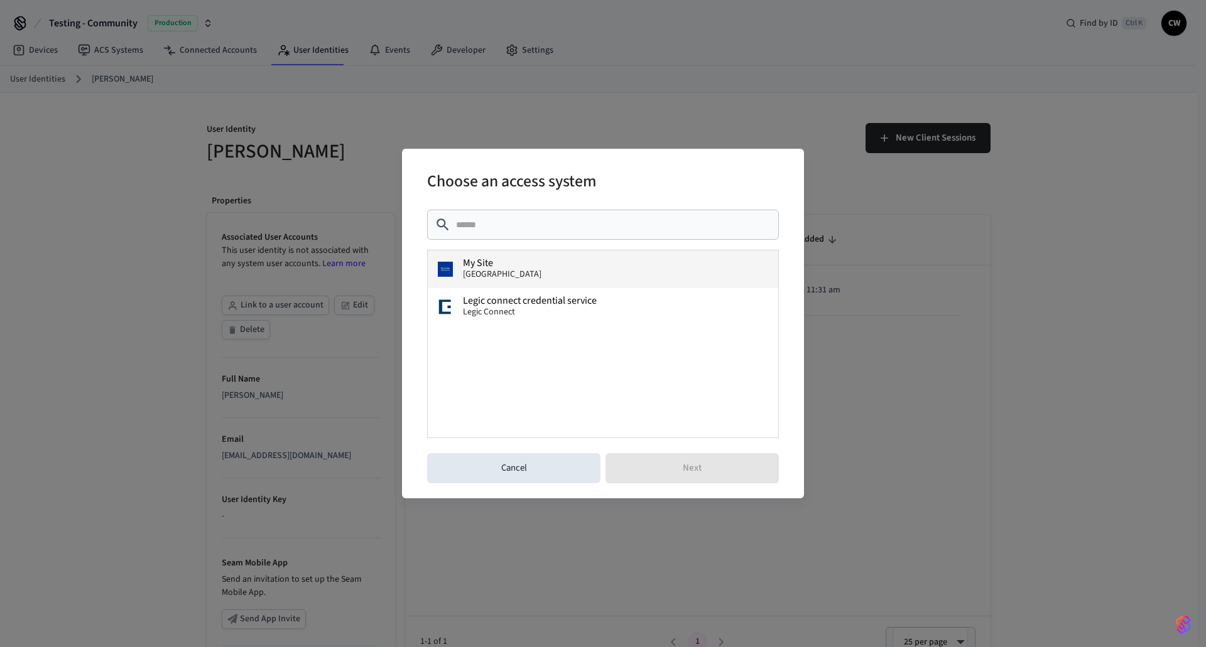
click at [530, 278] on span "Dormakaba Community Site" at bounding box center [502, 274] width 79 height 13
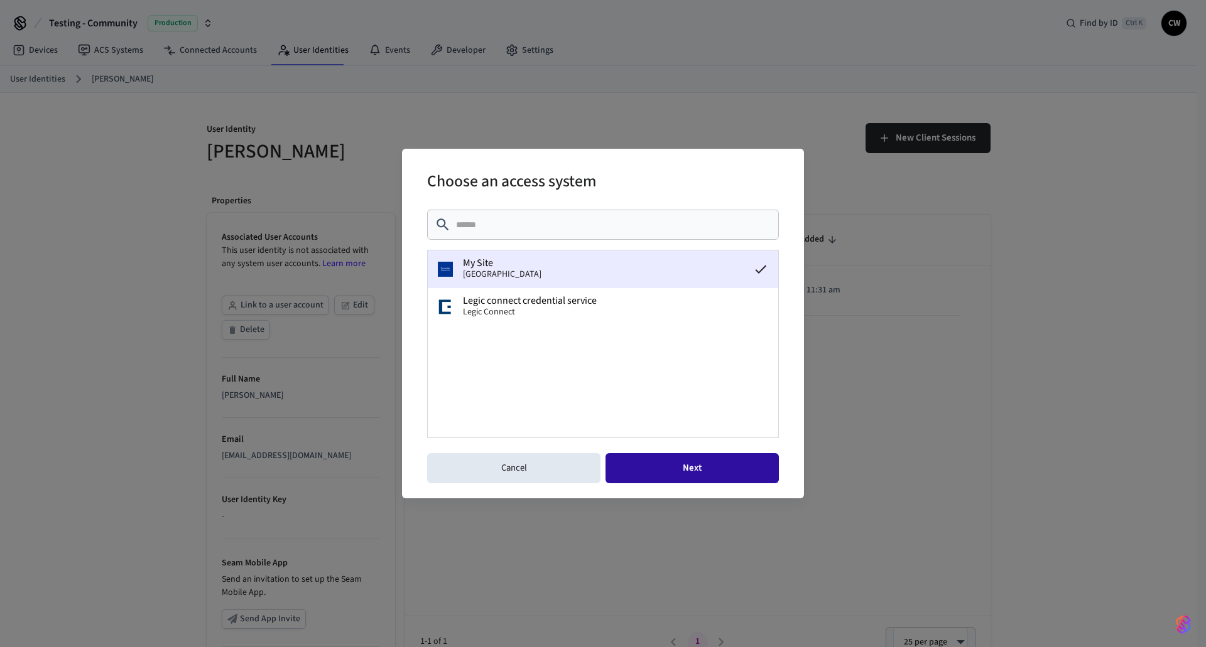
click at [709, 473] on button "Next" at bounding box center [691, 468] width 173 height 30
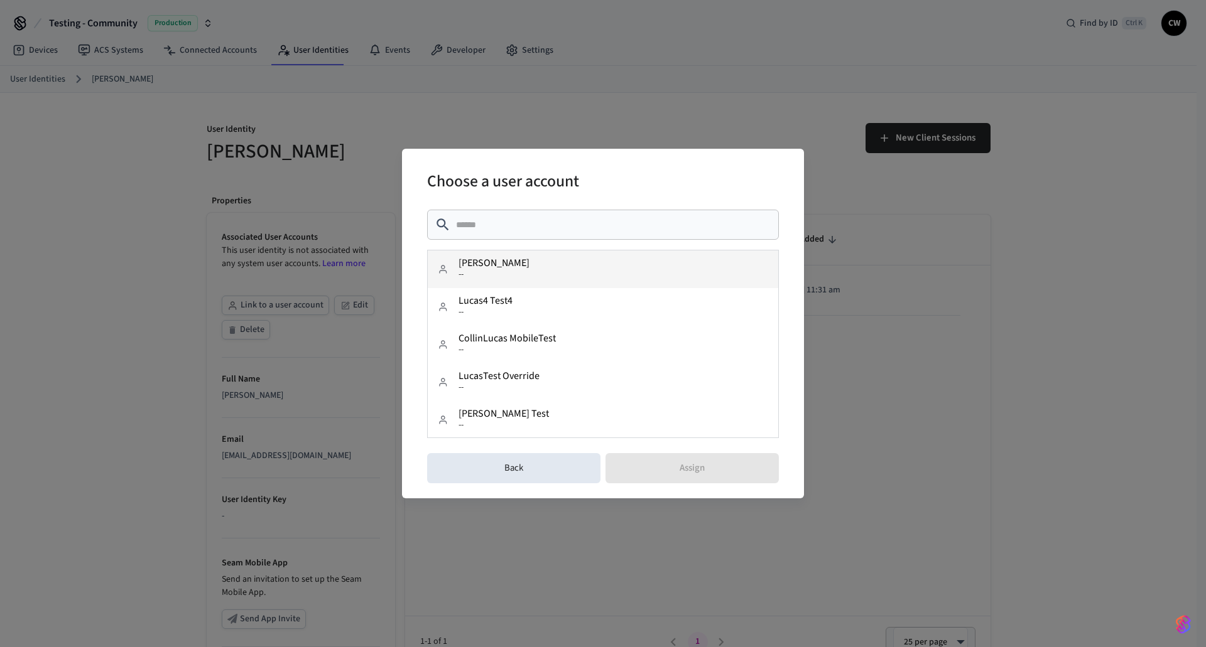
click at [551, 273] on button "Collin Wirkus --" at bounding box center [603, 270] width 350 height 38
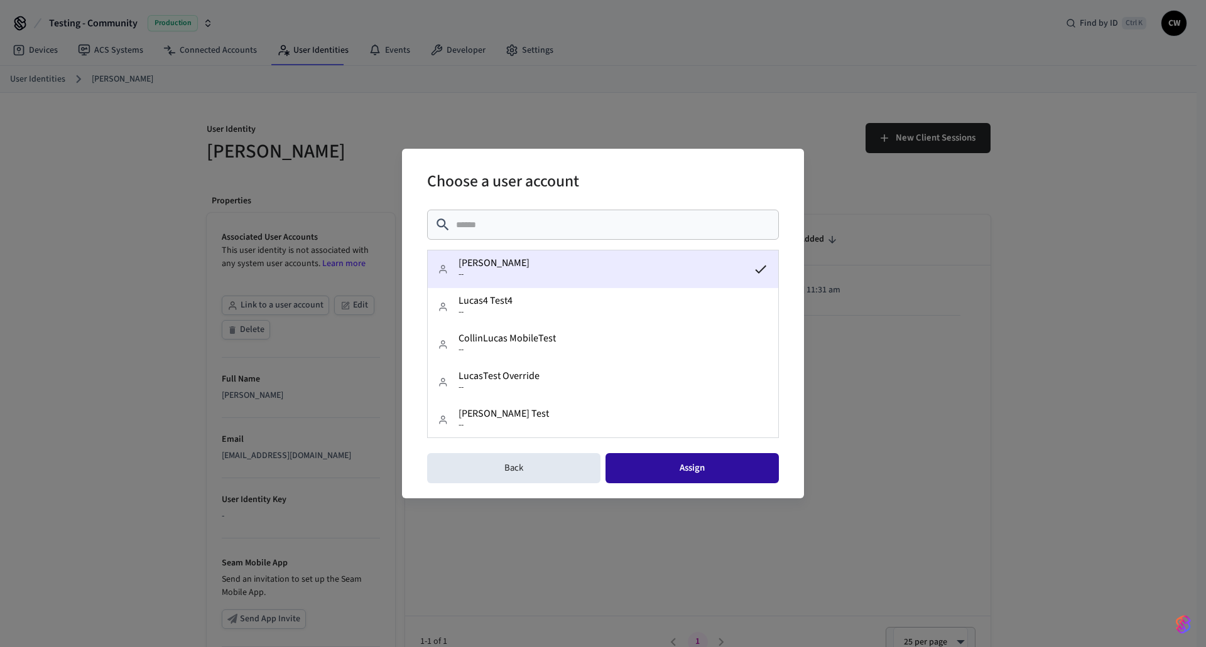
click at [701, 472] on button "Assign" at bounding box center [691, 468] width 173 height 30
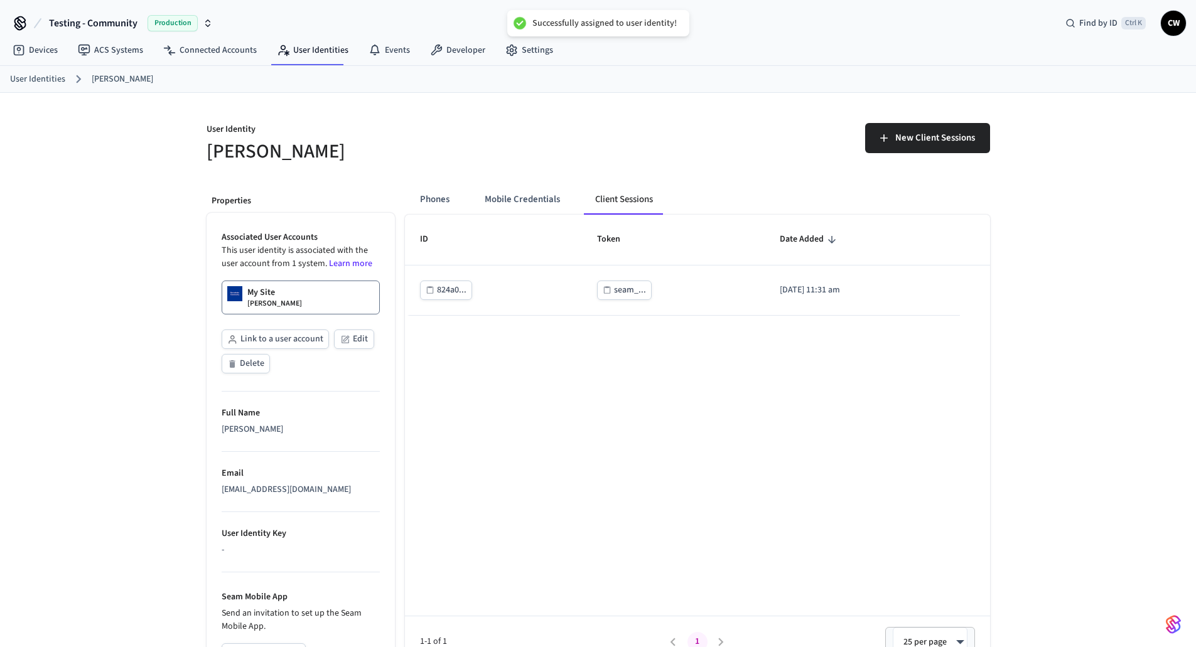
click at [517, 420] on div "ID Token Date Added 824a0... seam_... 2025/09/11 at 11:31 am 1-1 of 1 1 25 per …" at bounding box center [697, 441] width 585 height 453
click at [277, 295] on div "My Site Collin Wirkus" at bounding box center [274, 297] width 55 height 23
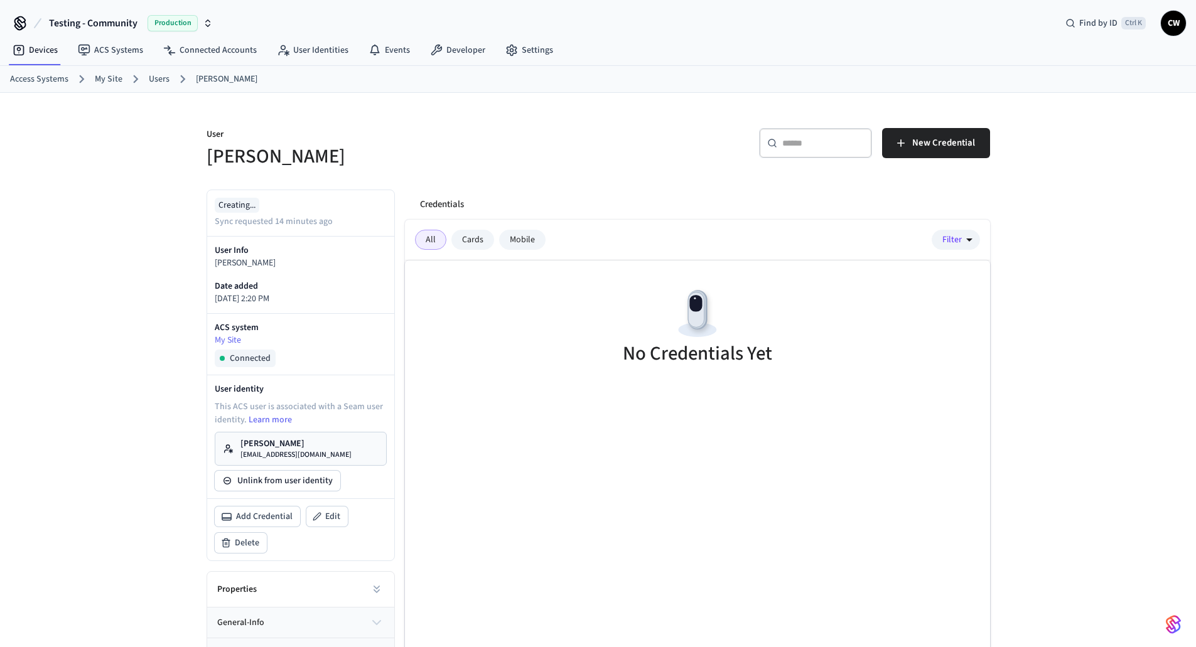
click at [526, 169] on h5 "[PERSON_NAME]" at bounding box center [399, 157] width 384 height 26
click at [471, 240] on div "Cards" at bounding box center [473, 240] width 43 height 20
click at [527, 239] on div "Mobile" at bounding box center [522, 240] width 46 height 20
click at [612, 219] on div "Credentials All Cards Mobile Filter No Credentials Yet" at bounding box center [692, 455] width 595 height 551
click at [904, 144] on icon "button" at bounding box center [901, 143] width 13 height 13
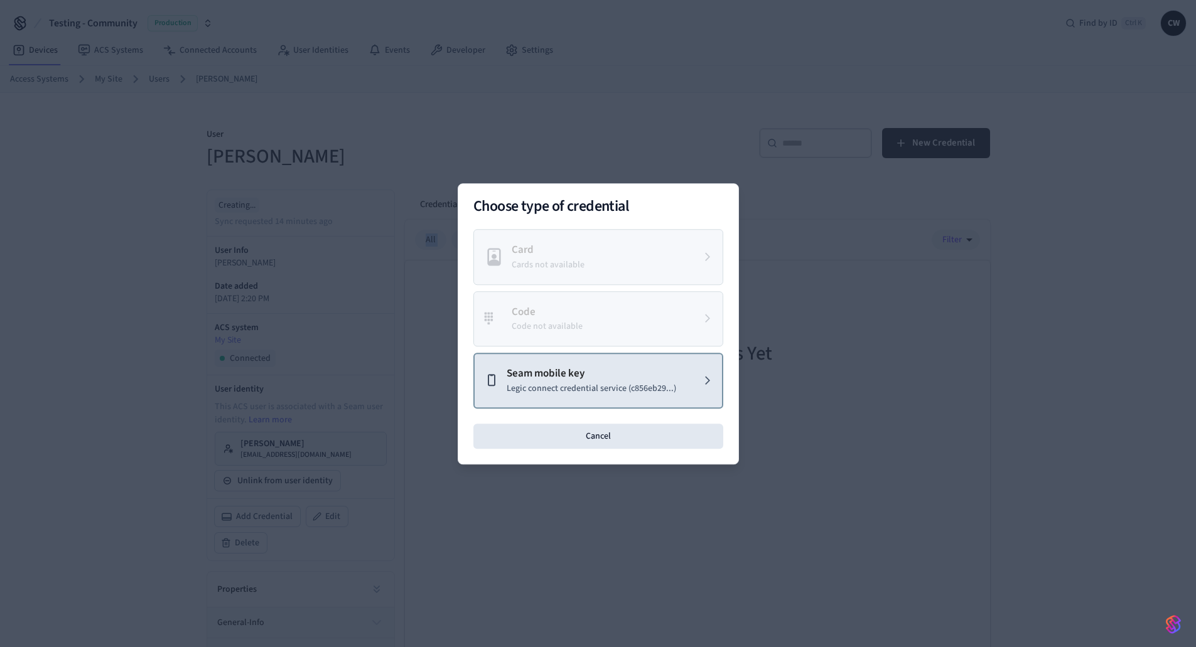
click at [632, 382] on p "Legic connect credential service (c856eb29...)" at bounding box center [592, 388] width 170 height 13
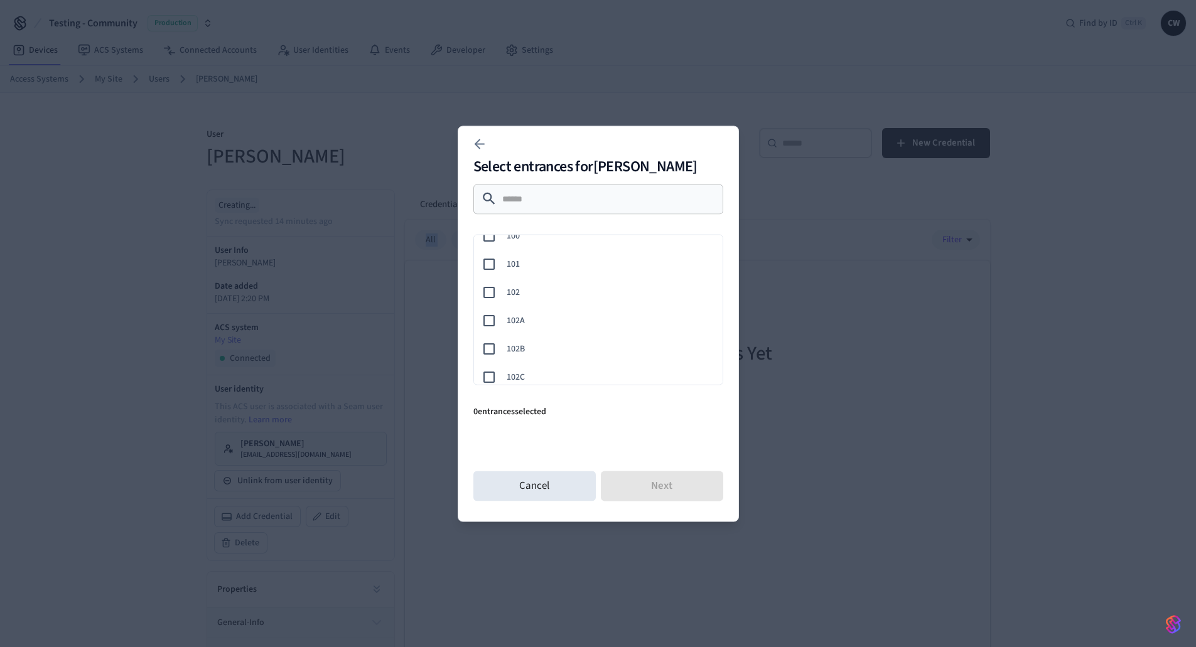
scroll to position [151, 0]
click at [513, 296] on span "103" at bounding box center [610, 296] width 206 height 13
click at [661, 483] on button "Next" at bounding box center [662, 486] width 122 height 30
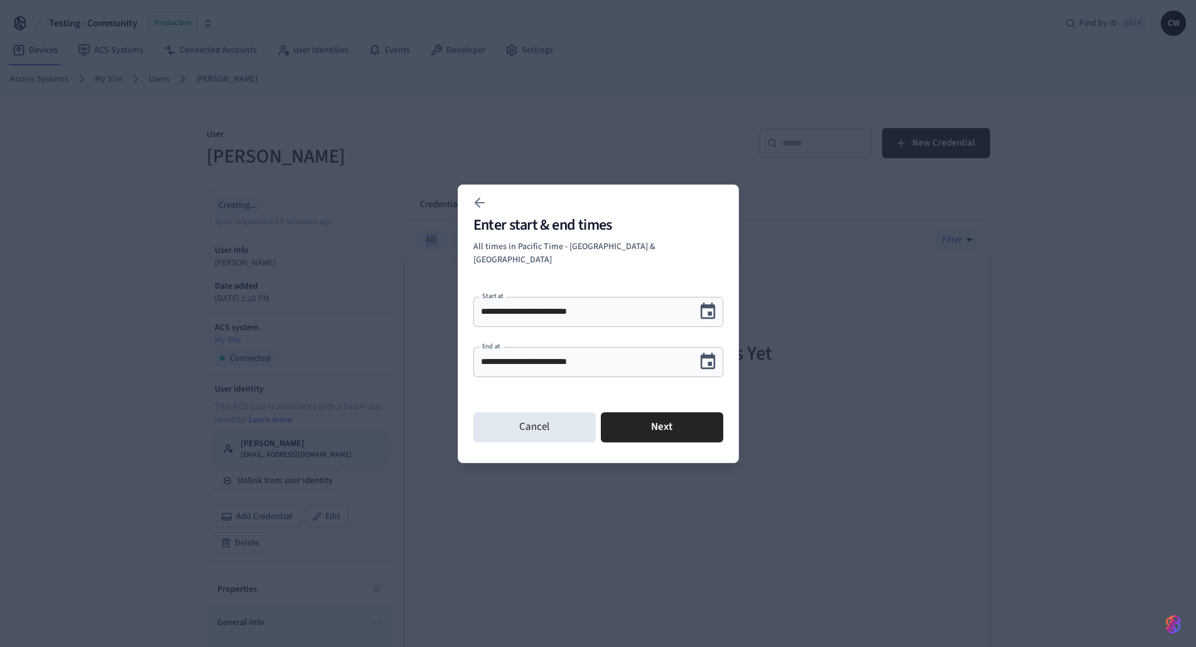
click at [710, 353] on icon "Choose date, selected date is Sep 16, 2025" at bounding box center [708, 361] width 15 height 16
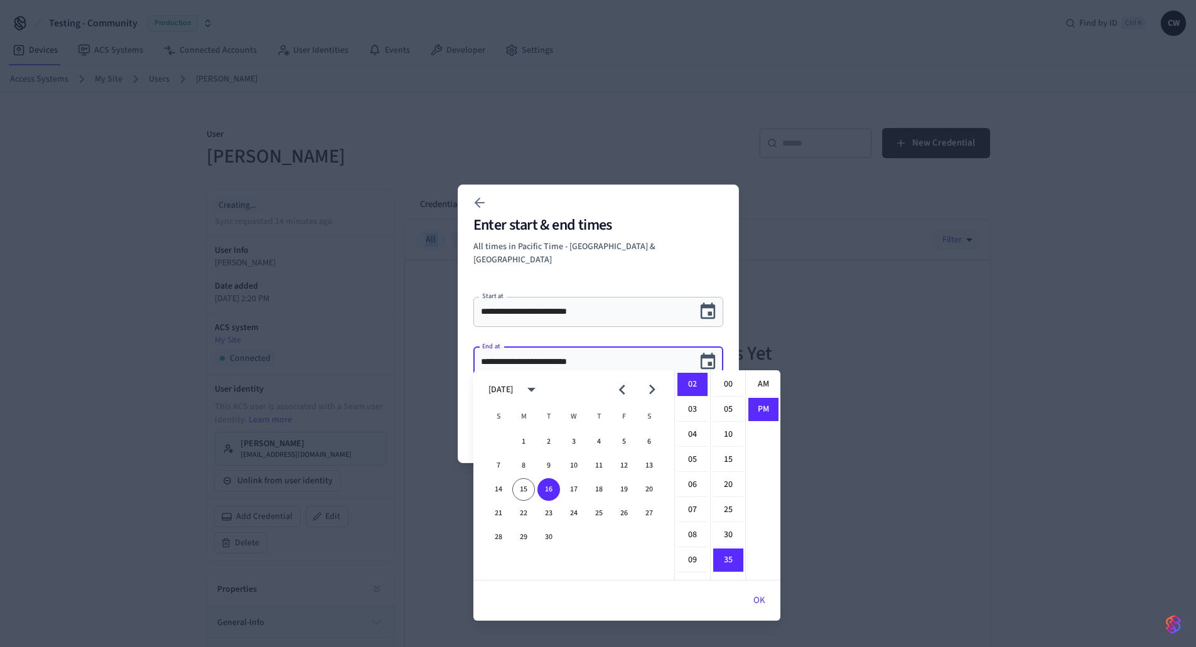
scroll to position [23, 0]
click at [524, 511] on button "22" at bounding box center [523, 513] width 23 height 23
type input "**********"
click at [706, 357] on icon "Choose date, selected date is Sep 22, 2025" at bounding box center [707, 361] width 19 height 19
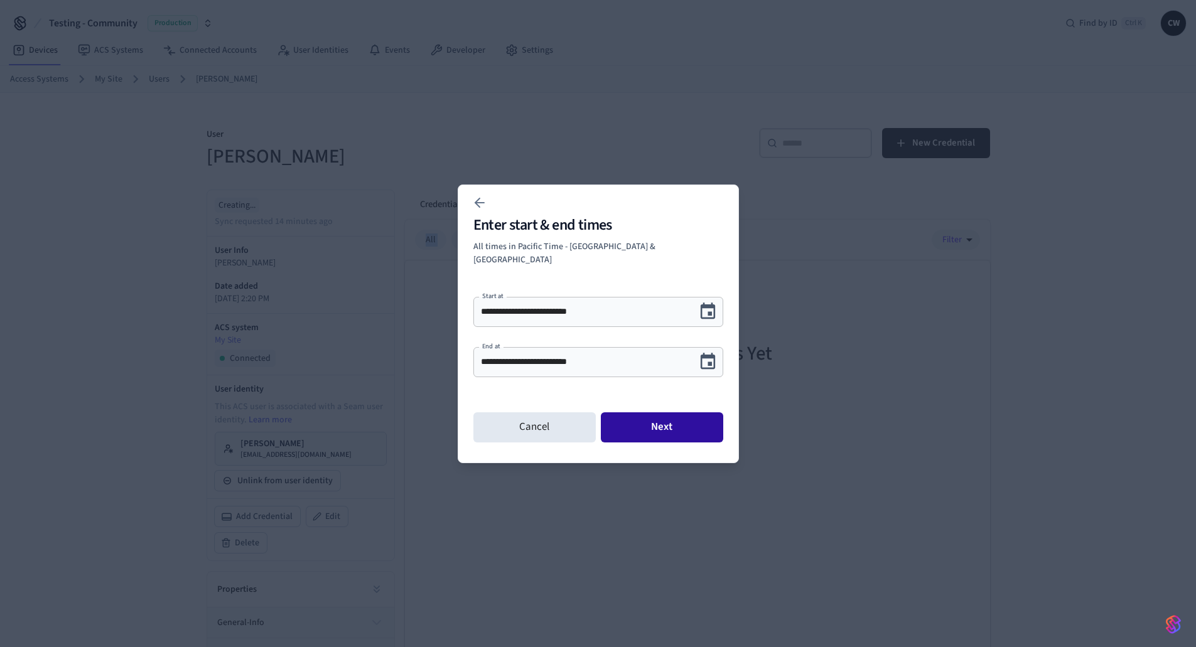
click at [661, 423] on button "Next" at bounding box center [662, 428] width 122 height 30
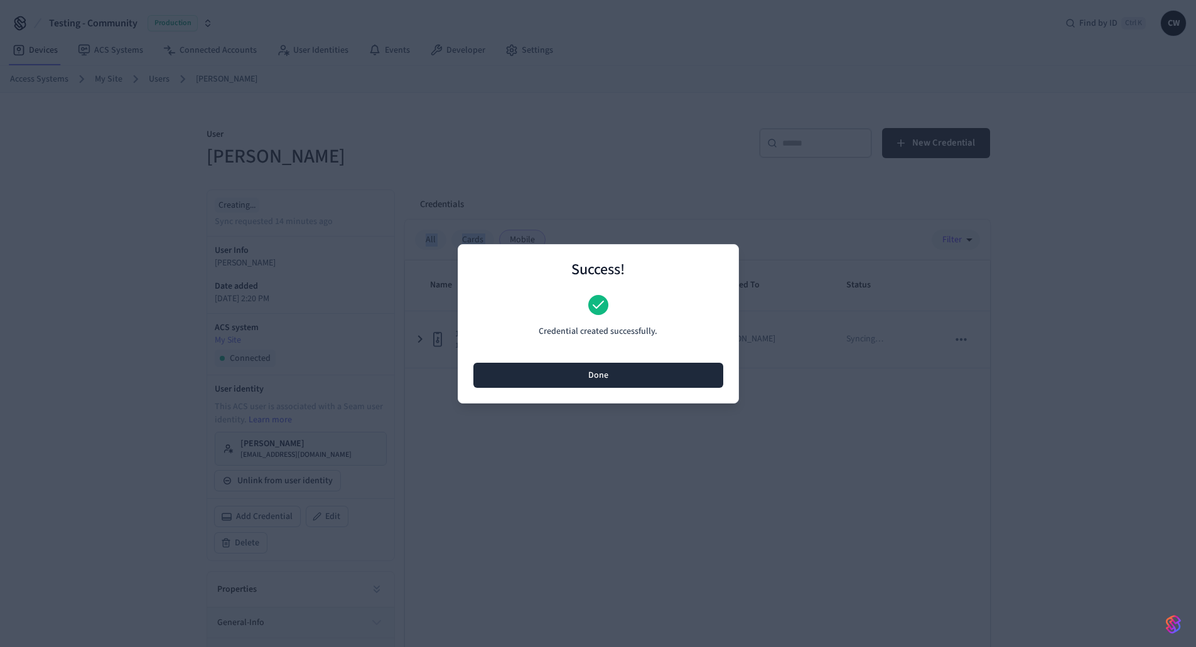
click at [648, 375] on button "Done" at bounding box center [599, 375] width 250 height 25
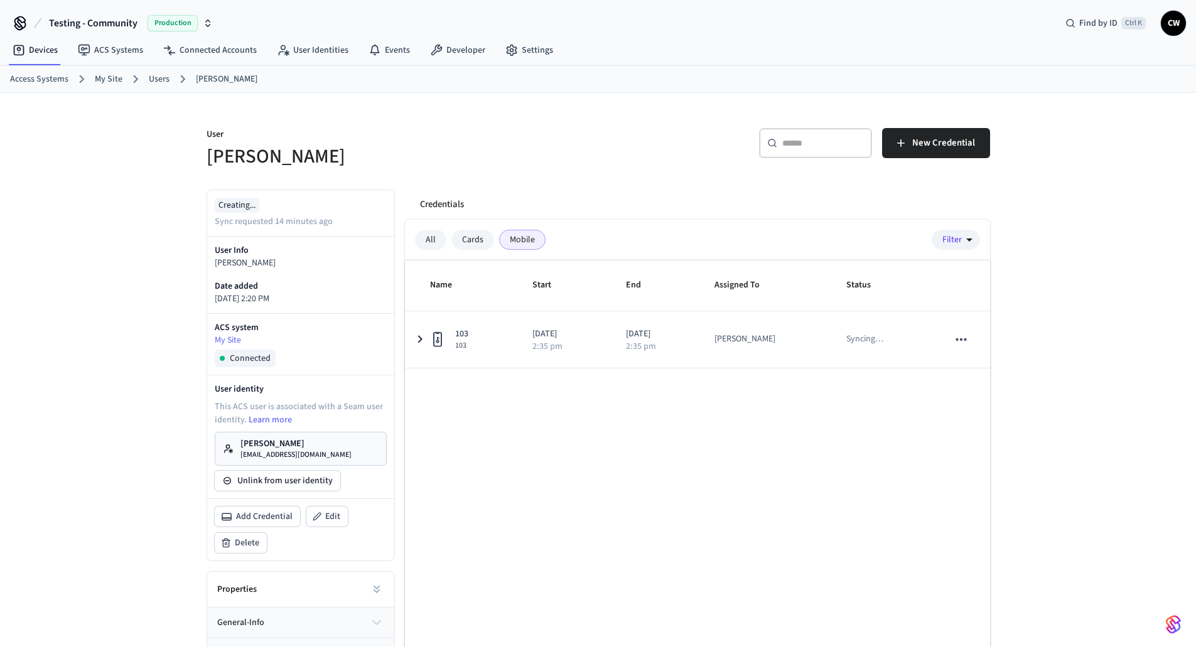
click at [602, 418] on div "Name Start End Assigned To Status 103 103 [DATE] 2:35 pm [DATE] 2:35 pm [PERSON…" at bounding box center [697, 487] width 585 height 453
click at [653, 472] on div "Name Start End Assigned To Status 103 103 2025/09/15 2:35 pm 2025/09/22 2:35 pm…" at bounding box center [697, 487] width 585 height 453
click at [141, 185] on div "User Collin Wirkus ​ ​ New Credential Creating... Sync requested 15 minutes ago…" at bounding box center [598, 412] width 1196 height 638
click at [636, 180] on div "Credentials All Cards Mobile Filter Name Start End Assigned To Status 103 103 2…" at bounding box center [692, 455] width 595 height 551
click at [635, 170] on div "​ ​ New Credential" at bounding box center [790, 141] width 399 height 57
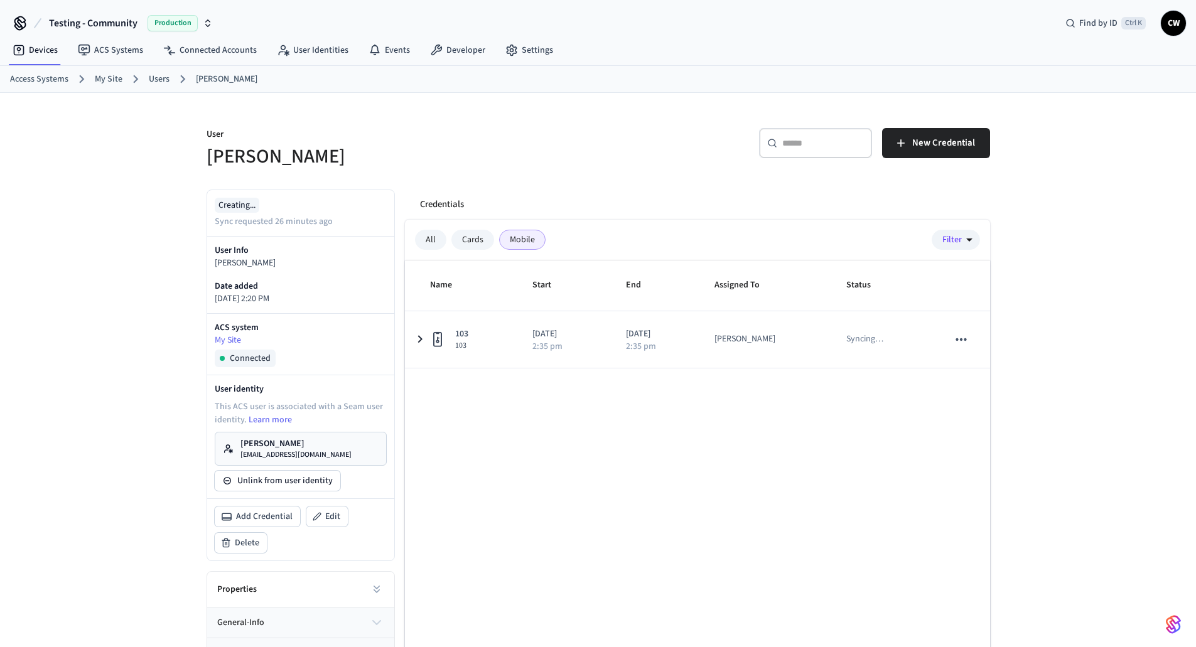
drag, startPoint x: 640, startPoint y: 126, endPoint x: 631, endPoint y: 123, distance: 9.7
click at [642, 124] on div "​ ​ New Credential" at bounding box center [790, 141] width 399 height 57
click at [146, 206] on div "User [PERSON_NAME] ​ ​ New Credential Creating... Sync requested 26 minutes ago…" at bounding box center [598, 412] width 1196 height 638
click at [341, 147] on h5 "[PERSON_NAME]" at bounding box center [399, 157] width 384 height 26
click at [288, 128] on p "User" at bounding box center [399, 136] width 384 height 16
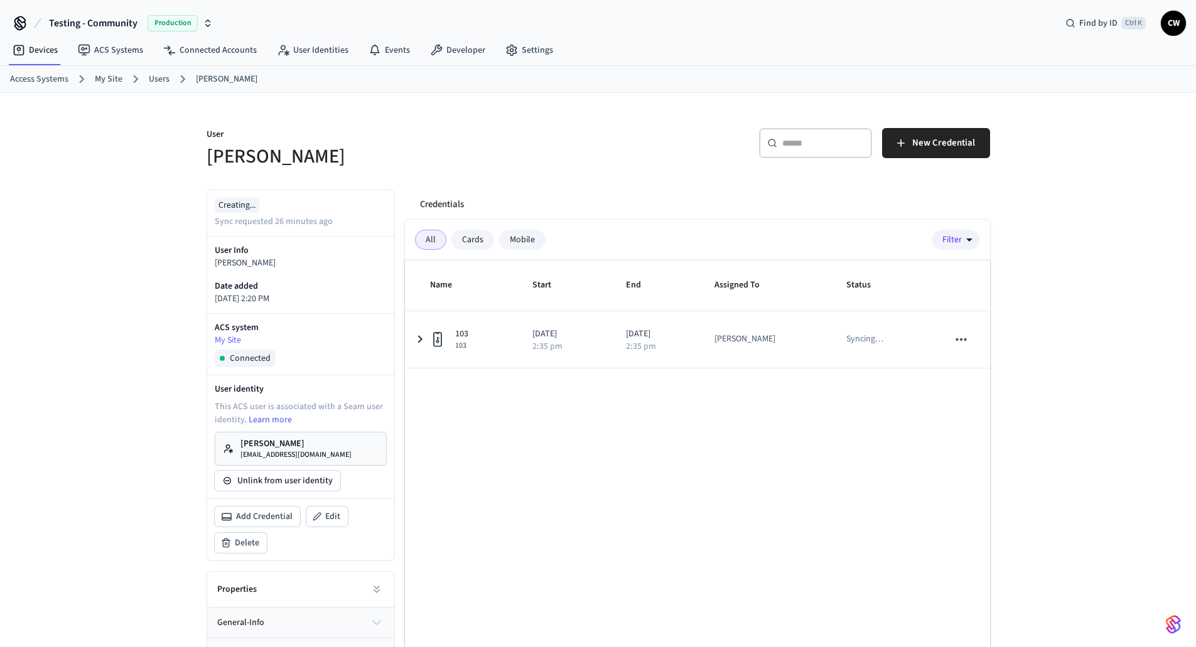
click at [155, 75] on link "Users" at bounding box center [159, 79] width 21 height 13
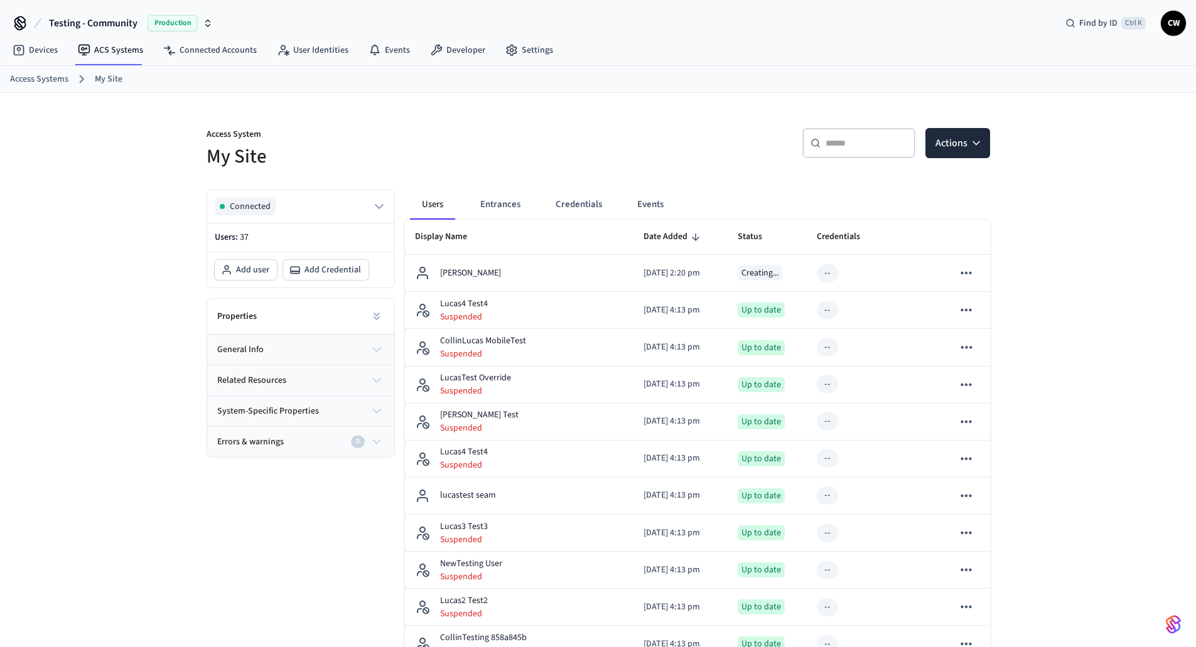
click at [622, 139] on div "​ ​ Actions" at bounding box center [798, 148] width 384 height 40
click at [509, 153] on h5 "My Site" at bounding box center [399, 157] width 384 height 26
click at [537, 138] on p "Access System" at bounding box center [399, 136] width 384 height 16
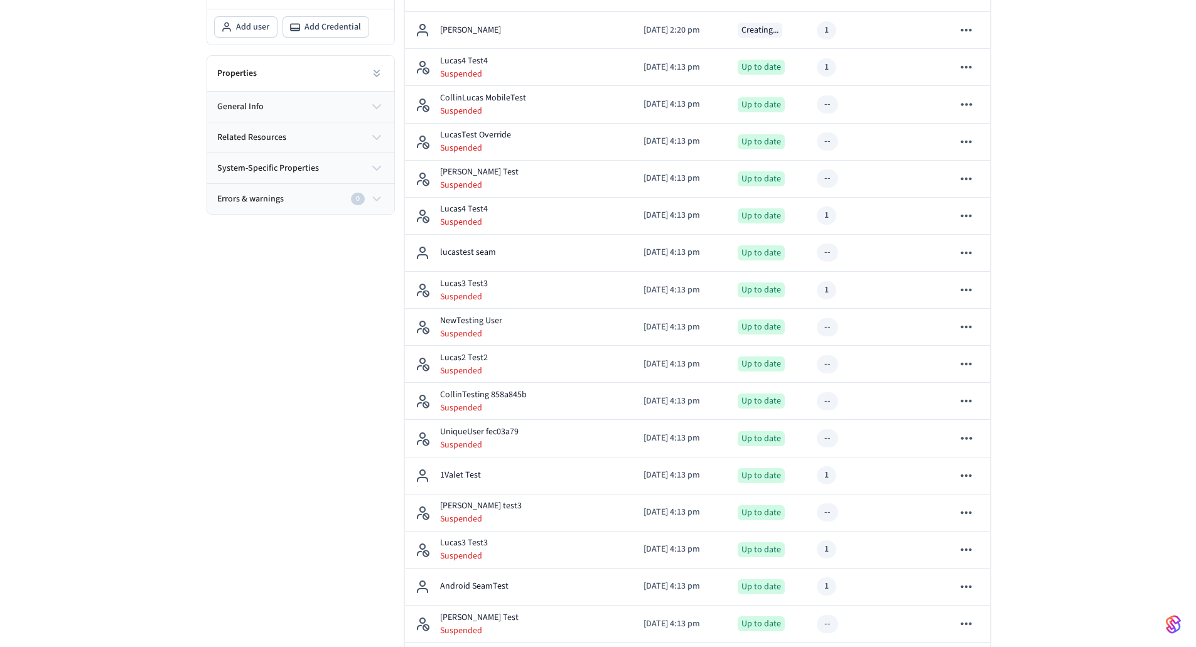
scroll to position [155, 0]
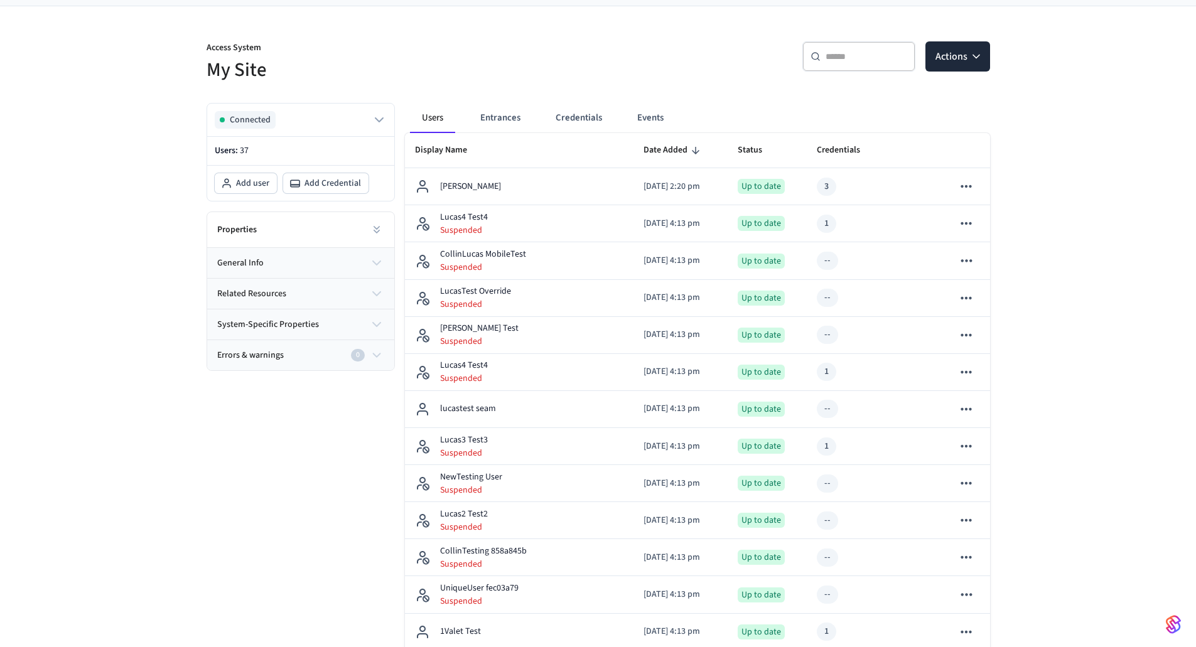
scroll to position [4, 0]
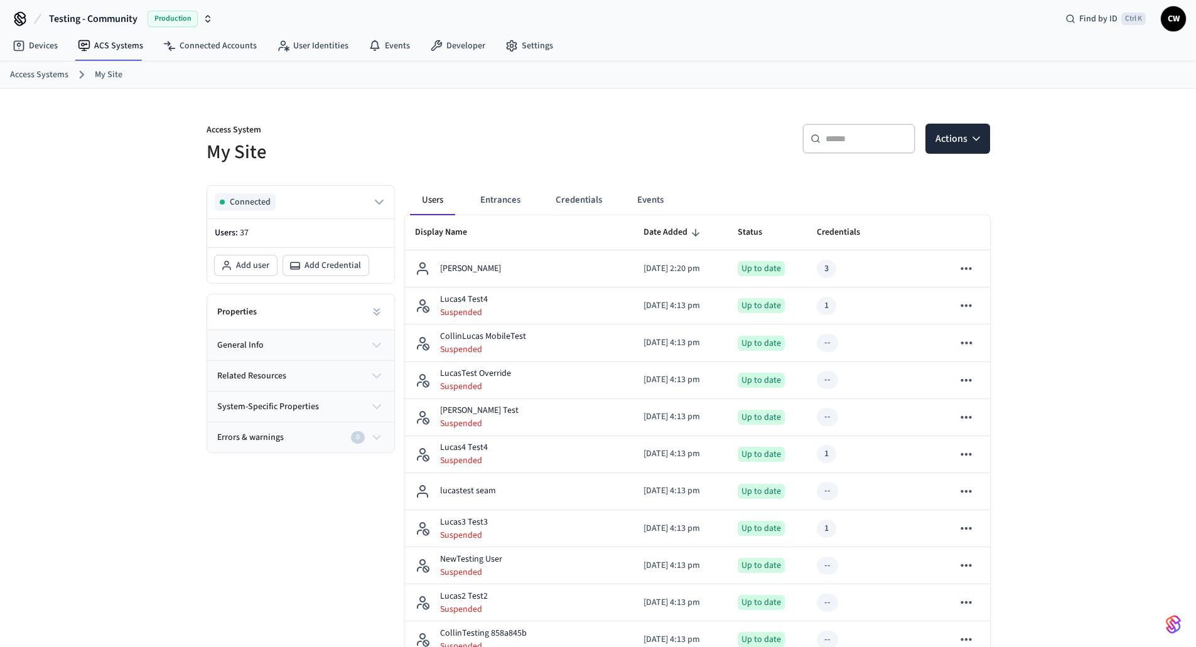
click at [416, 121] on div "Access System My Site" at bounding box center [391, 137] width 399 height 57
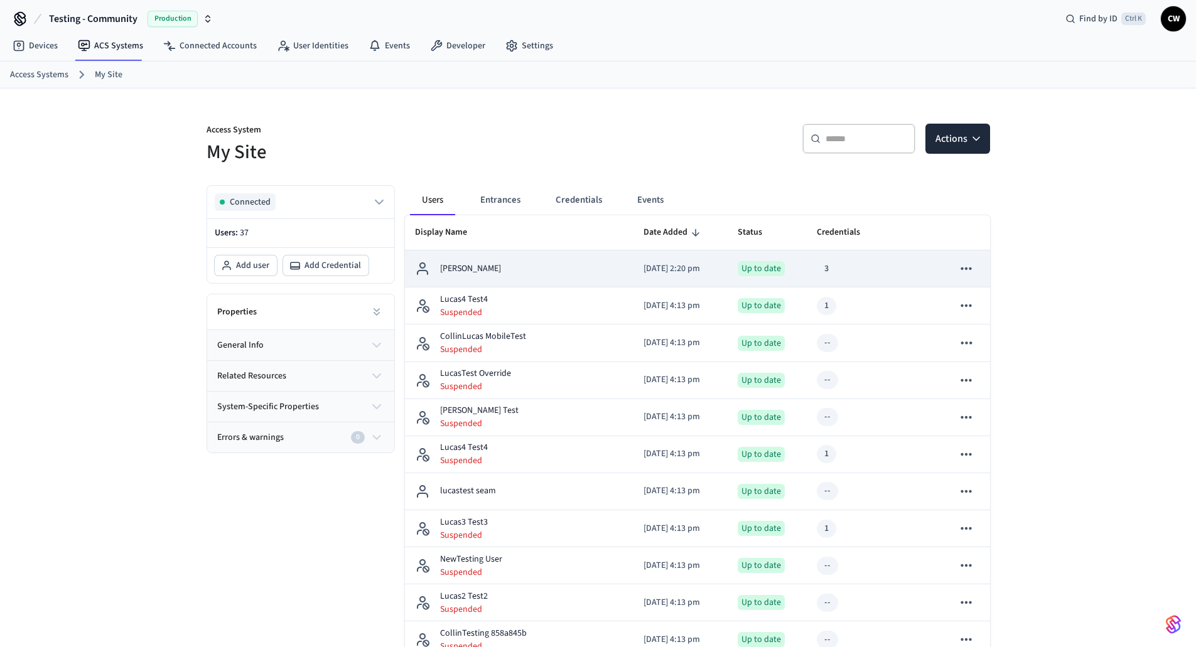
click at [681, 277] on td "[DATE] 2:20 pm" at bounding box center [681, 269] width 94 height 37
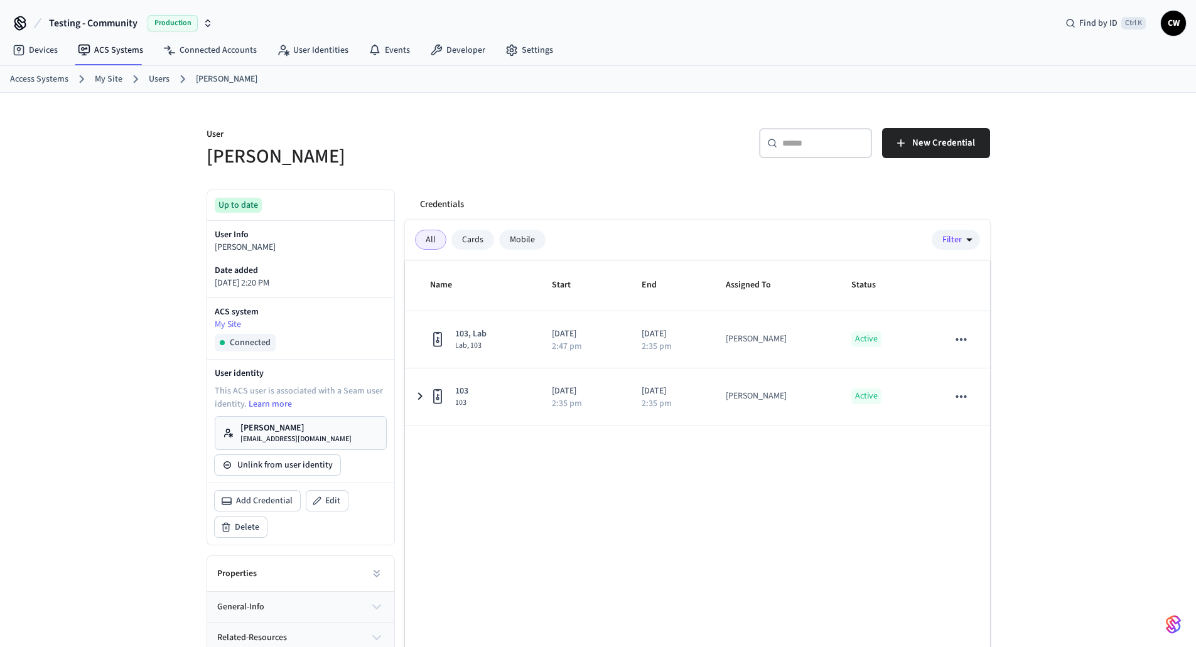
click at [605, 197] on div "Credentials" at bounding box center [700, 205] width 580 height 30
drag, startPoint x: 568, startPoint y: 131, endPoint x: 561, endPoint y: 129, distance: 6.8
click at [565, 131] on p "User" at bounding box center [399, 136] width 384 height 16
